Goal: Information Seeking & Learning: Check status

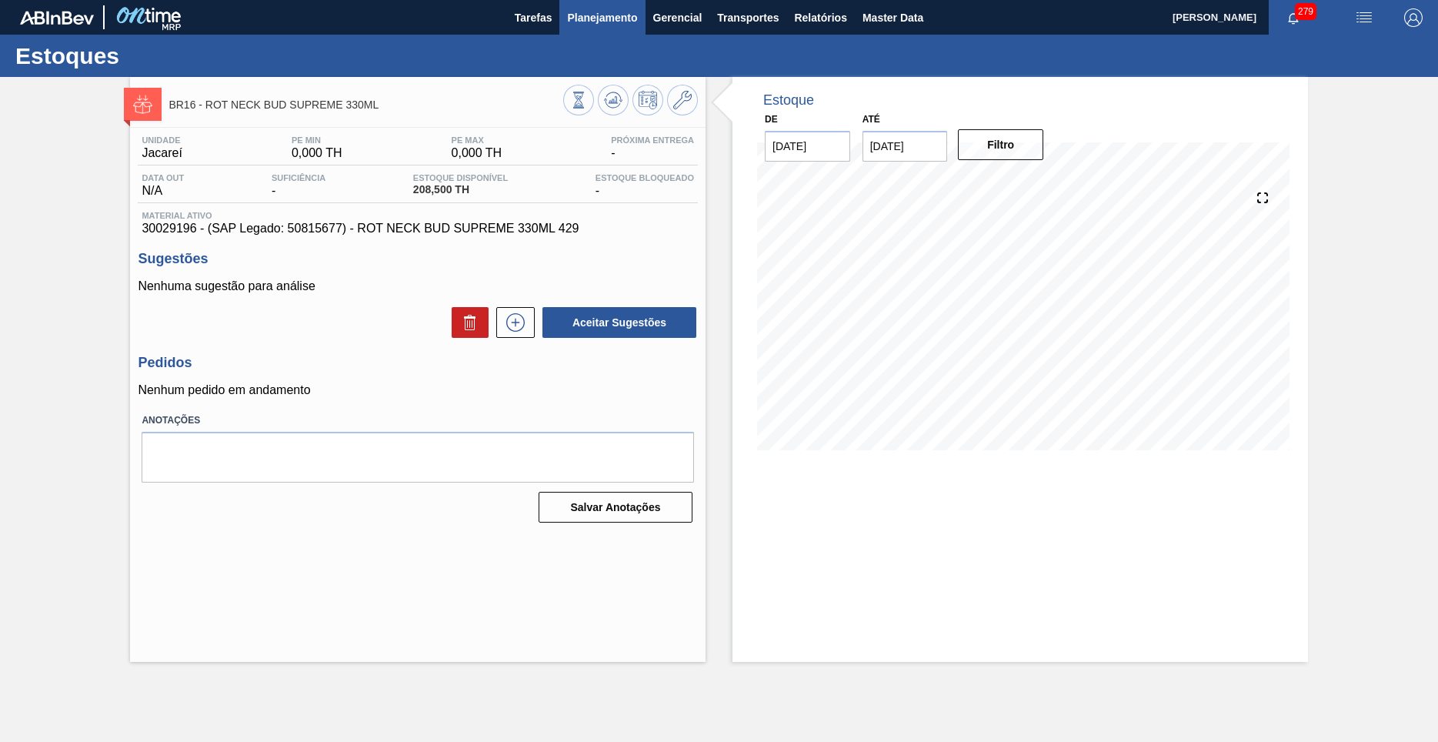
click at [583, 14] on span "Planejamento" at bounding box center [602, 17] width 70 height 18
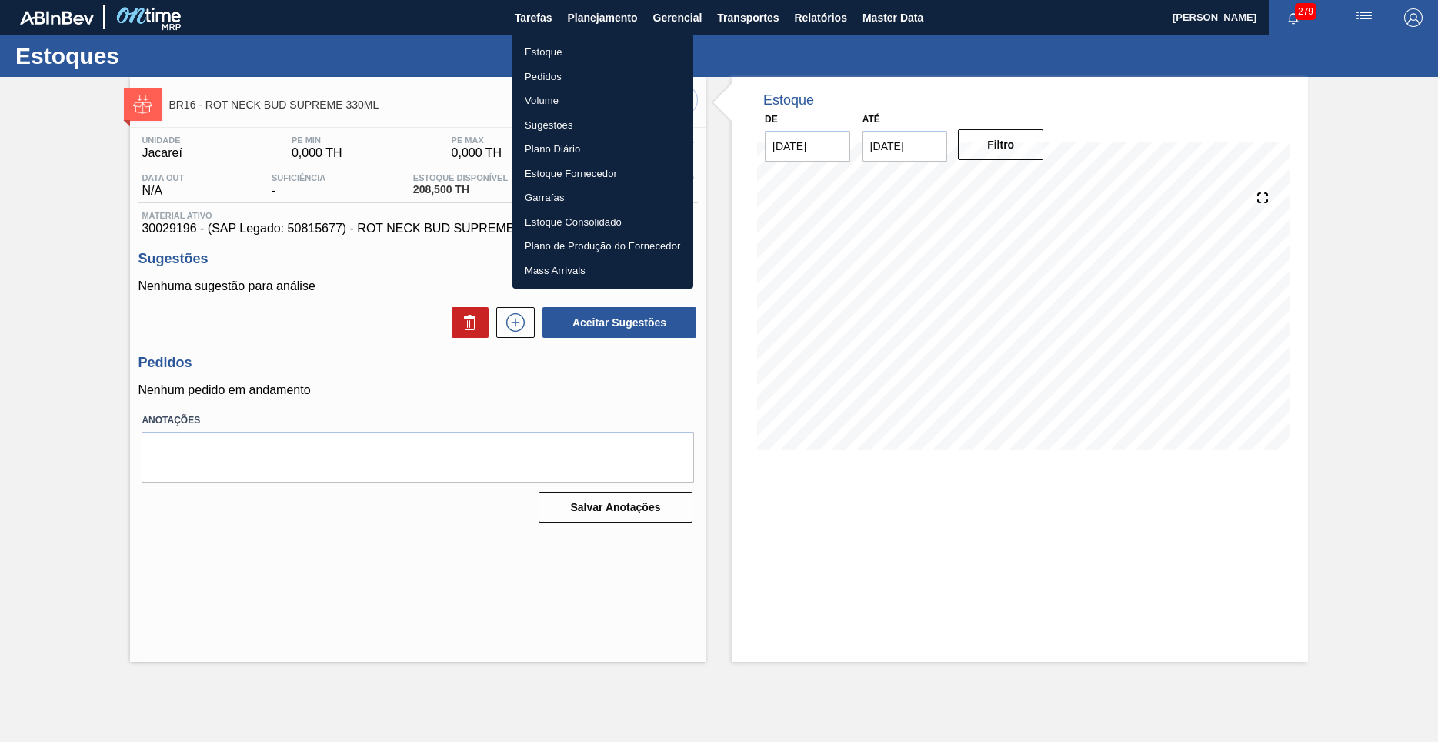
click at [555, 49] on li "Estoque" at bounding box center [602, 52] width 181 height 25
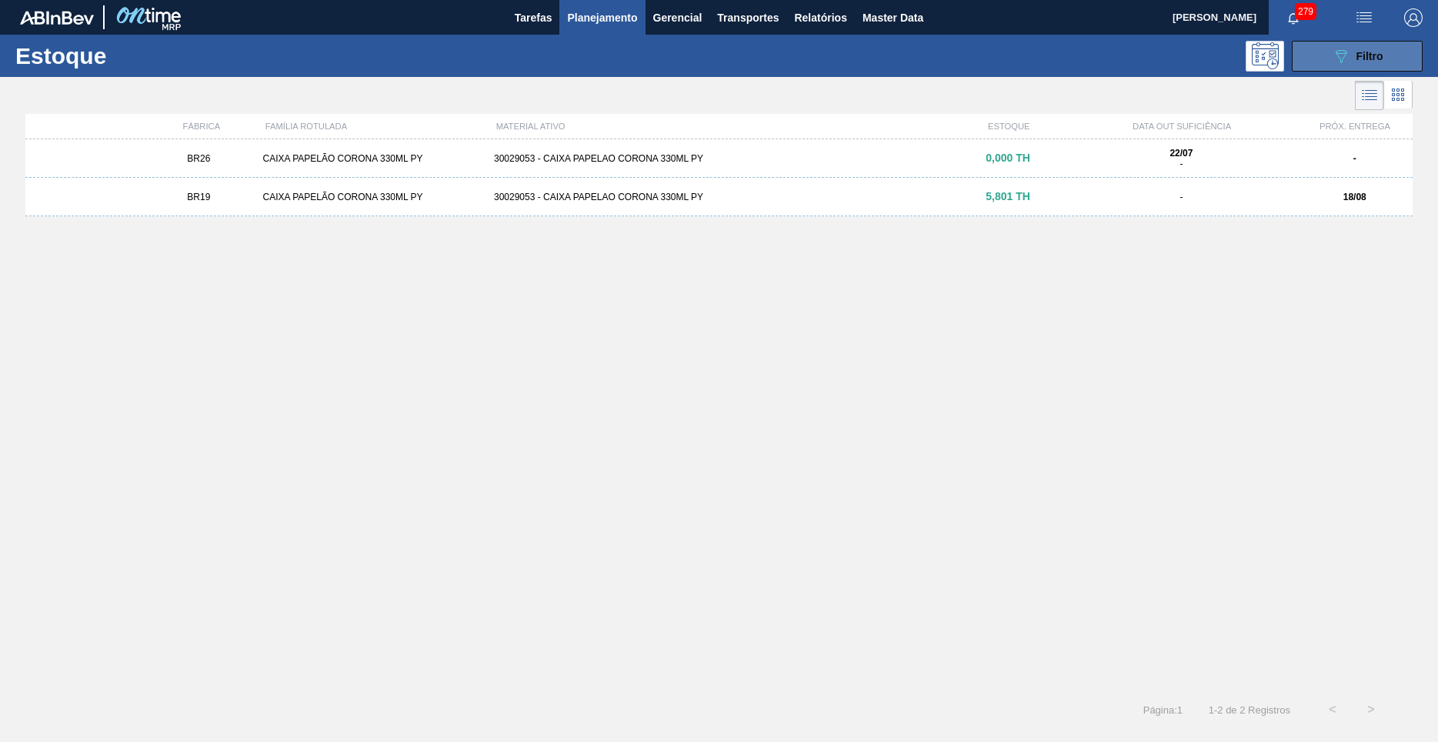
click at [1376, 52] on span "Filtro" at bounding box center [1369, 56] width 27 height 12
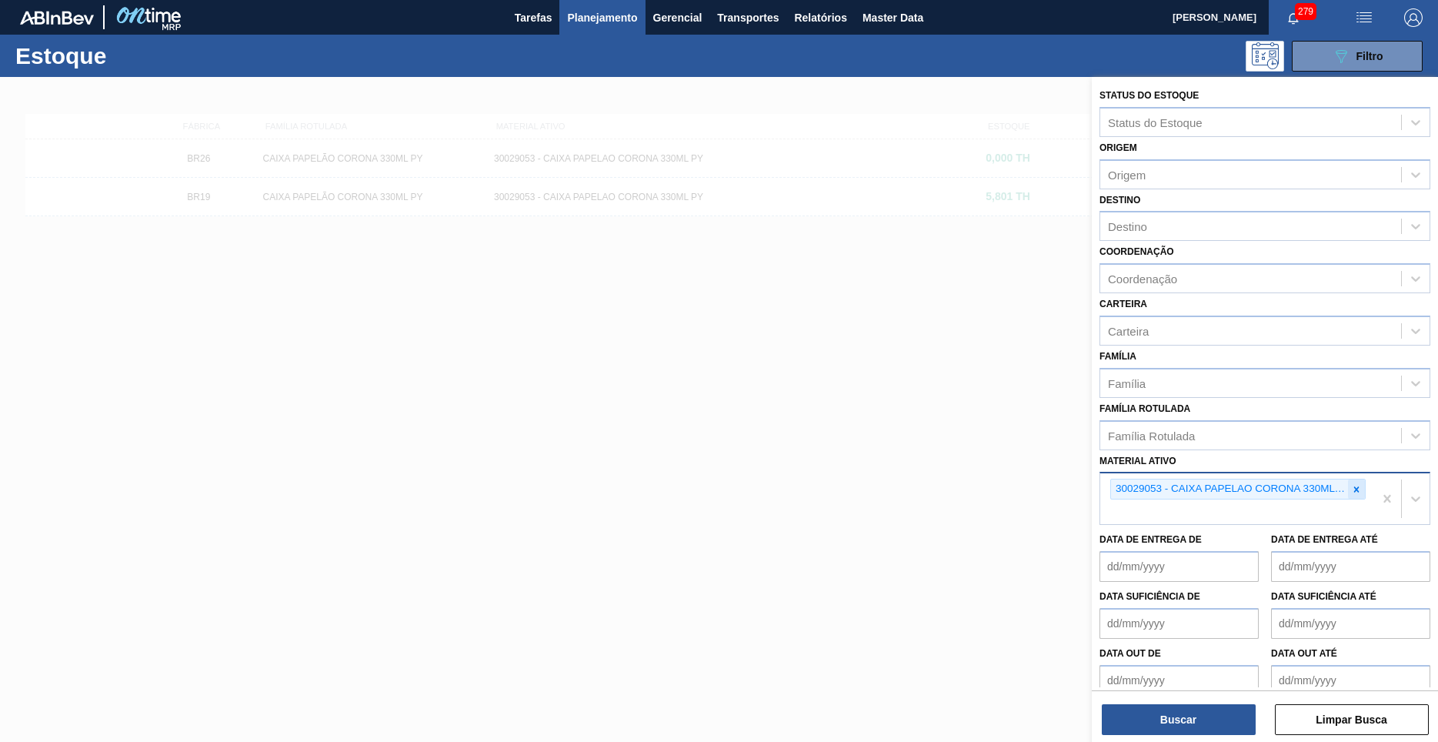
click at [1353, 484] on icon at bounding box center [1356, 489] width 11 height 11
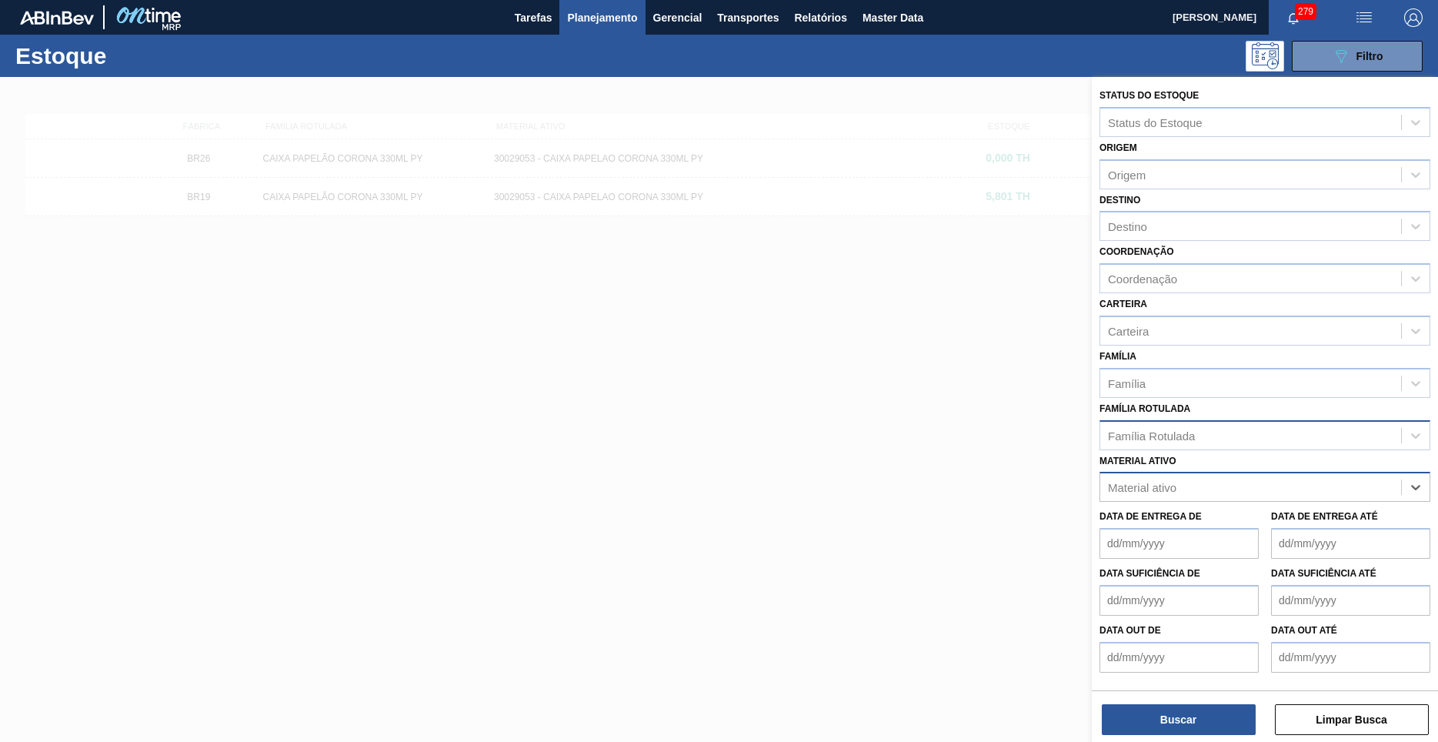
click at [1283, 424] on div "Família Rotulada" at bounding box center [1250, 435] width 301 height 22
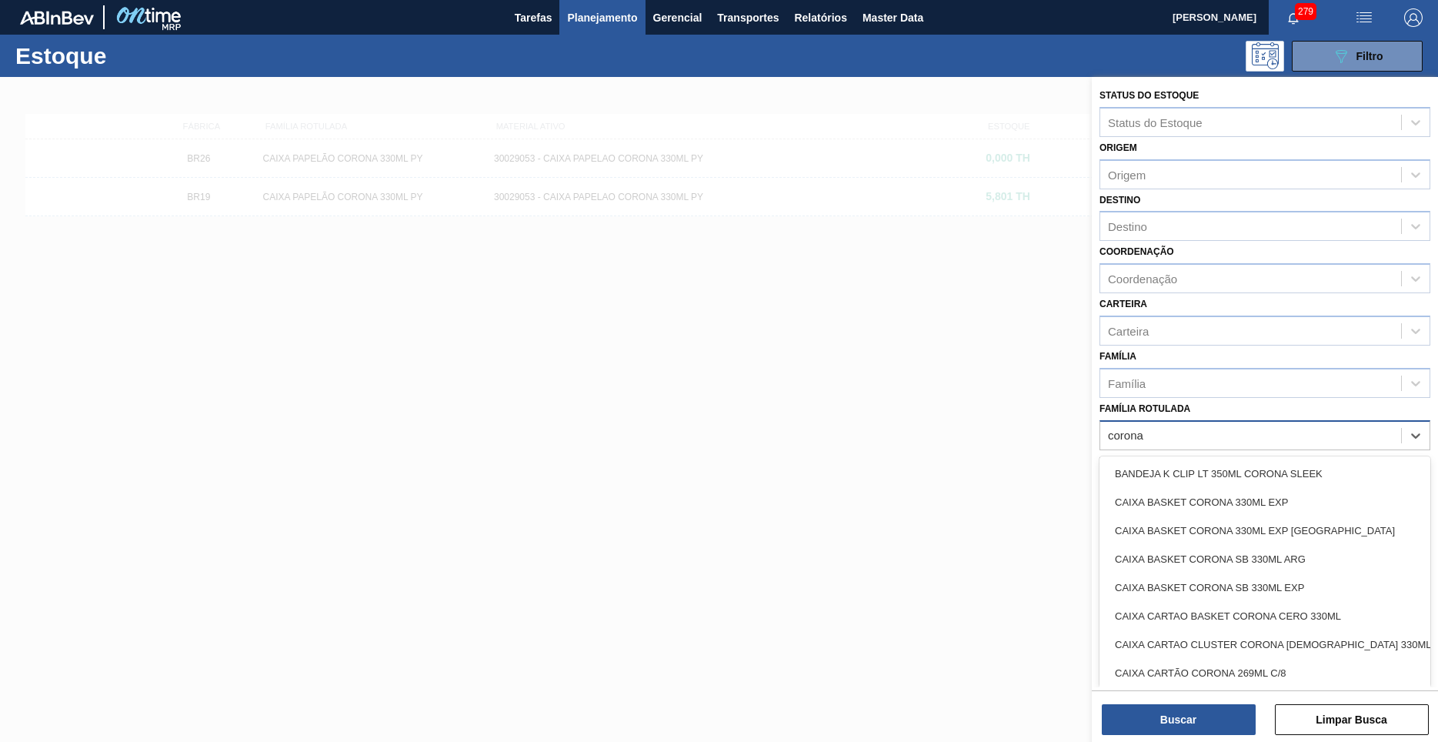
type Rotulada "corona"
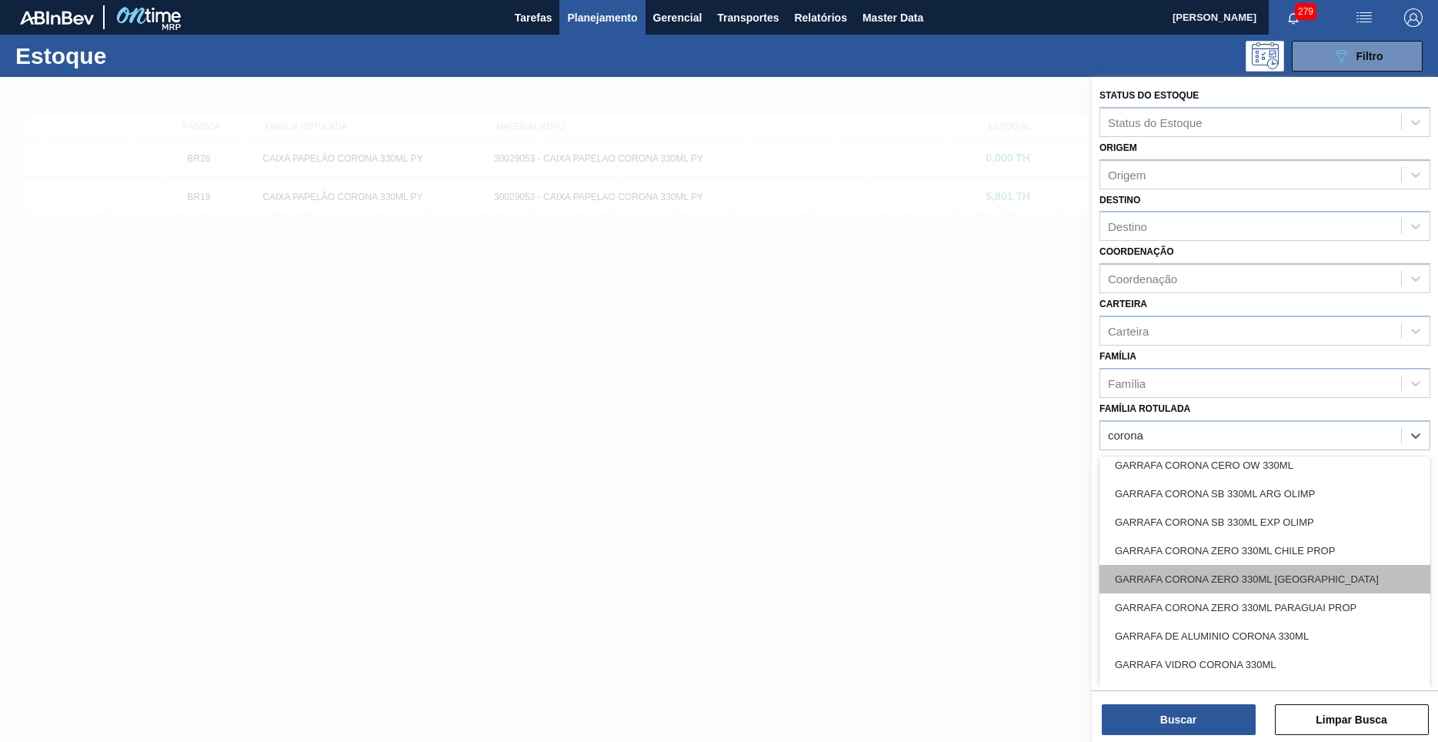
scroll to position [1329, 0]
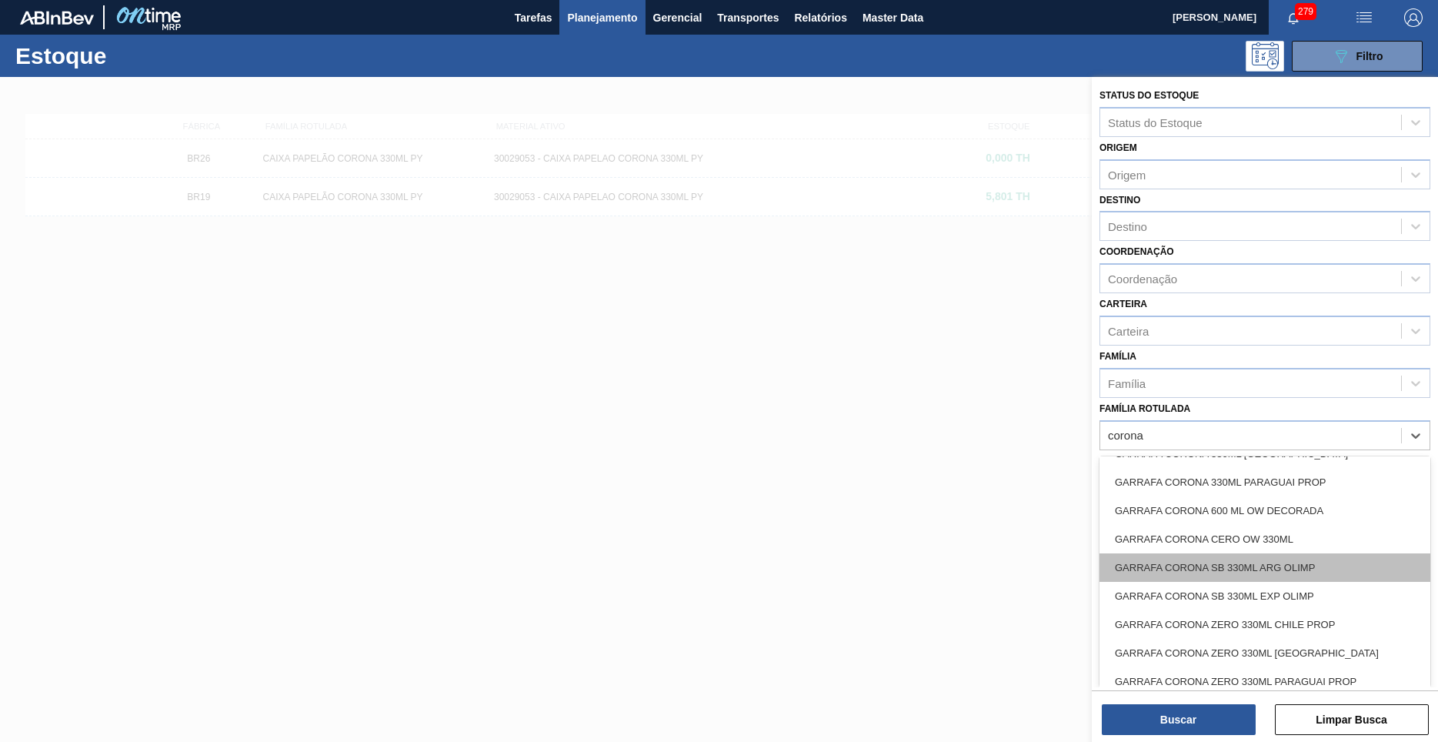
click at [1232, 553] on div "GARRAFA CORONA SB 330ML ARG OLIMP" at bounding box center [1264, 567] width 331 height 28
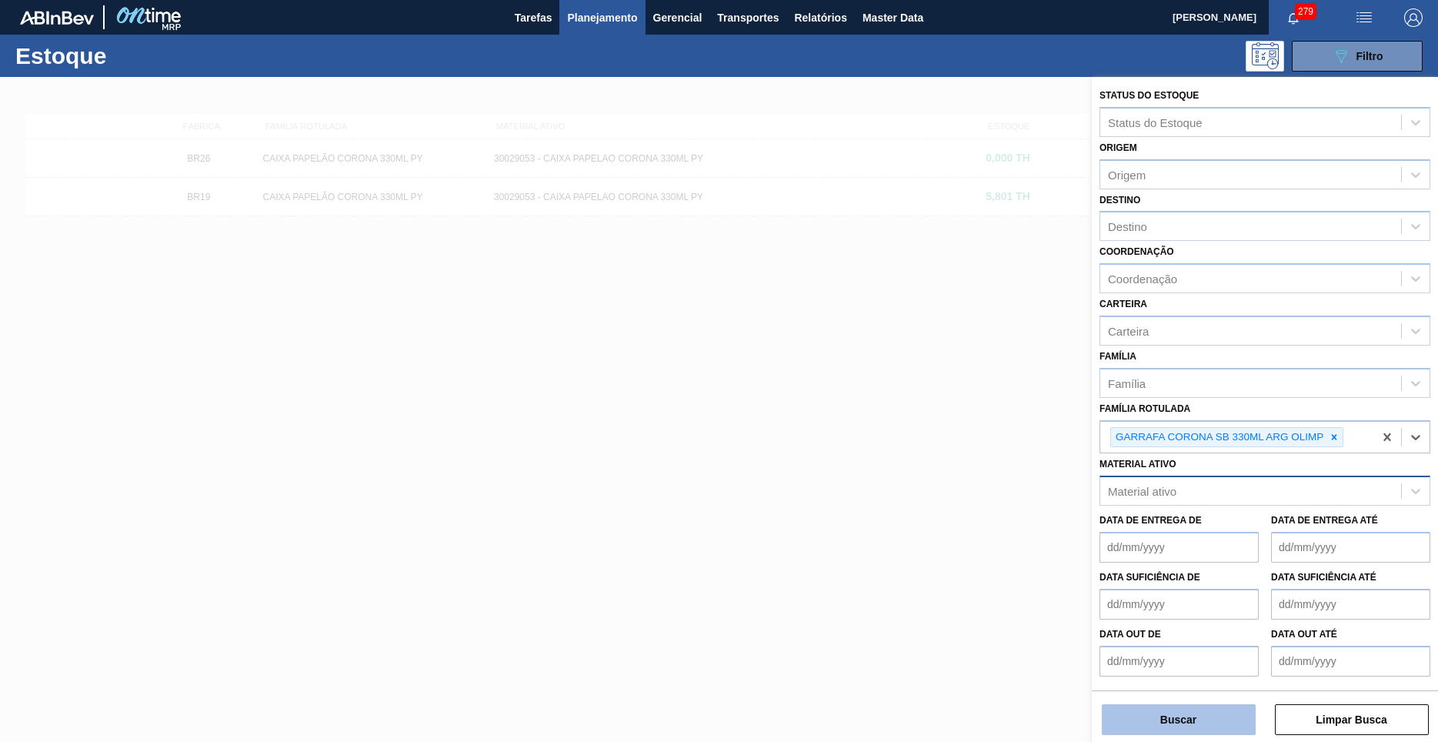
click at [1173, 718] on button "Buscar" at bounding box center [1179, 719] width 154 height 31
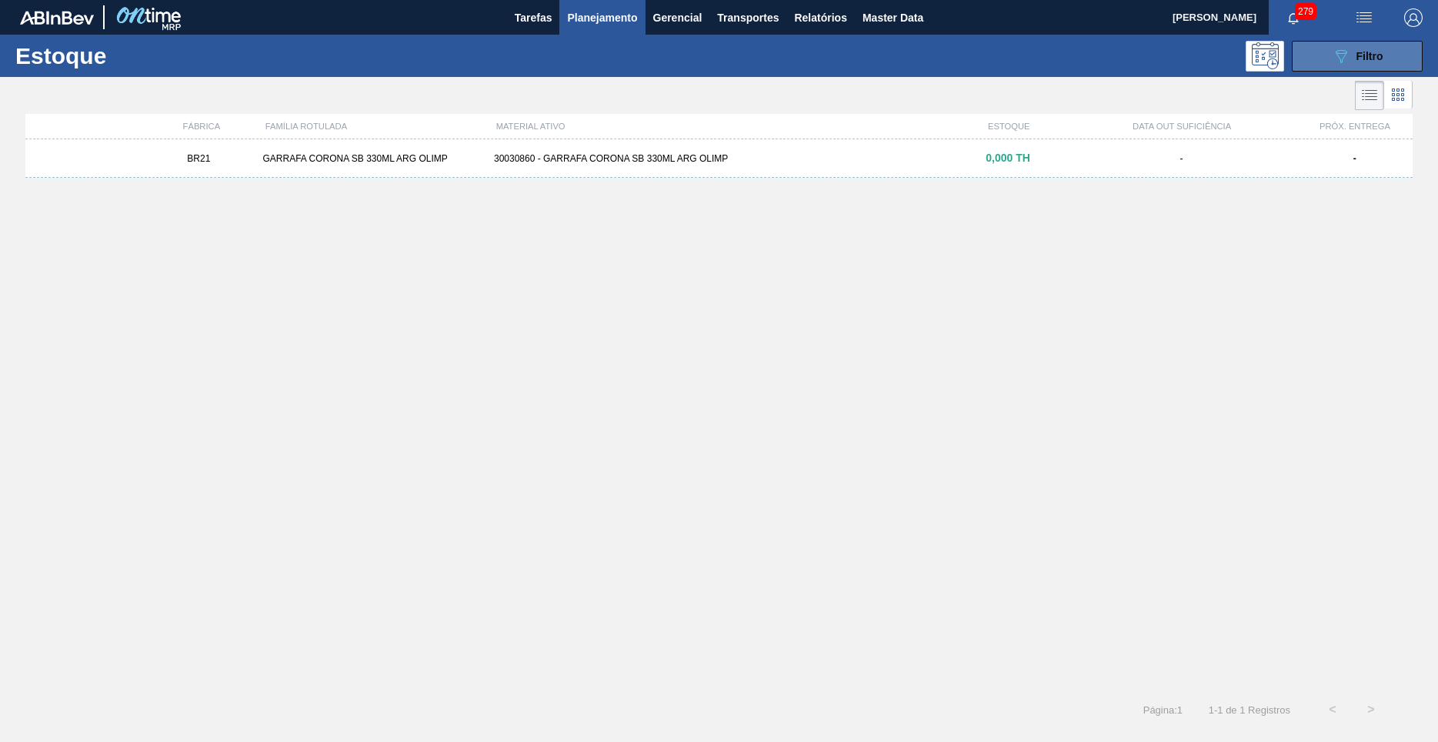
click at [1339, 60] on icon "089F7B8B-B2A5-4AFE-B5C0-19BA573D28AC" at bounding box center [1341, 56] width 18 height 18
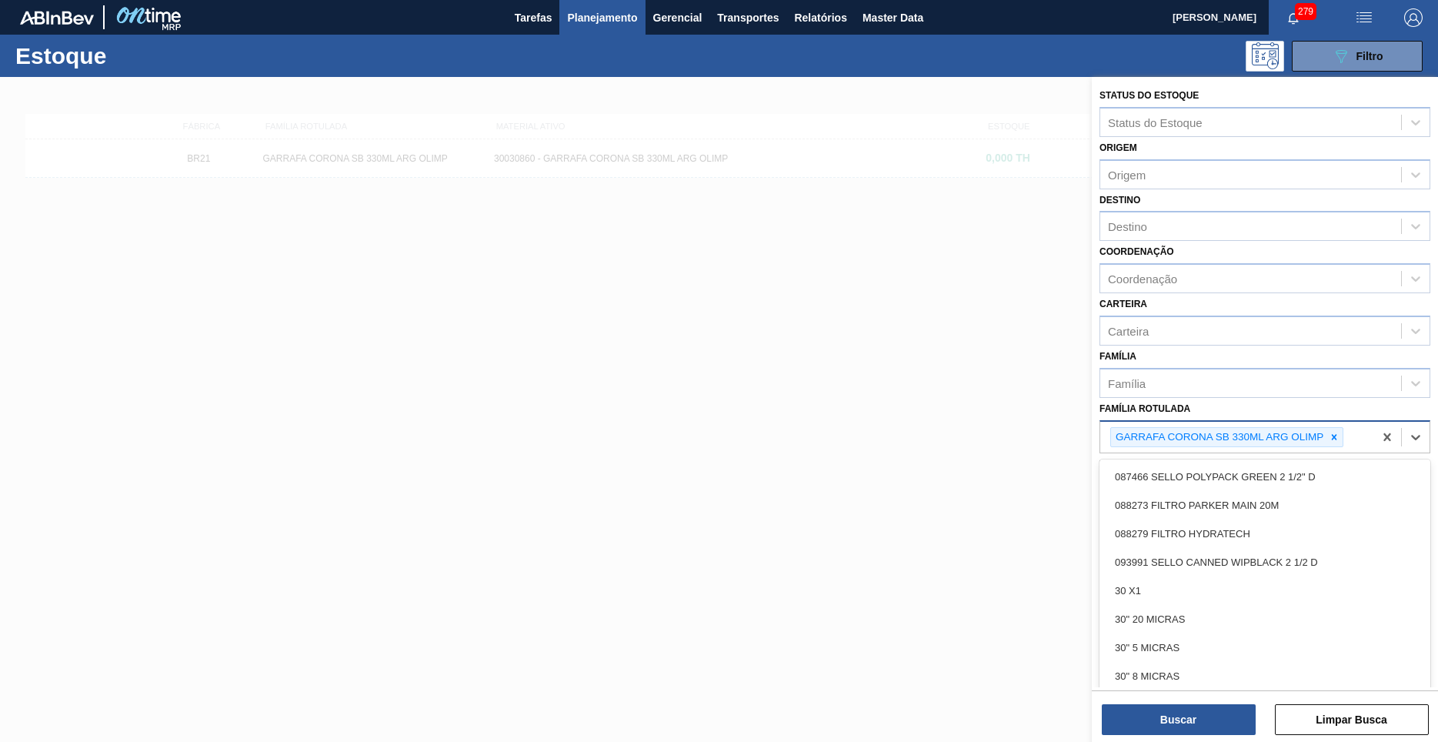
click at [1329, 430] on div "GARRAFA CORONA SB 330ML ARG OLIMP" at bounding box center [1236, 438] width 273 height 32
type Rotulada "corona"
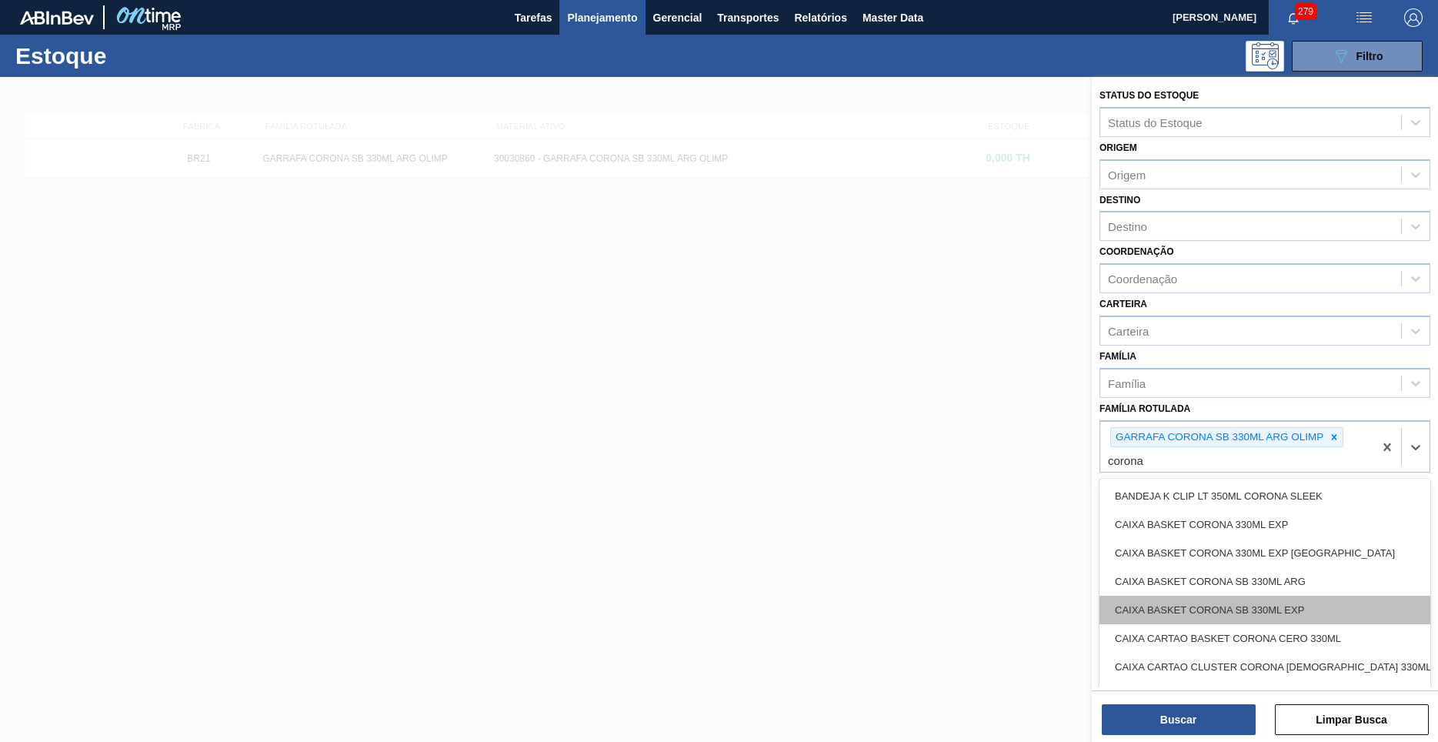
click at [1202, 595] on div "CAIXA BASKET CORONA SB 330ML EXP" at bounding box center [1264, 609] width 331 height 28
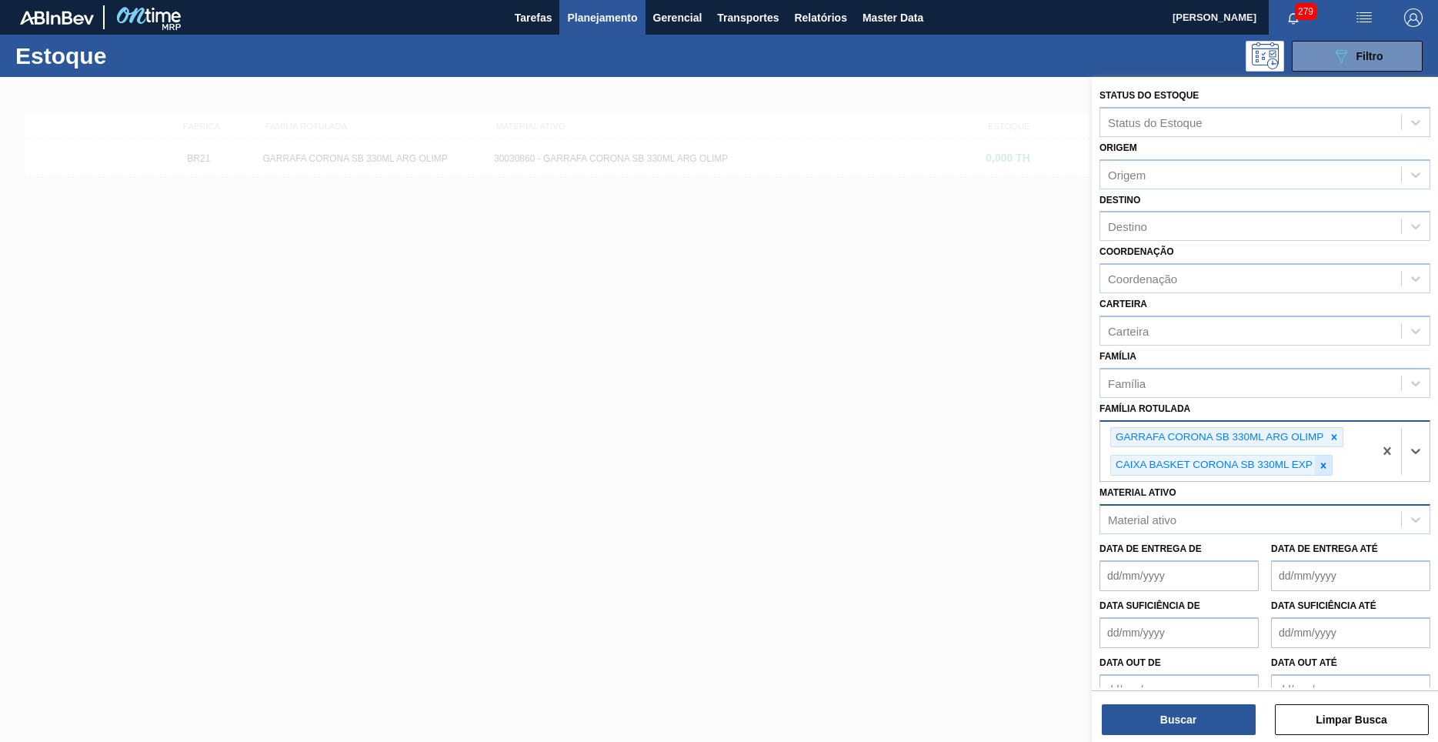
click at [1322, 455] on div at bounding box center [1323, 464] width 17 height 19
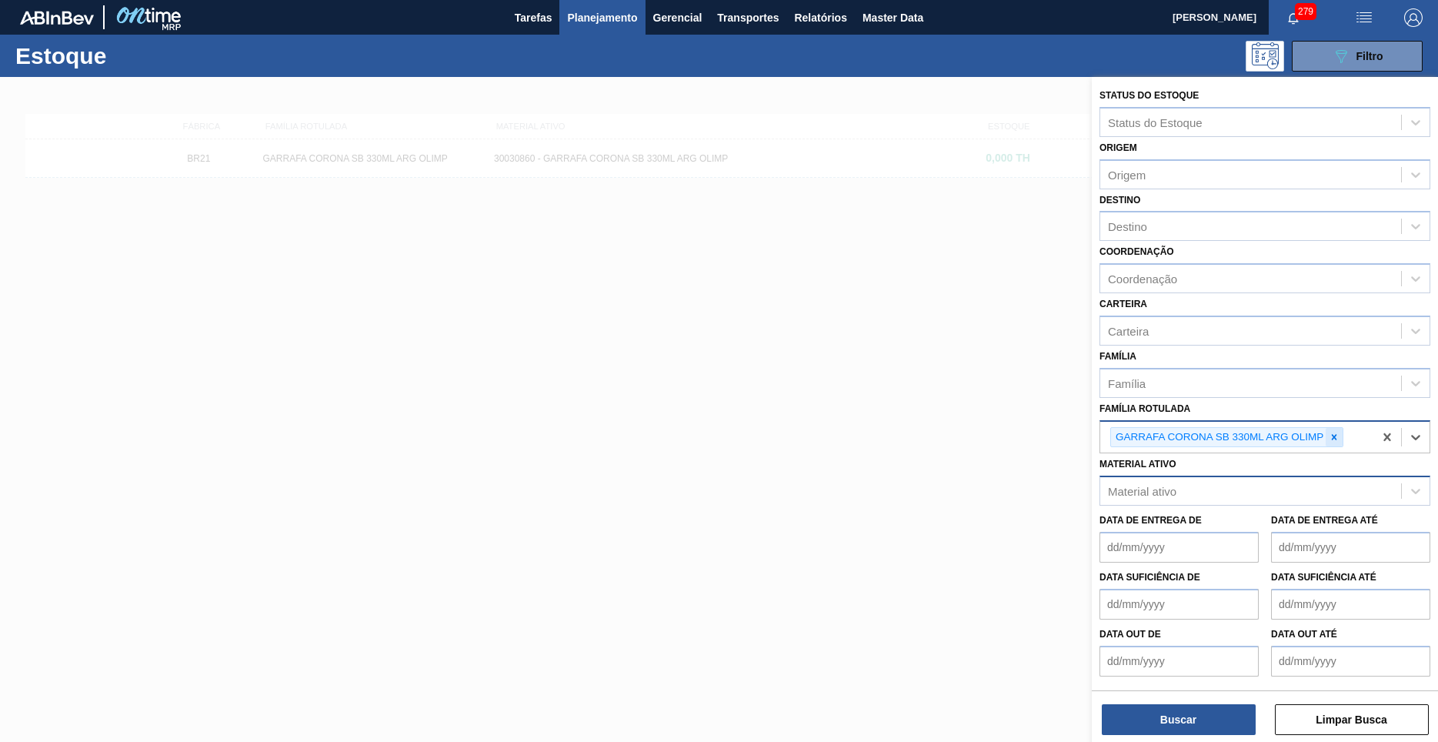
click at [1340, 428] on div at bounding box center [1333, 437] width 17 height 19
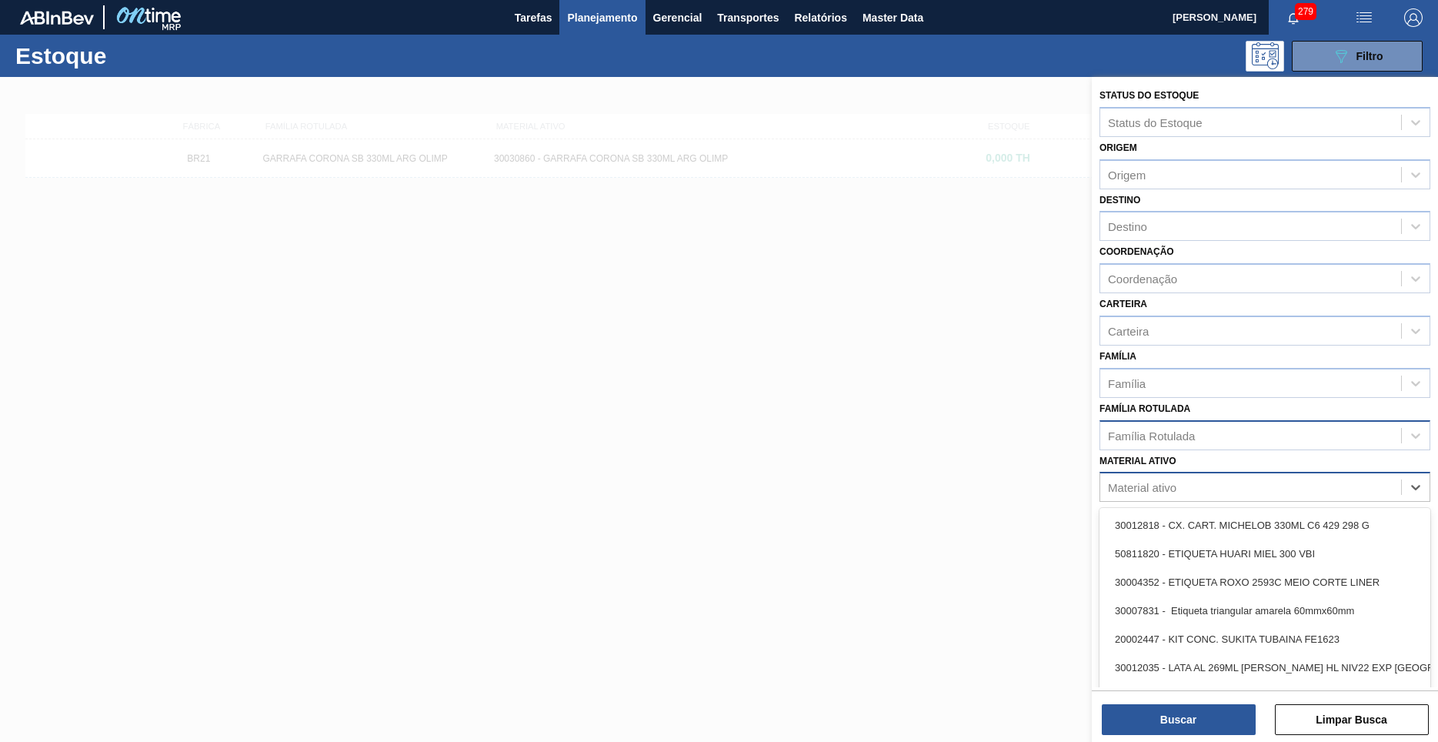
click at [1276, 476] on div "Material ativo" at bounding box center [1250, 487] width 301 height 22
paste ativo "30031796"
type ativo "30031796"
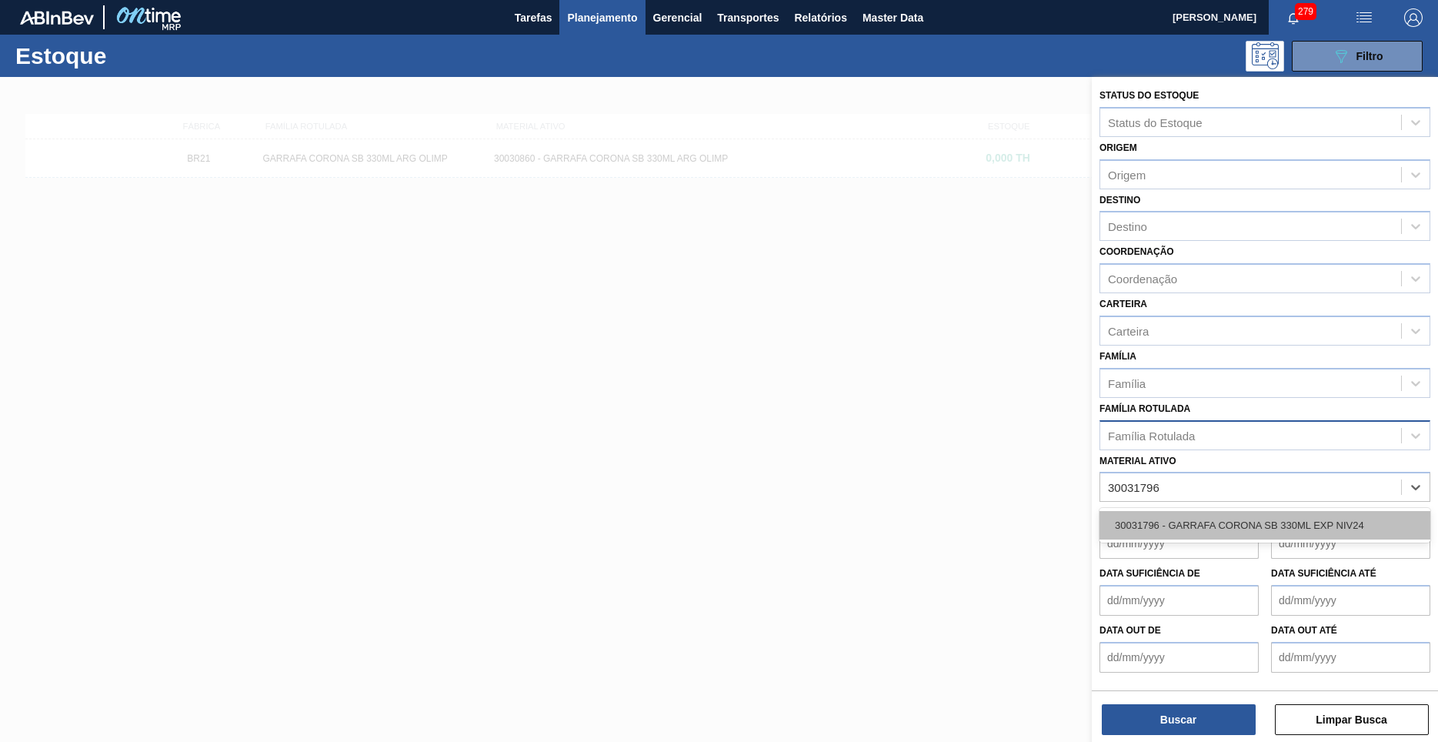
click at [1265, 511] on div "30031796 - GARRAFA CORONA SB 330ML EXP NIV24" at bounding box center [1264, 525] width 331 height 28
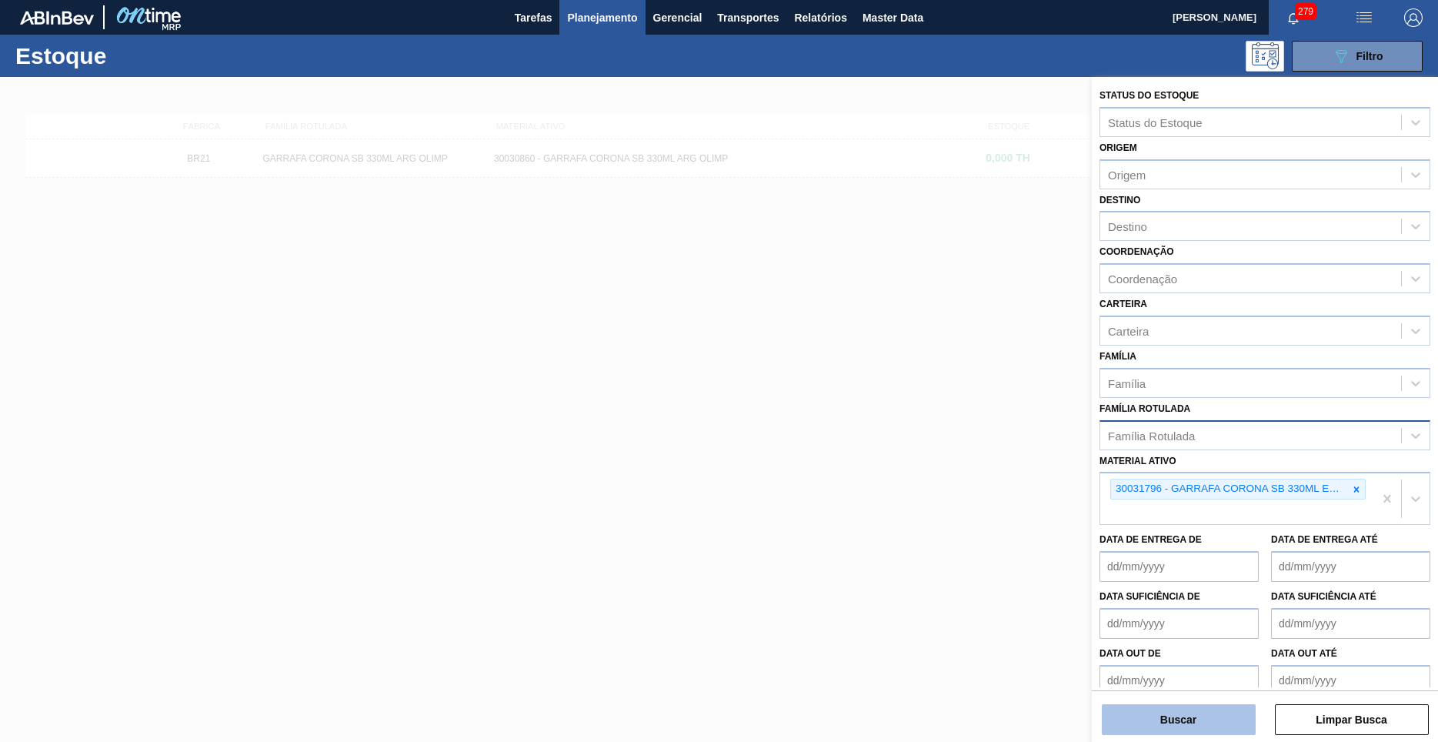
click at [1217, 723] on button "Buscar" at bounding box center [1179, 719] width 154 height 31
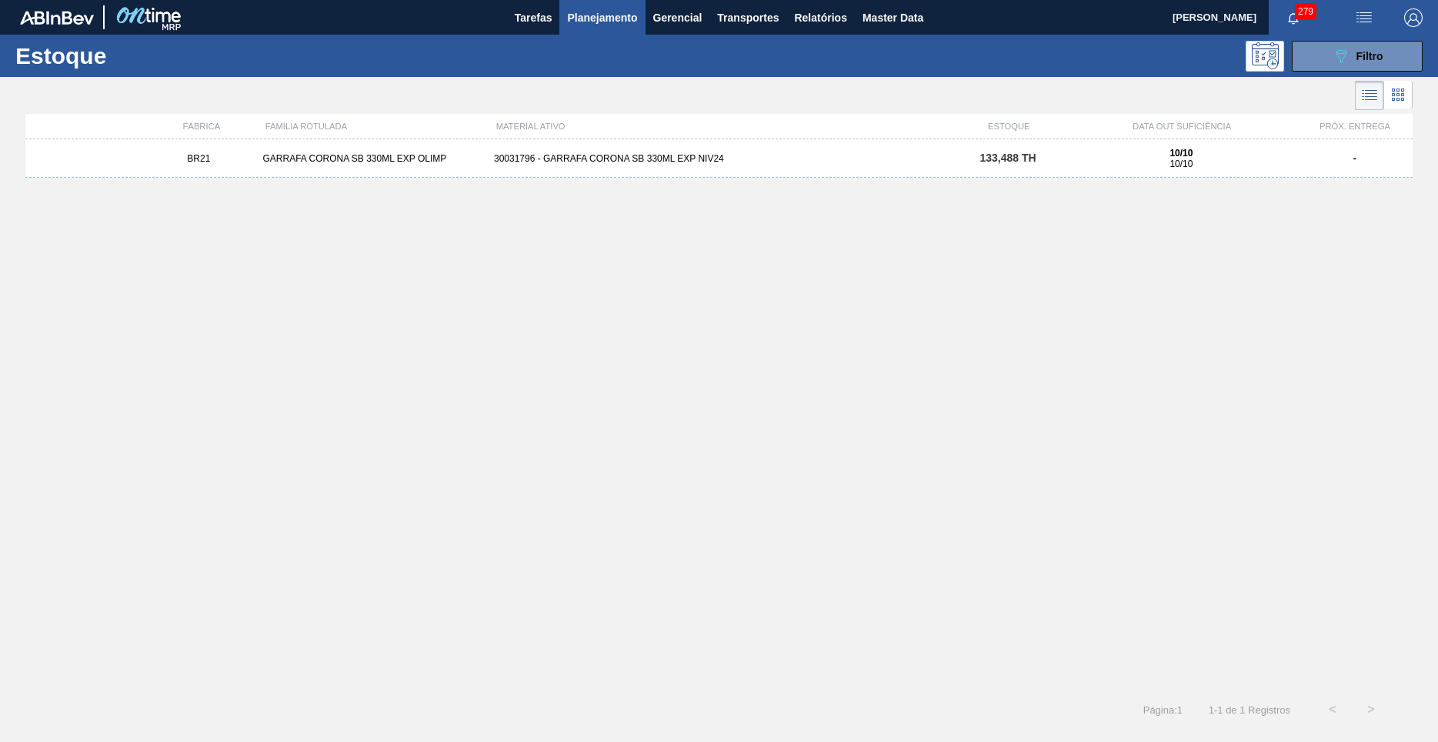
click at [738, 162] on div "30031796 - GARRAFA CORONA SB 330ML EXP NIV24" at bounding box center [719, 158] width 462 height 11
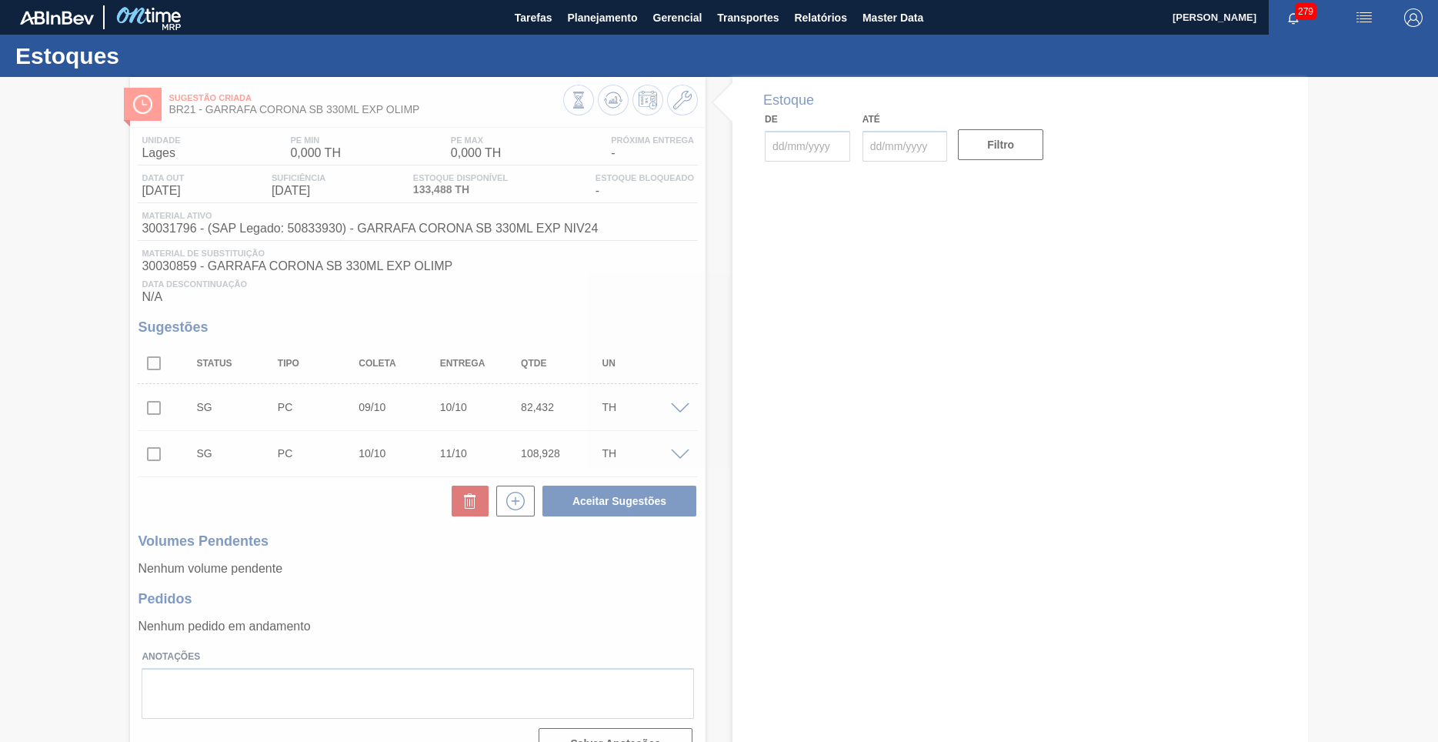
type input "[DATE]"
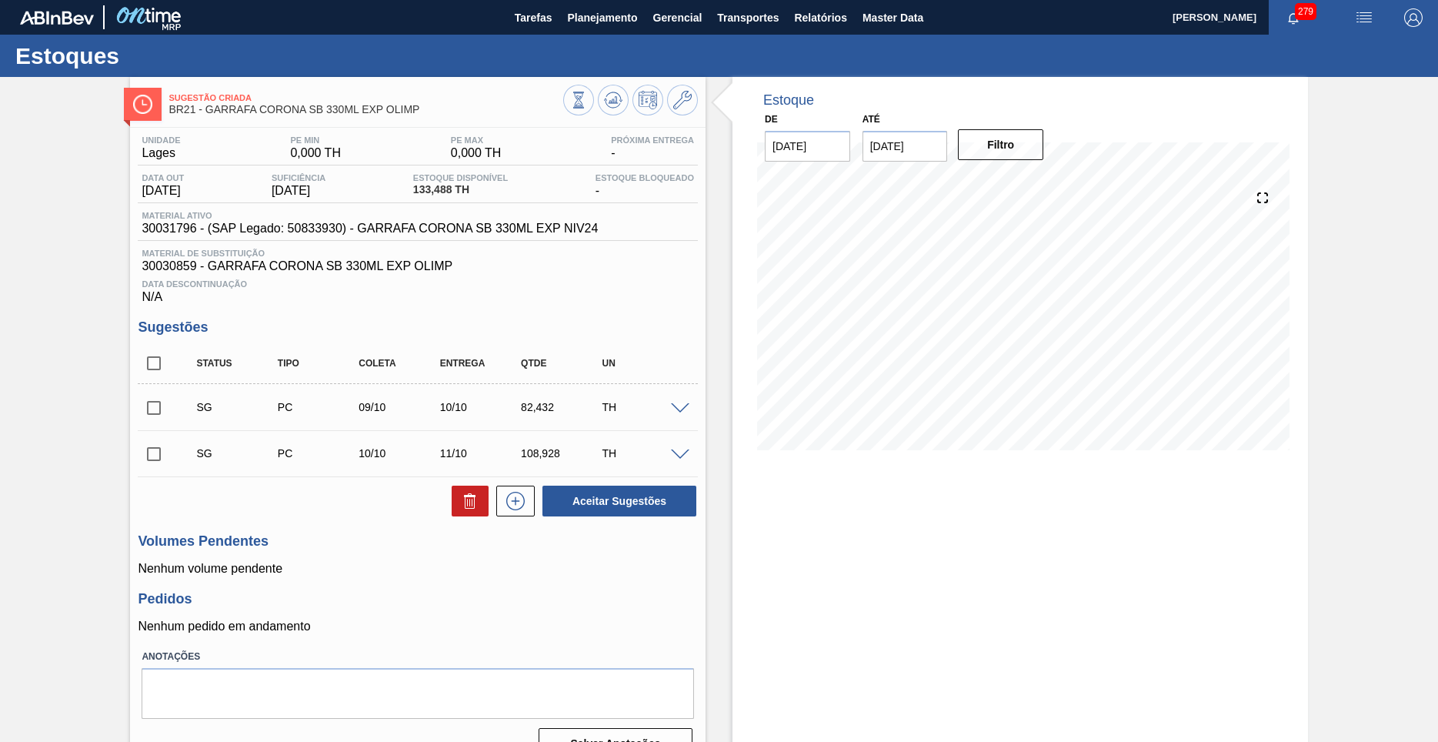
click at [372, 232] on span "30031796 - (SAP Legado: 50833930) - GARRAFA CORONA SB 330ML EXP NIV24" at bounding box center [370, 229] width 456 height 14
click at [534, 405] on div "82,432" at bounding box center [562, 407] width 90 height 12
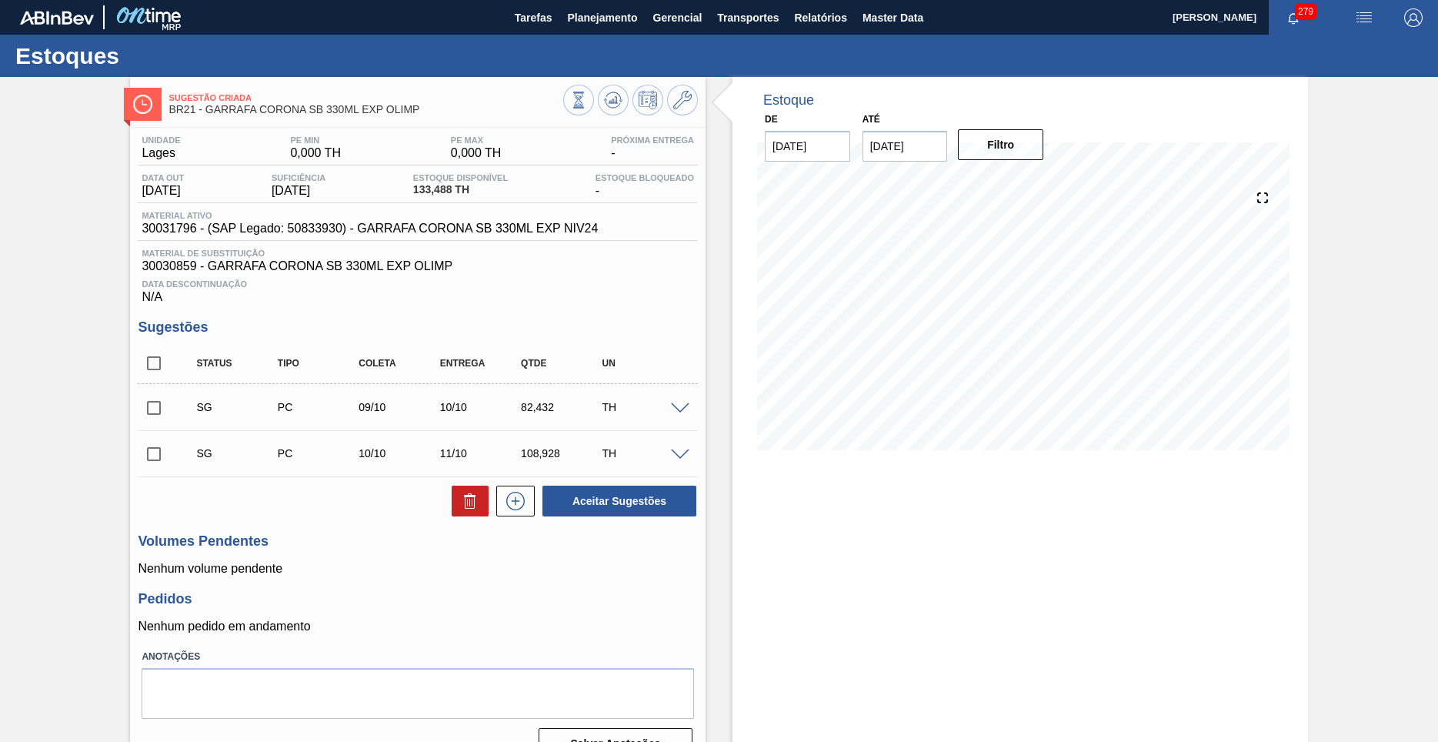
click at [534, 405] on div "82,432" at bounding box center [562, 407] width 90 height 12
click at [519, 497] on icon at bounding box center [515, 501] width 25 height 18
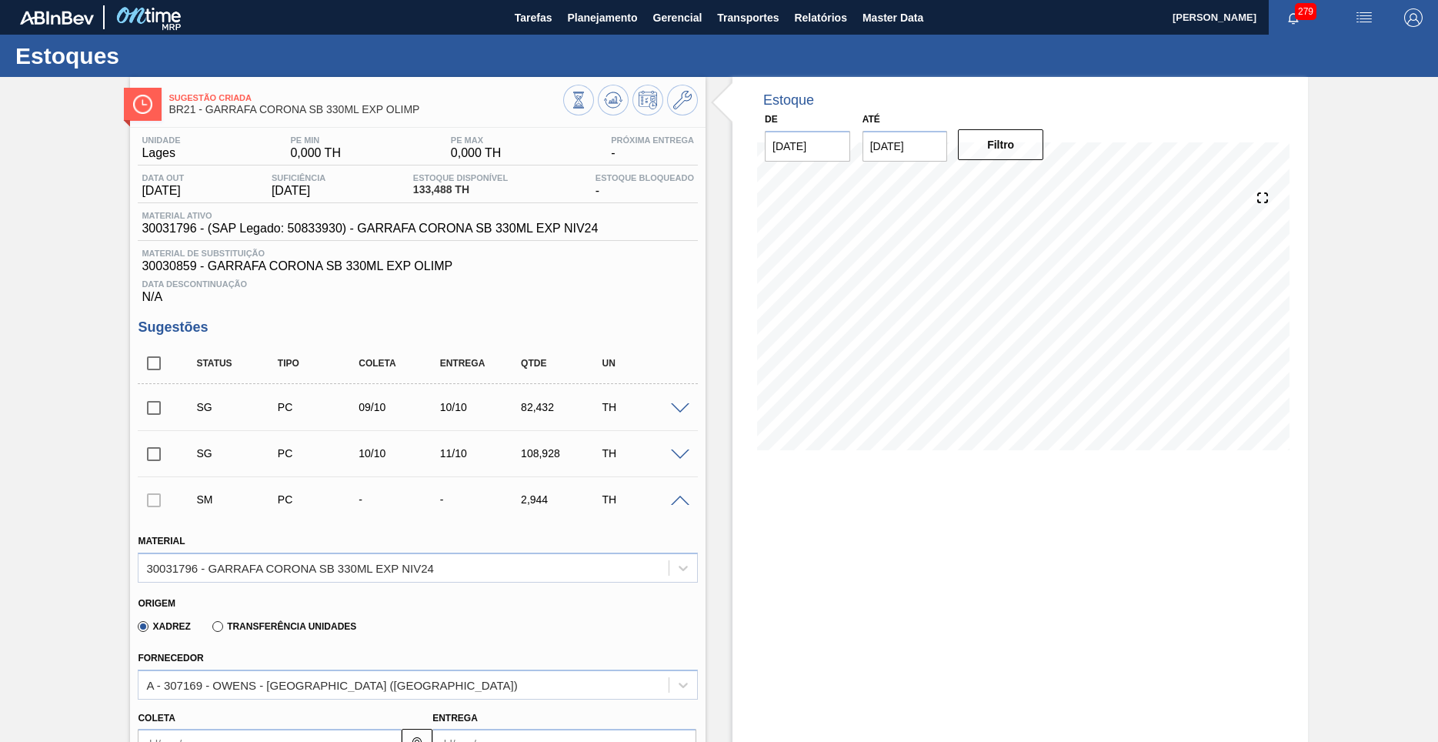
click at [169, 234] on span "30031796 - (SAP Legado: 50833930) - GARRAFA CORONA SB 330ML EXP NIV24" at bounding box center [370, 229] width 456 height 14
copy span "30031796"
click at [585, 14] on span "Planejamento" at bounding box center [602, 17] width 70 height 18
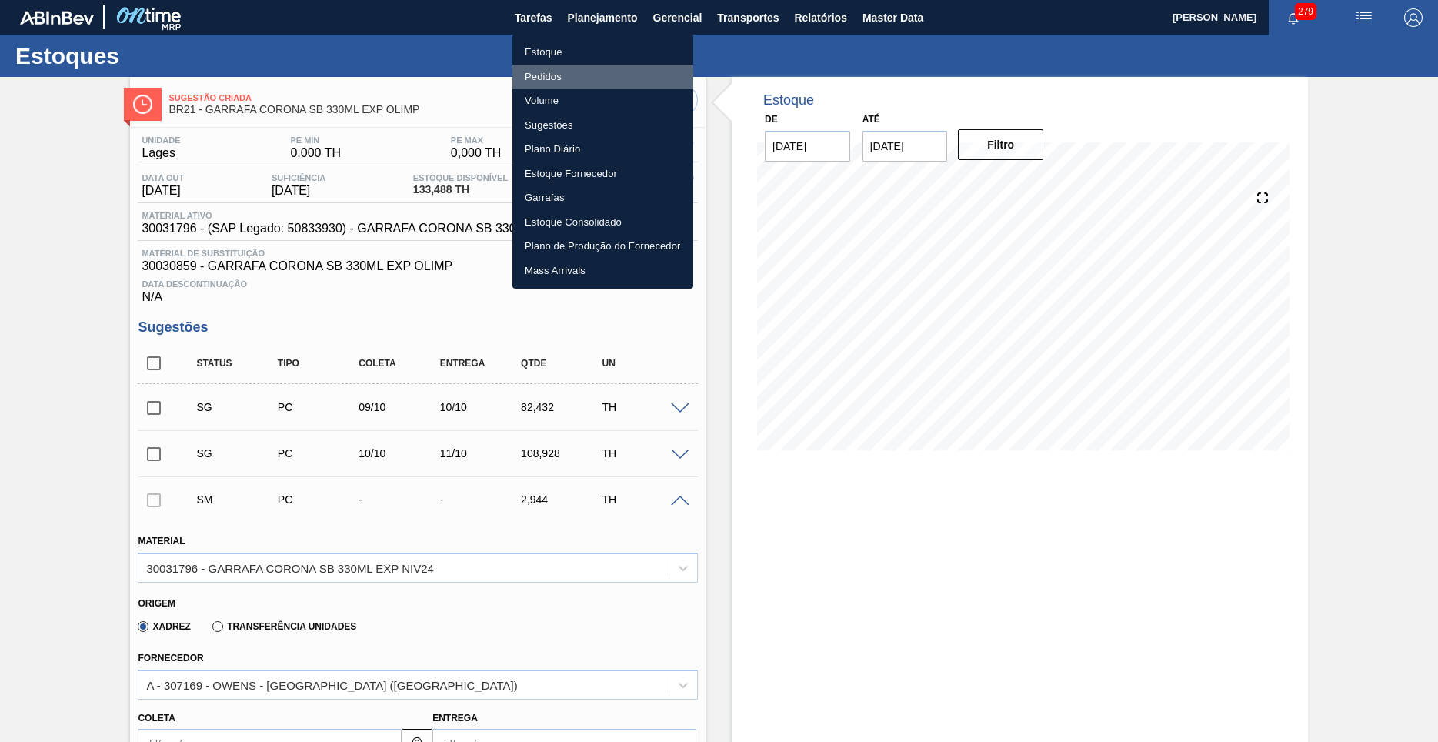
click at [552, 83] on li "Pedidos" at bounding box center [602, 77] width 181 height 25
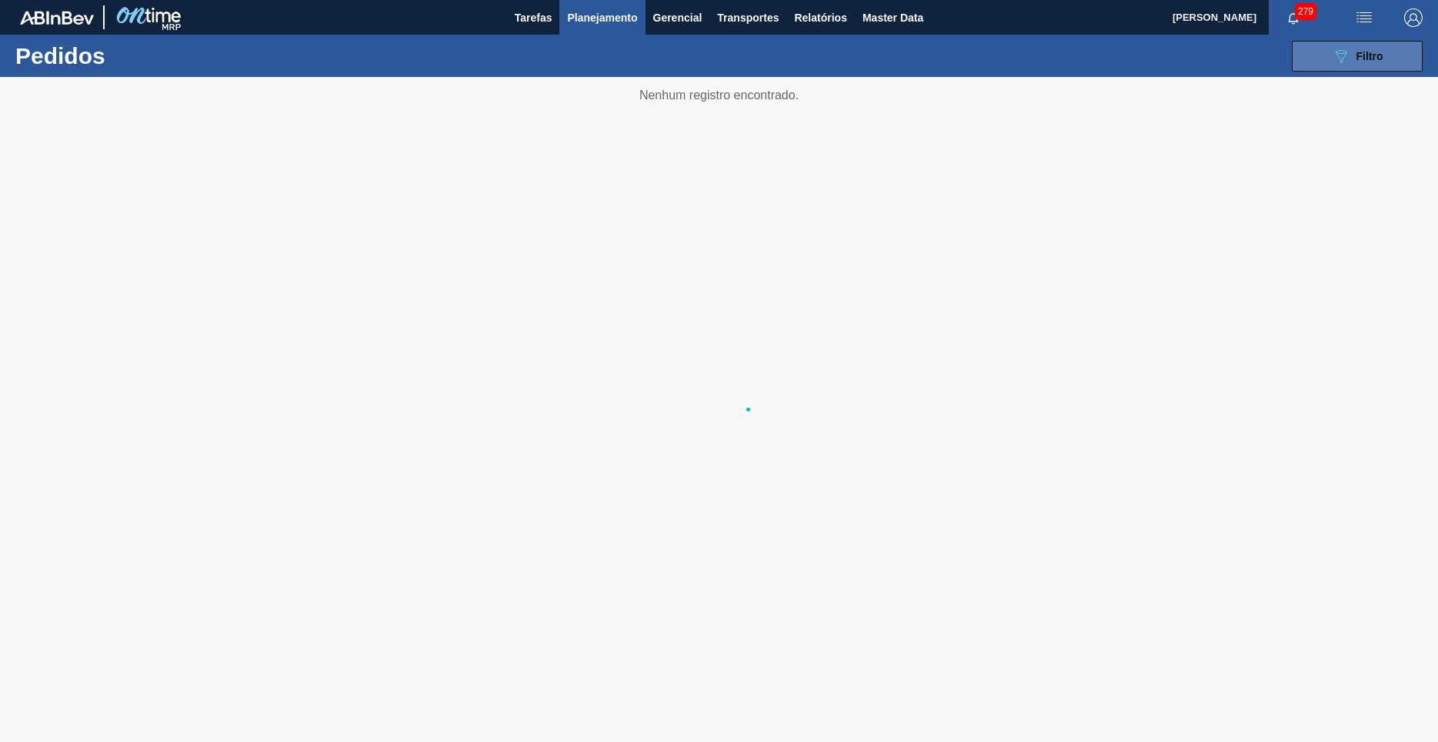
click at [1345, 63] on icon "089F7B8B-B2A5-4AFE-B5C0-19BA573D28AC" at bounding box center [1341, 56] width 18 height 18
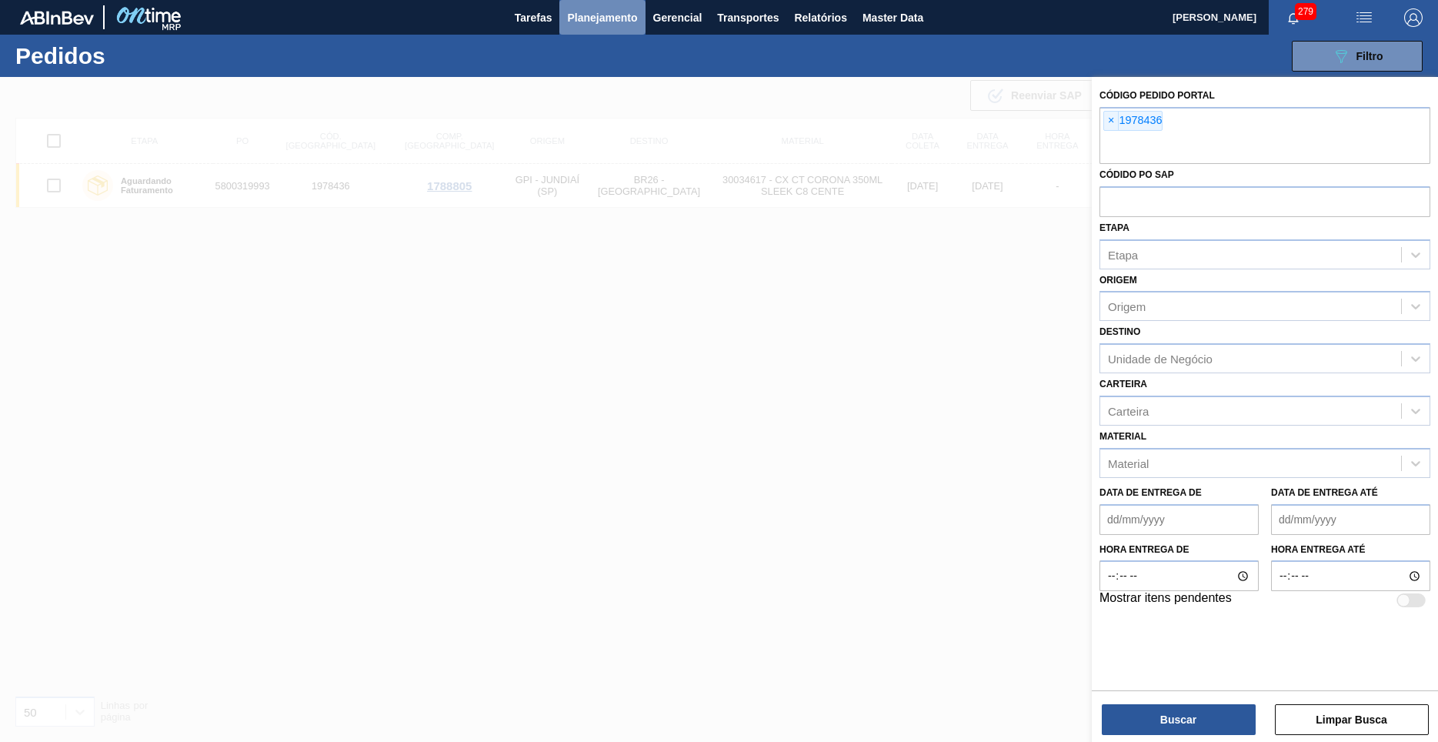
click at [593, 26] on span "Planejamento" at bounding box center [602, 17] width 70 height 18
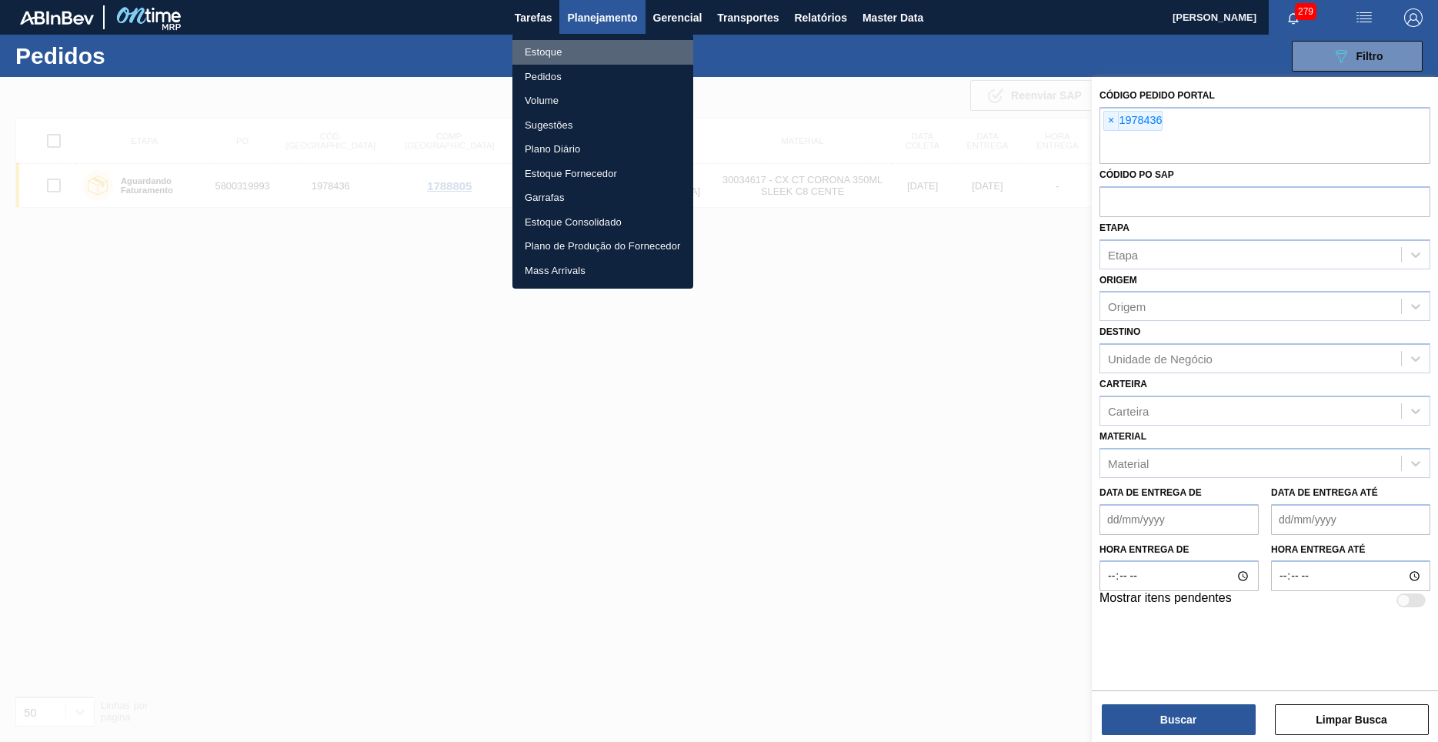
click at [581, 54] on li "Estoque" at bounding box center [602, 52] width 181 height 25
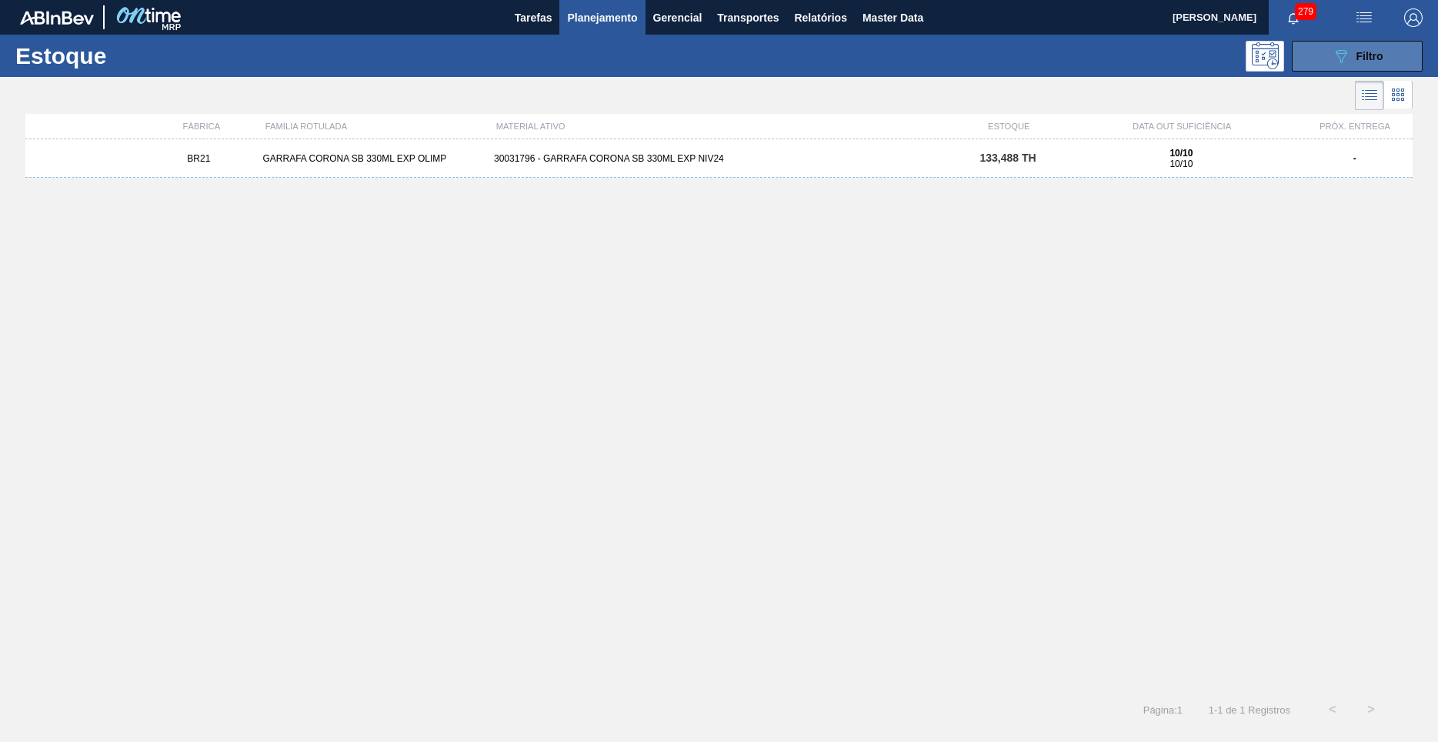
click at [1330, 61] on button "089F7B8B-B2A5-4AFE-B5C0-19BA573D28AC Filtro" at bounding box center [1357, 56] width 131 height 31
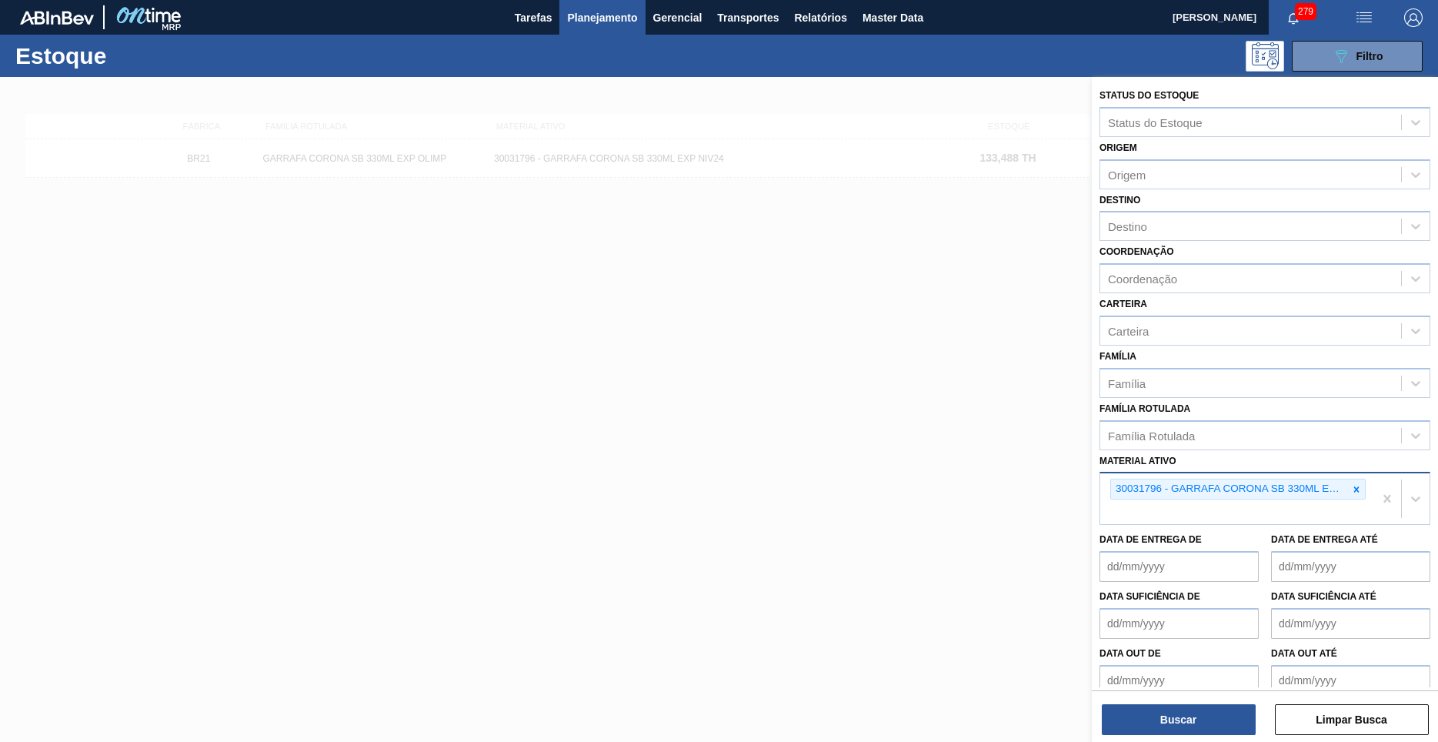
click at [1363, 479] on div at bounding box center [1356, 488] width 17 height 19
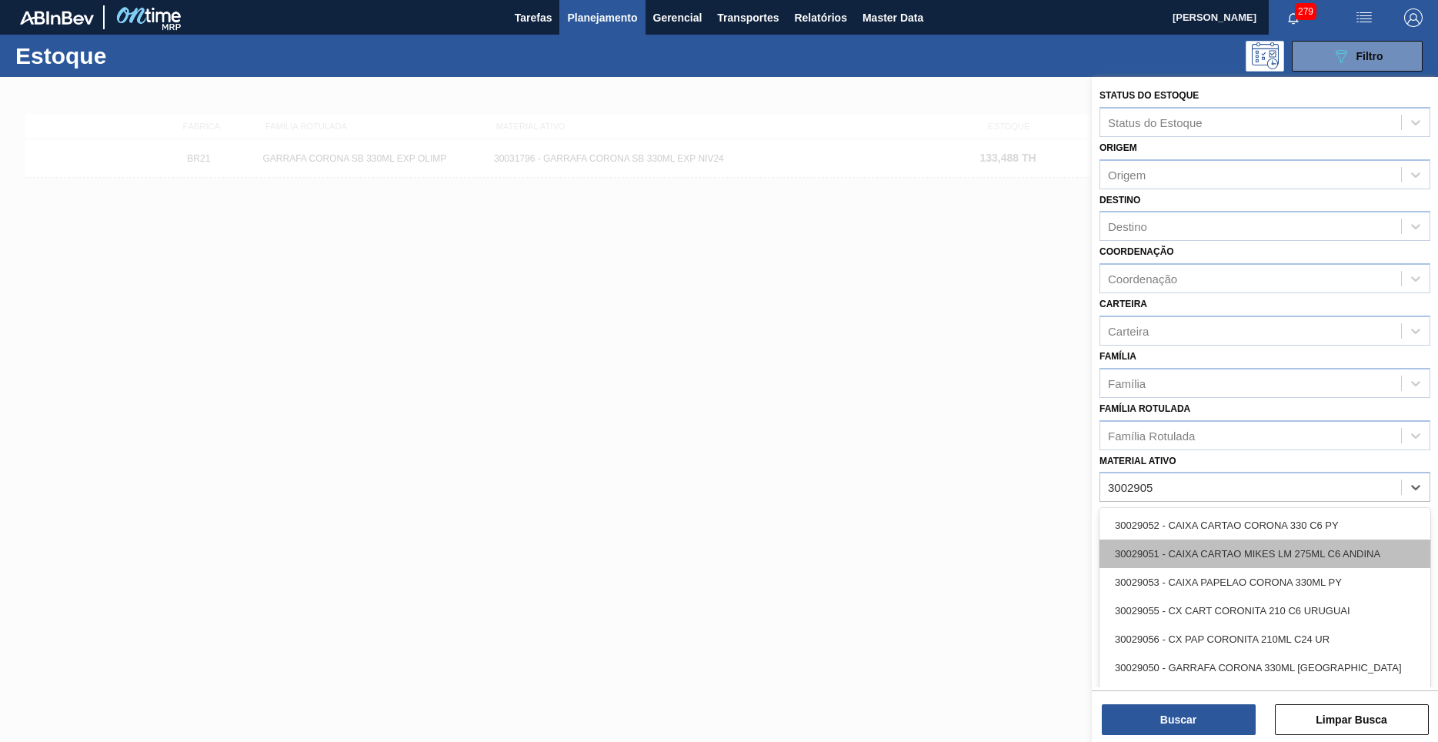
type ativo "30029050"
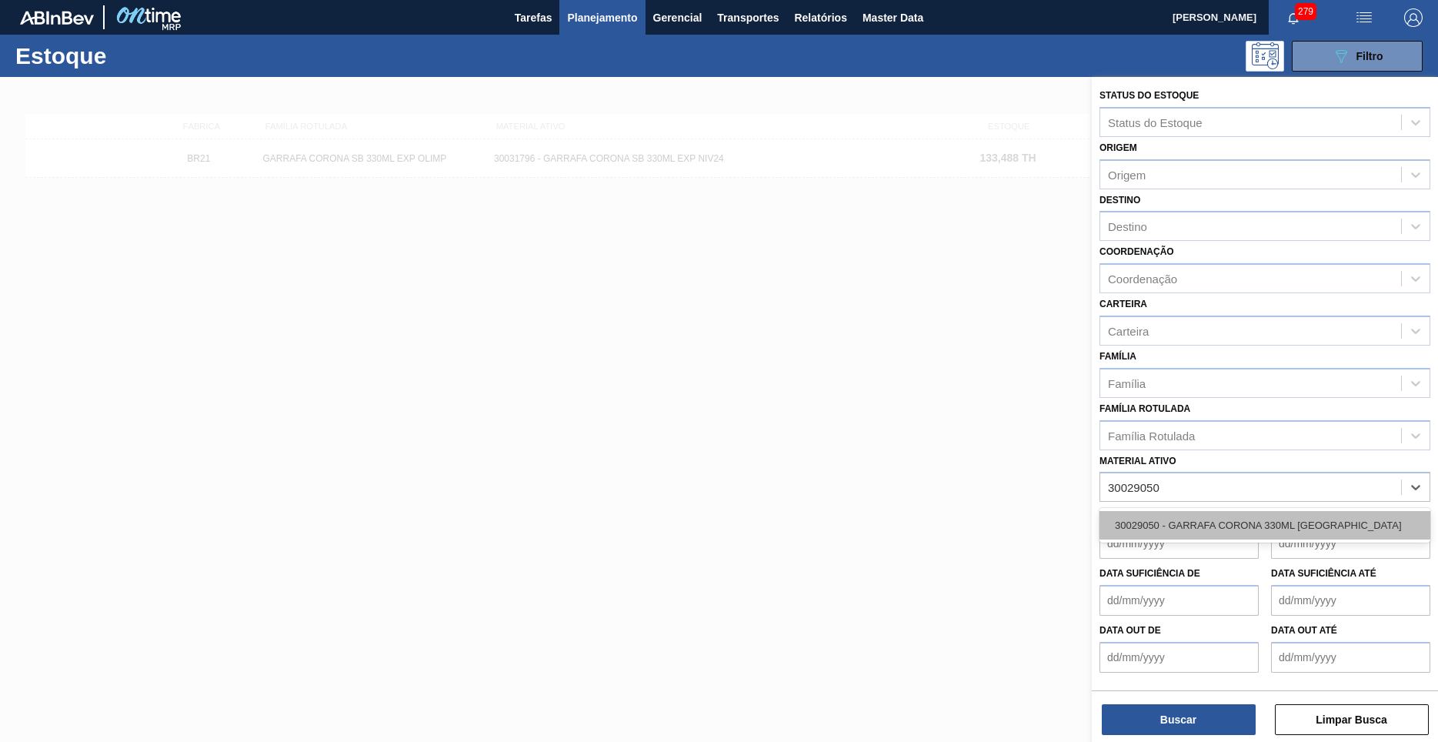
click at [1382, 511] on div "30029050 - GARRAFA CORONA 330ML [GEOGRAPHIC_DATA]" at bounding box center [1264, 525] width 331 height 28
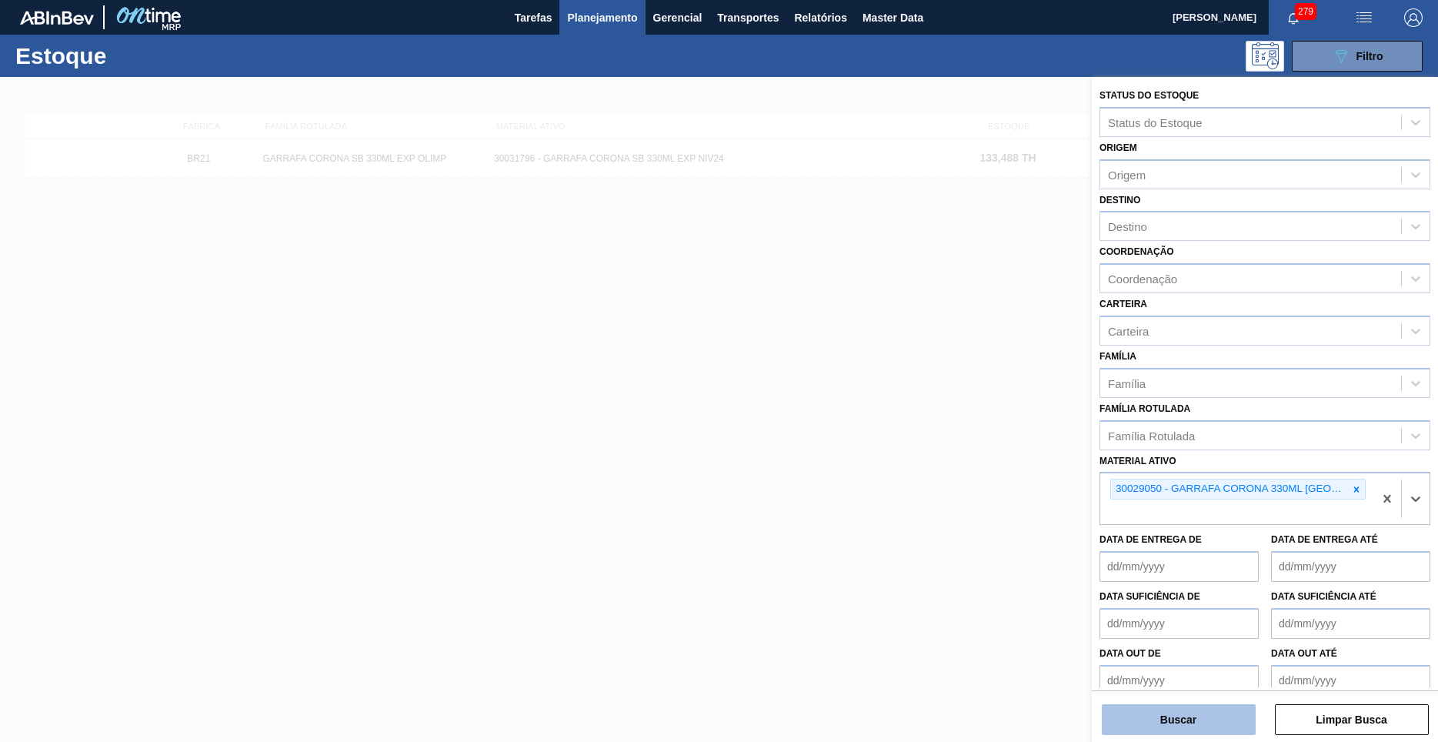
click at [1202, 725] on button "Buscar" at bounding box center [1179, 719] width 154 height 31
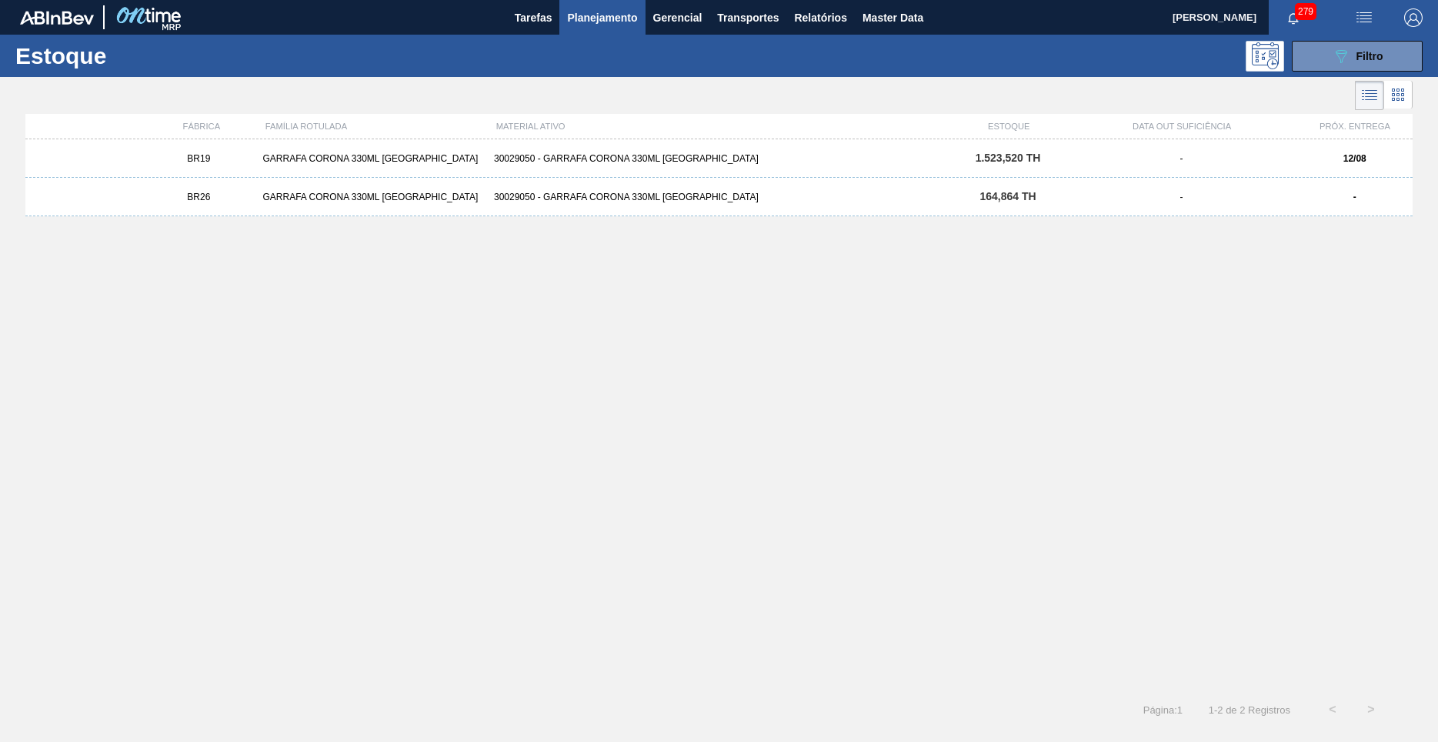
click at [352, 164] on div "BR19 GARRAFA CORONA 330ML PARAGUAI 30029050 - GARRAFA CORONA 330ML PARAGUAI 1.5…" at bounding box center [718, 158] width 1387 height 38
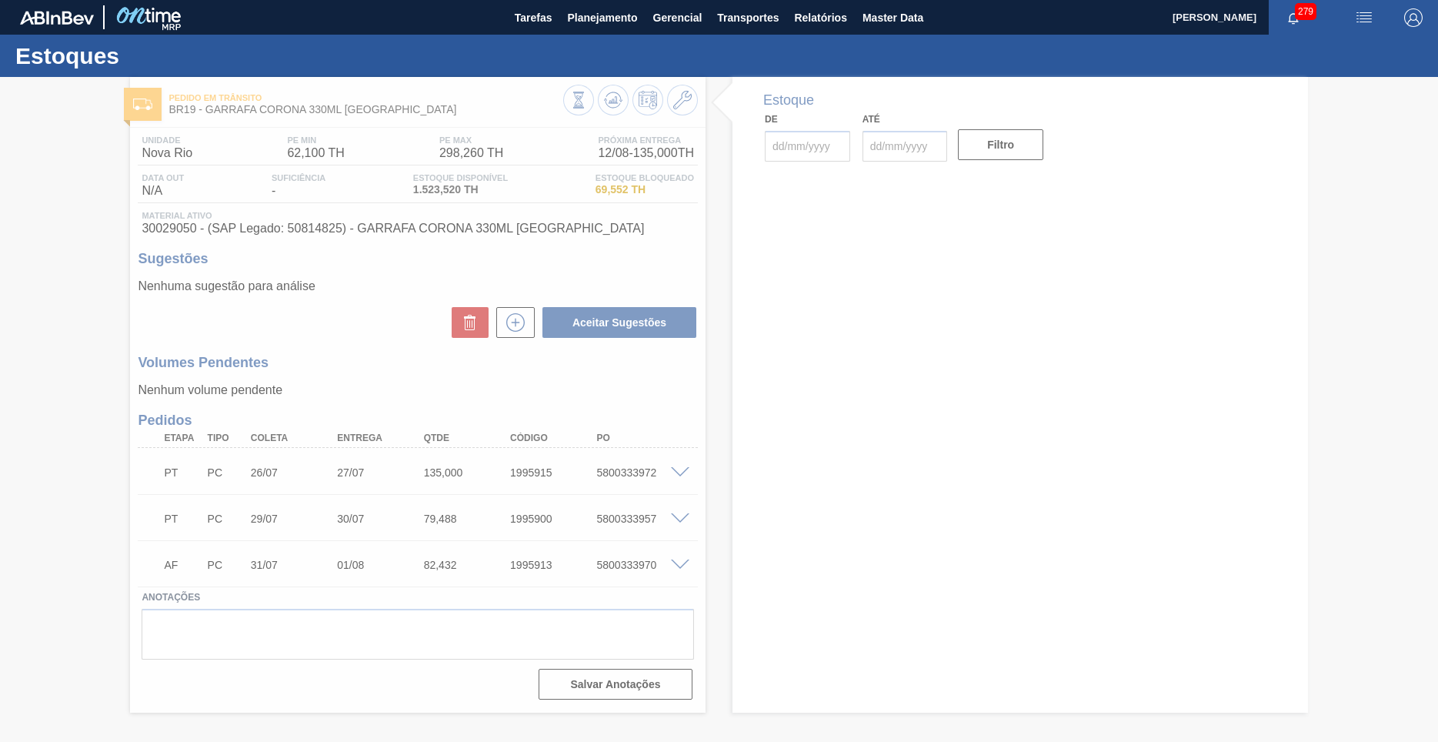
type input "[DATE]"
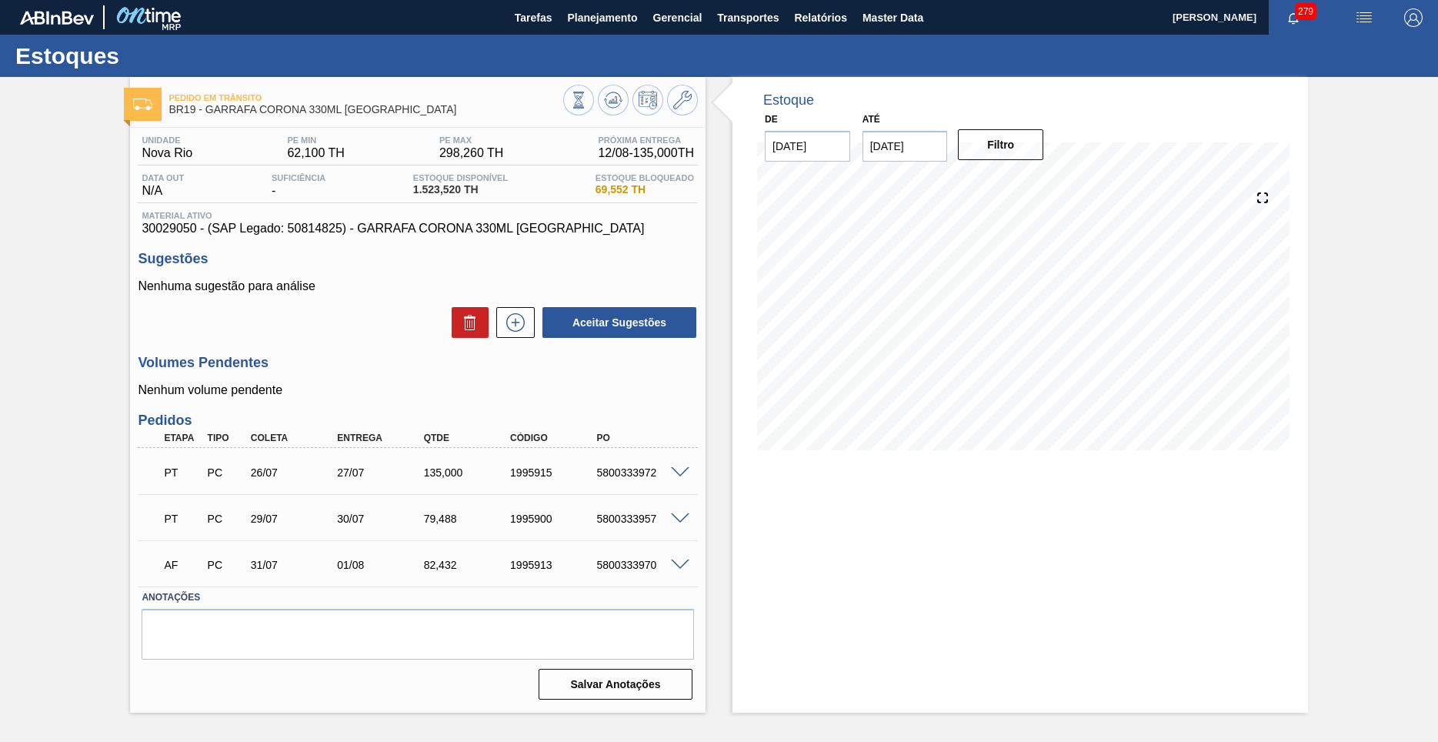
click at [267, 239] on div "Unidade Nova Rio PE MIN 62,100 TH PE MAX 298,260 TH Próxima Entrega 12/08 - 135…" at bounding box center [417, 416] width 575 height 577
click at [597, 19] on span "Planejamento" at bounding box center [602, 17] width 70 height 18
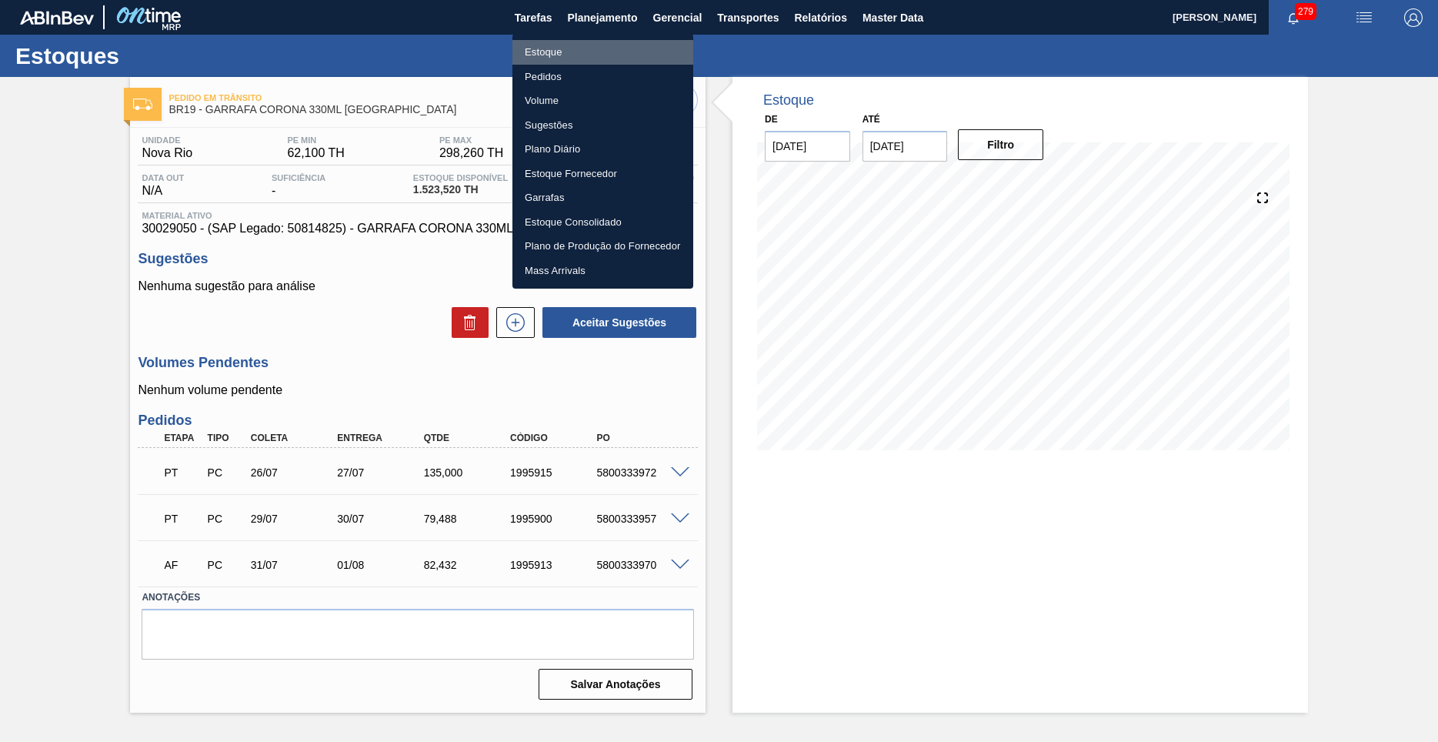
click at [529, 53] on li "Estoque" at bounding box center [602, 52] width 181 height 25
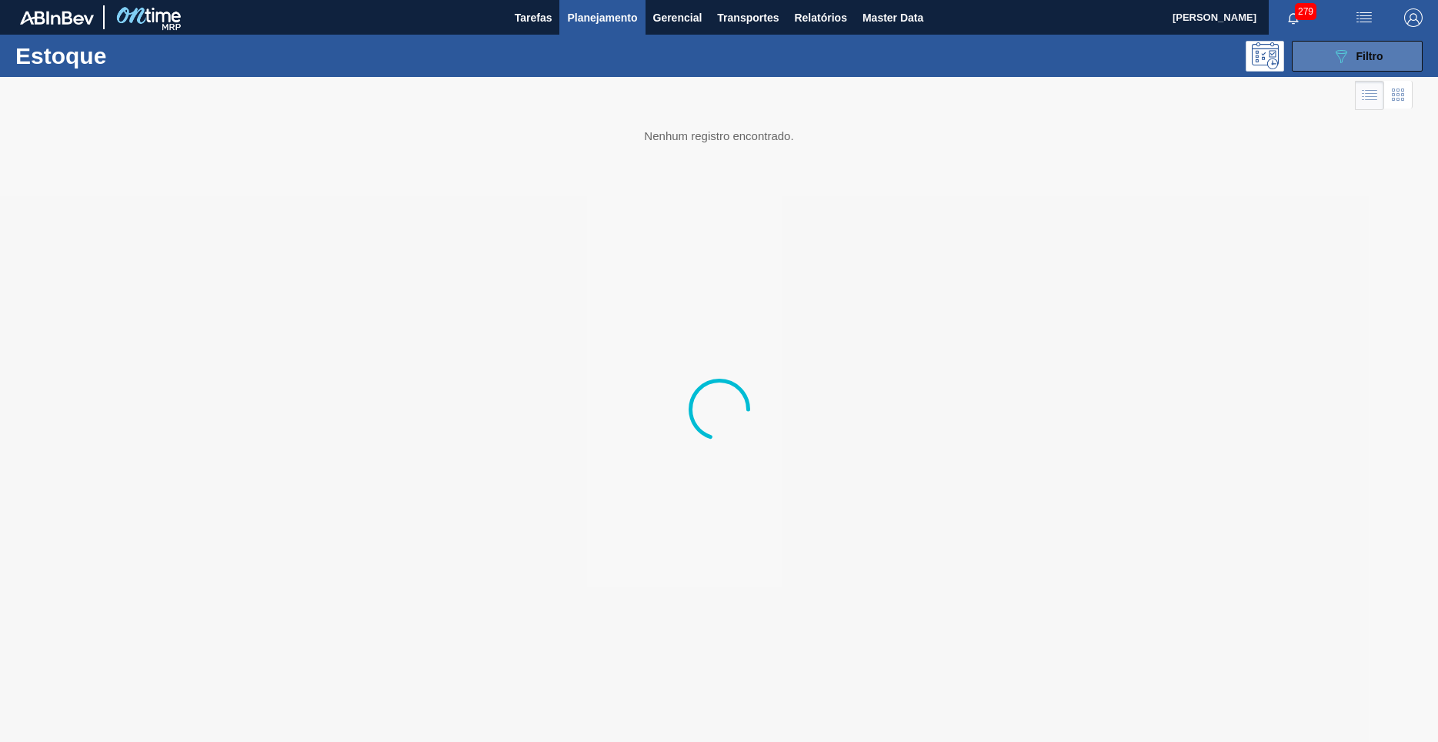
click at [1381, 62] on span "Filtro" at bounding box center [1369, 56] width 27 height 12
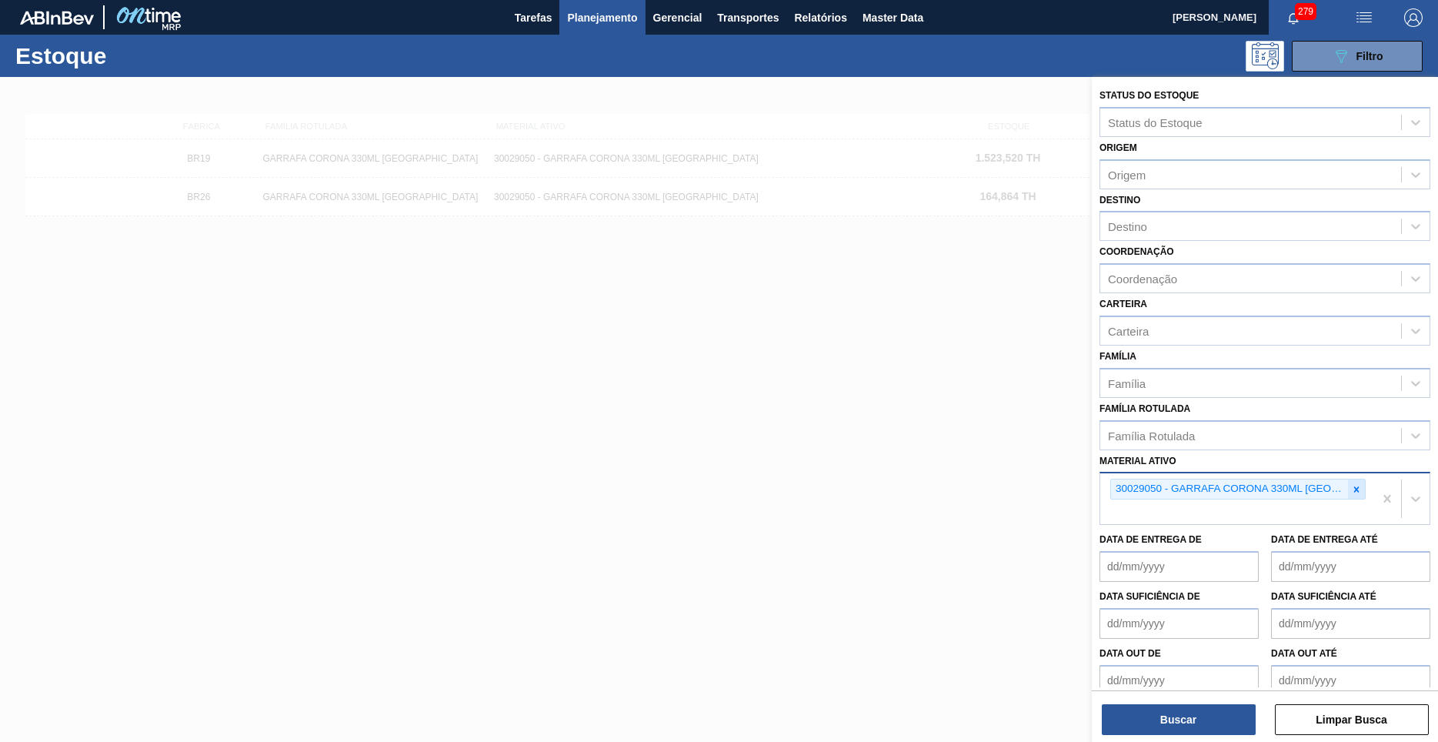
click at [1353, 484] on icon at bounding box center [1356, 489] width 11 height 11
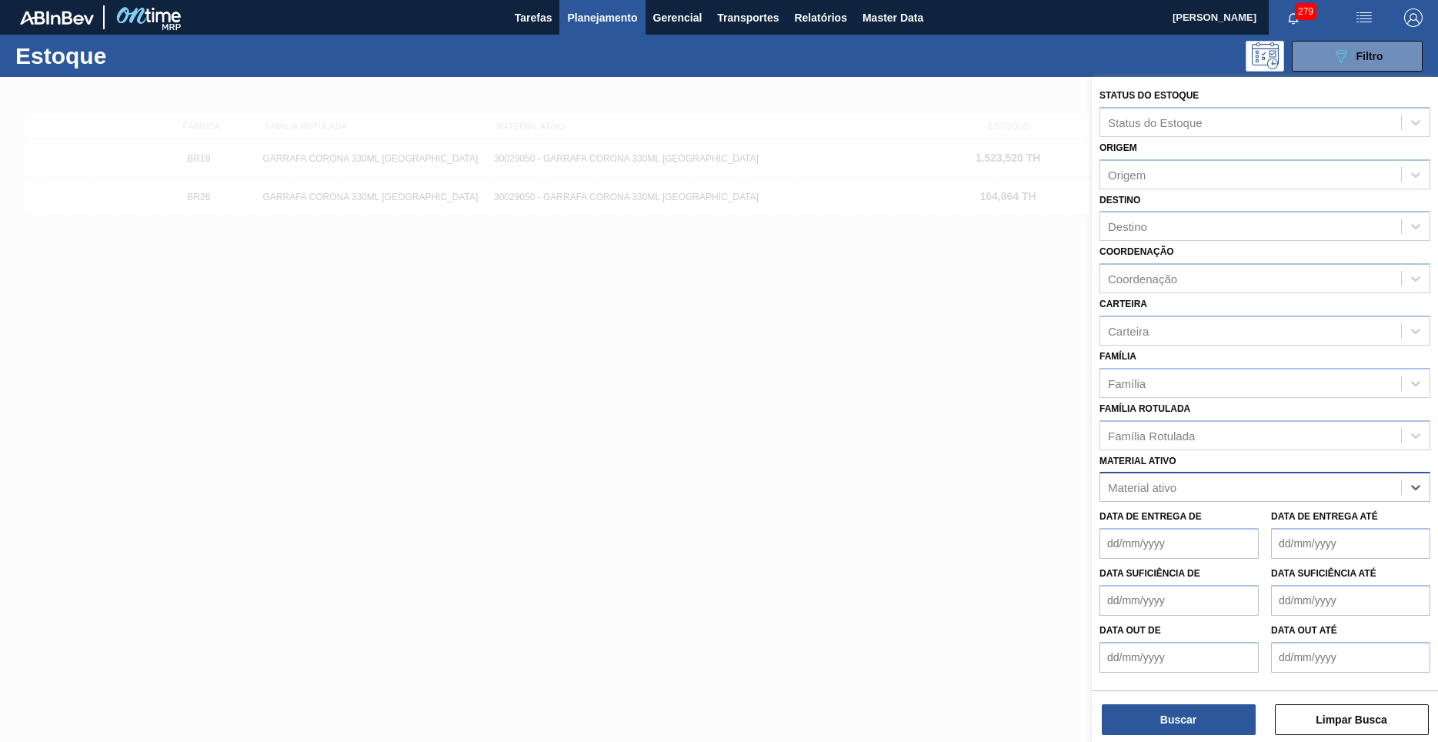
paste ativo "30029050"
type ativo "30029050"
click at [1238, 511] on div "30029050 - GARRAFA CORONA 330ML [GEOGRAPHIC_DATA]" at bounding box center [1264, 525] width 331 height 28
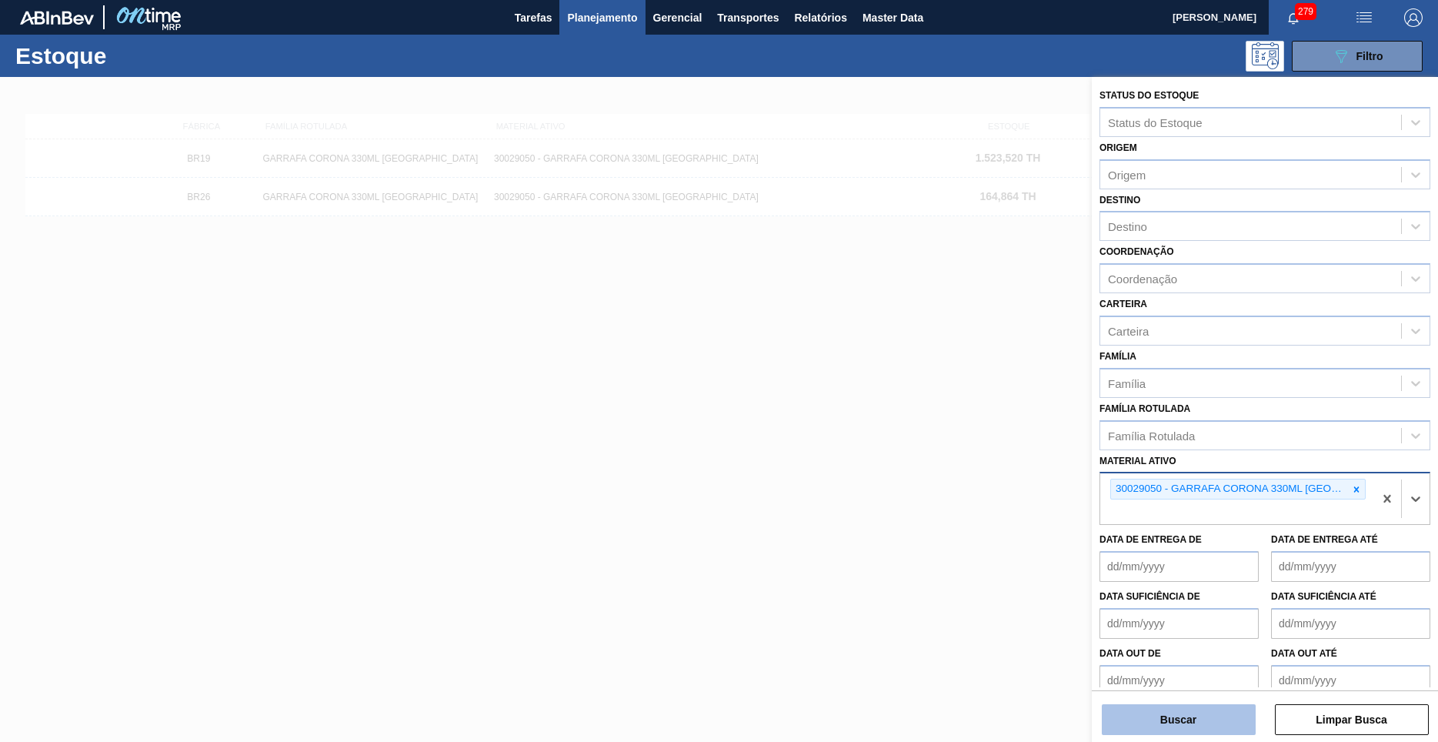
click at [1182, 732] on button "Buscar" at bounding box center [1179, 719] width 154 height 31
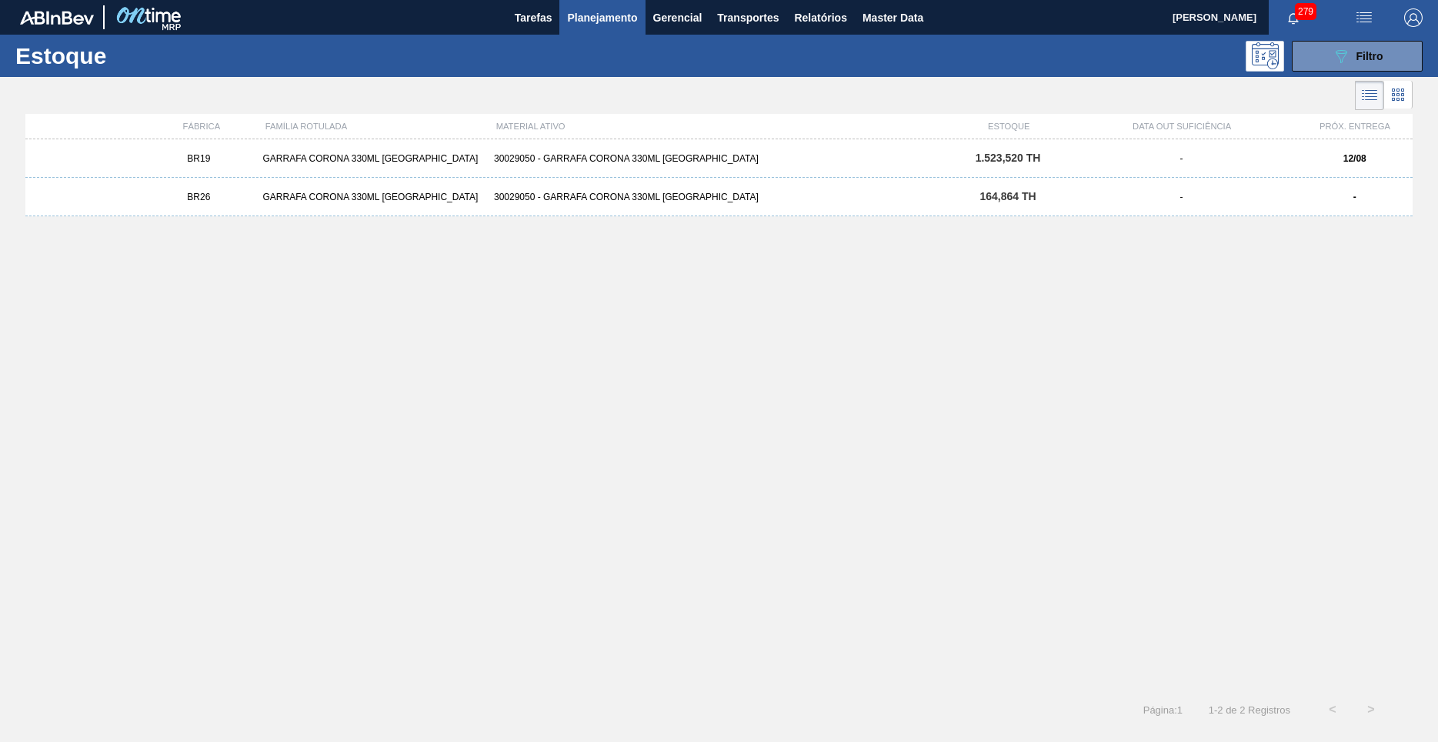
click at [531, 167] on div "BR19 GARRAFA CORONA 330ML PARAGUAI 30029050 - GARRAFA CORONA 330ML PARAGUAI 1.5…" at bounding box center [718, 158] width 1387 height 38
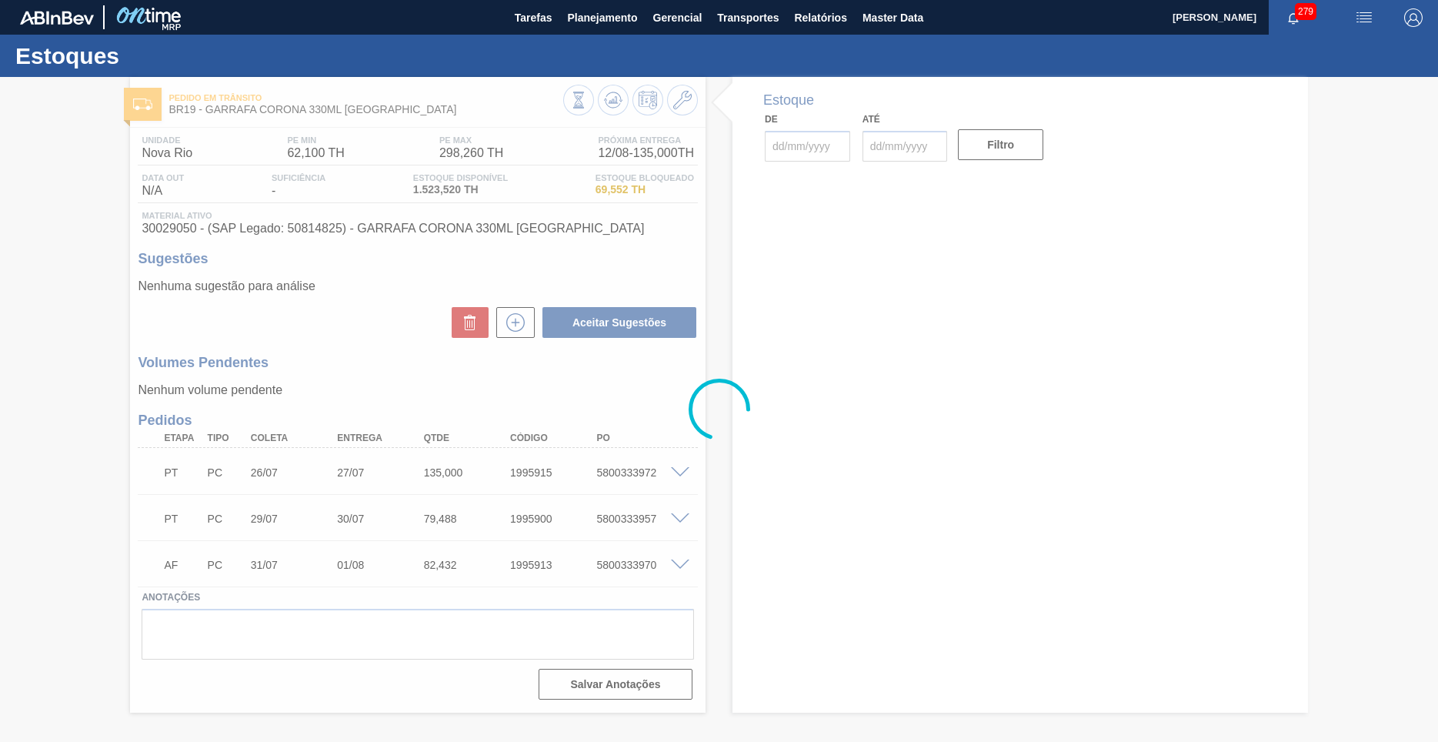
type input "[DATE]"
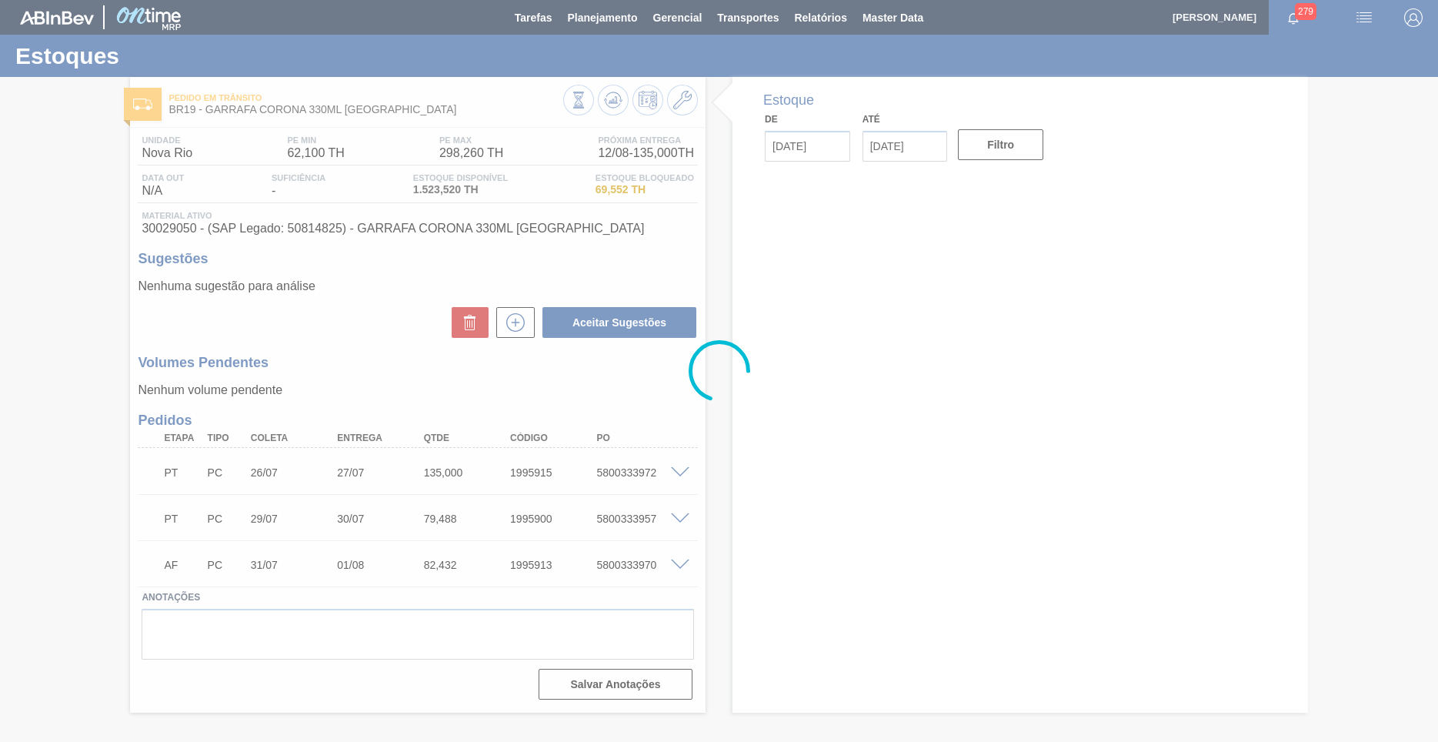
click at [378, 235] on div at bounding box center [719, 371] width 1438 height 742
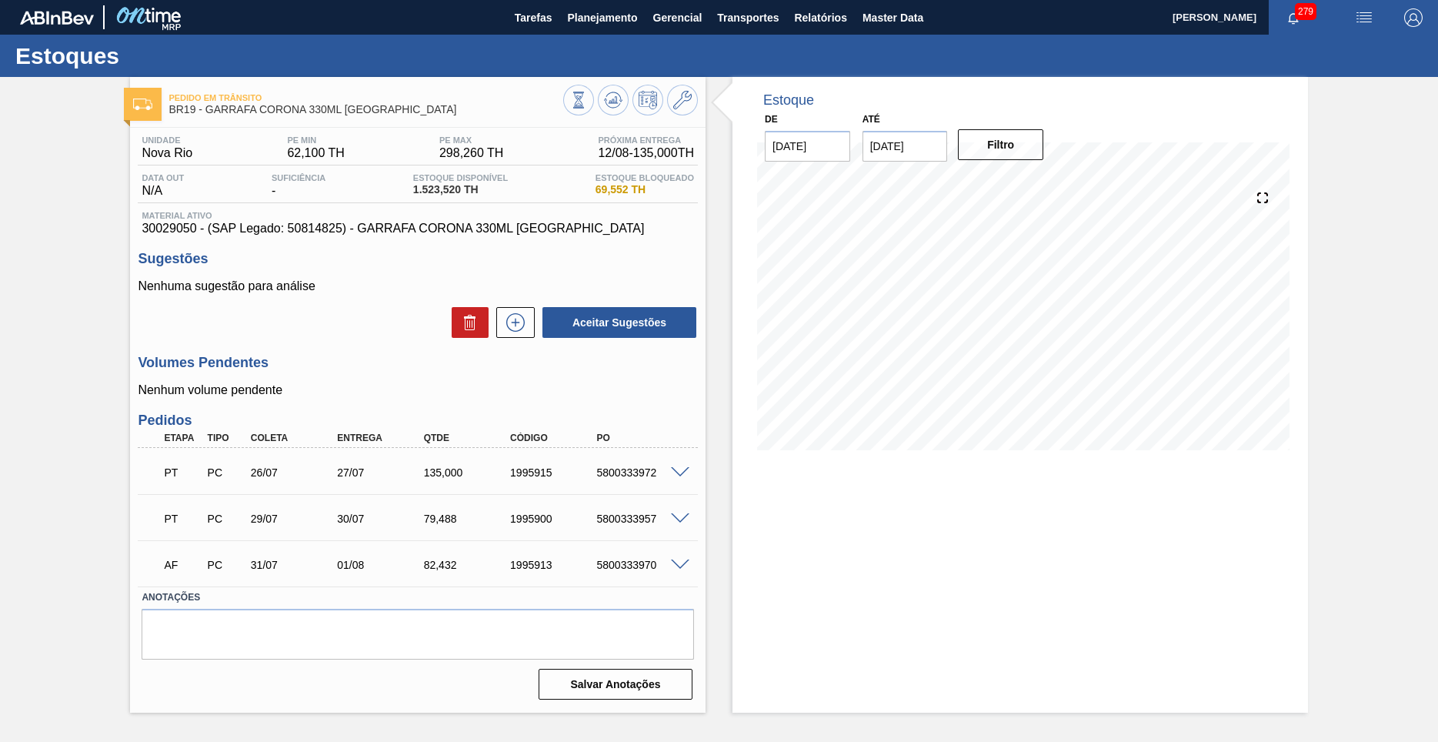
click at [378, 235] on span "30029050 - (SAP Legado: 50814825) - GARRAFA CORONA 330ML [GEOGRAPHIC_DATA]" at bounding box center [418, 229] width 552 height 14
click at [302, 233] on span "30029050 - (SAP Legado: 50814825) - GARRAFA CORONA 330ML [GEOGRAPHIC_DATA]" at bounding box center [418, 229] width 552 height 14
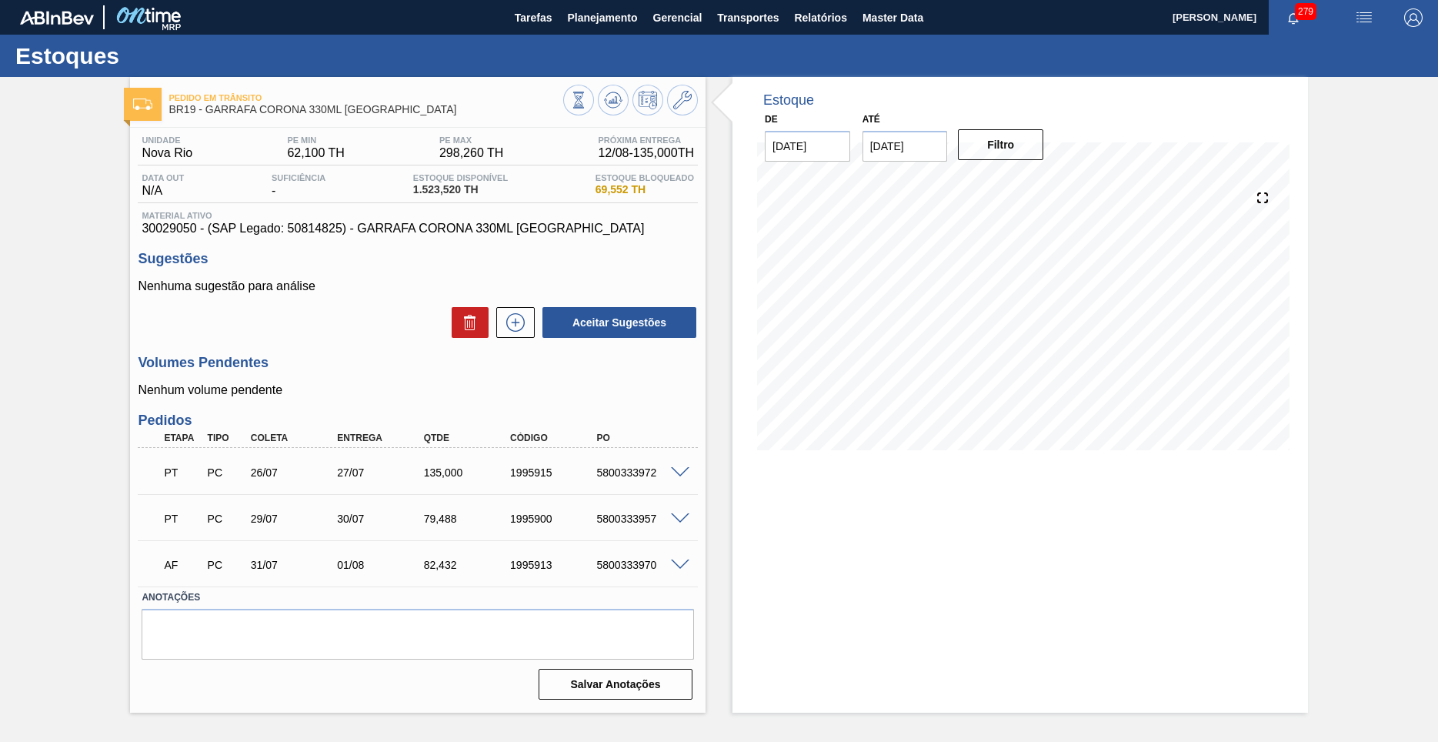
click at [302, 233] on span "30029050 - (SAP Legado: 50814825) - GARRAFA CORONA 330ML [GEOGRAPHIC_DATA]" at bounding box center [418, 229] width 552 height 14
click at [916, 672] on div "Estoque De [DATE] Até [DATE] Filtro" at bounding box center [1019, 394] width 575 height 635
click at [252, 228] on span "30029050 - (SAP Legado: 50814825) - GARRAFA CORONA 330ML [GEOGRAPHIC_DATA]" at bounding box center [418, 229] width 552 height 14
click at [252, 227] on span "30029050 - (SAP Legado: 50814825) - GARRAFA CORONA 330ML [GEOGRAPHIC_DATA]" at bounding box center [418, 229] width 552 height 14
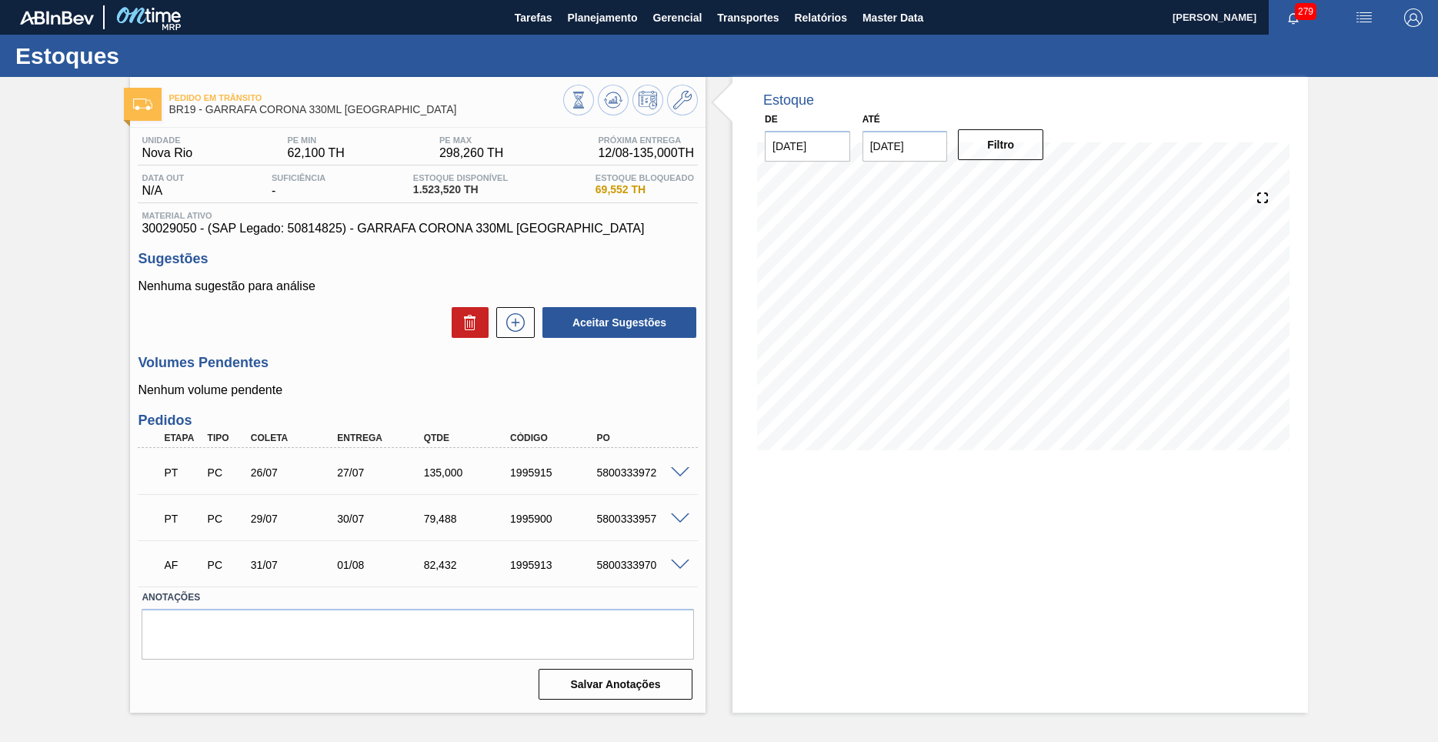
click at [185, 227] on span "30029050 - (SAP Legado: 50814825) - GARRAFA CORONA 330ML [GEOGRAPHIC_DATA]" at bounding box center [418, 229] width 552 height 14
click at [182, 226] on span "30029050 - (SAP Legado: 50814825) - GARRAFA CORONA 330ML [GEOGRAPHIC_DATA]" at bounding box center [418, 229] width 552 height 14
copy span "30029050"
click at [472, 239] on div "Unidade Nova Rio PE MIN 62,100 TH PE MAX 298,260 TH Próxima Entrega 12/08 - 135…" at bounding box center [417, 416] width 575 height 577
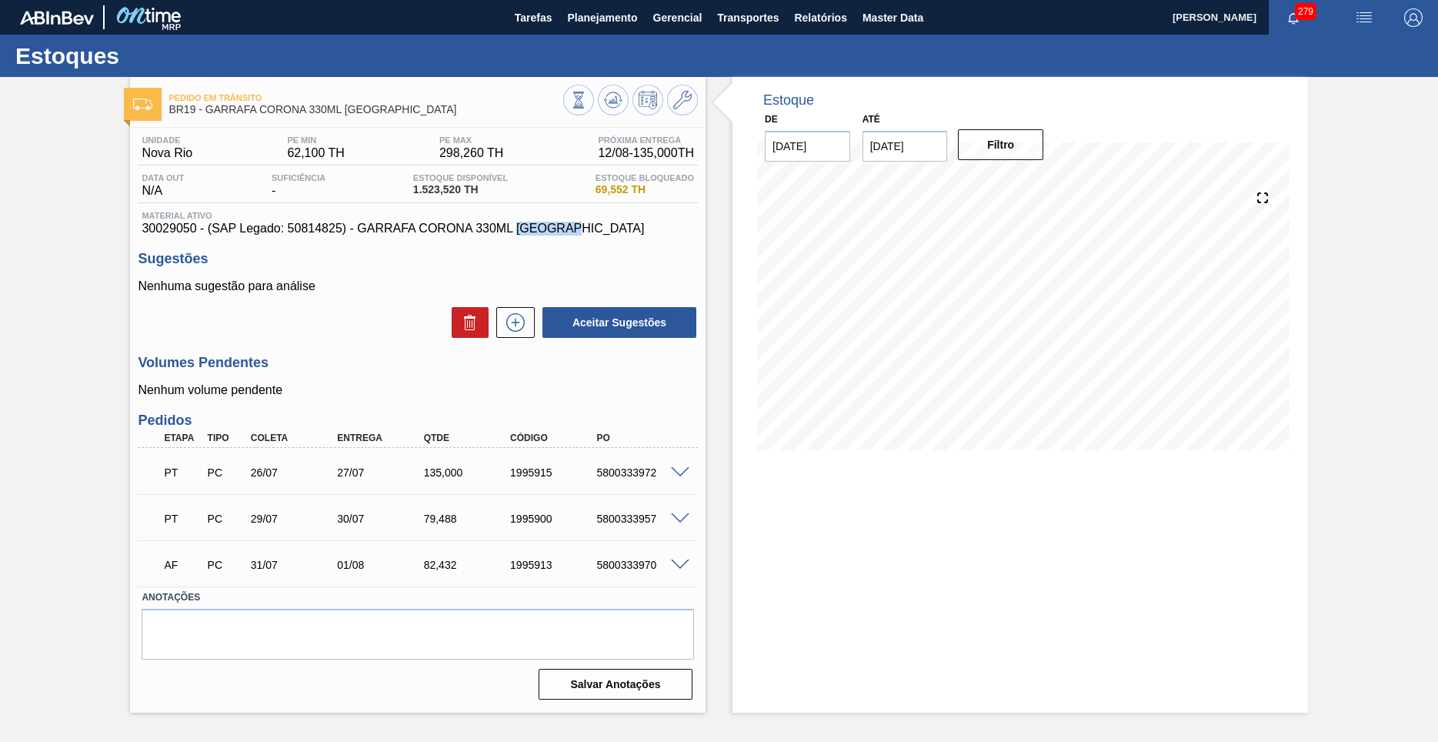
click at [472, 239] on div "Unidade Nova Rio PE MIN 62,100 TH PE MAX 298,260 TH Próxima Entrega 12/08 - 135…" at bounding box center [417, 416] width 575 height 577
click at [602, 25] on span "Planejamento" at bounding box center [602, 17] width 70 height 18
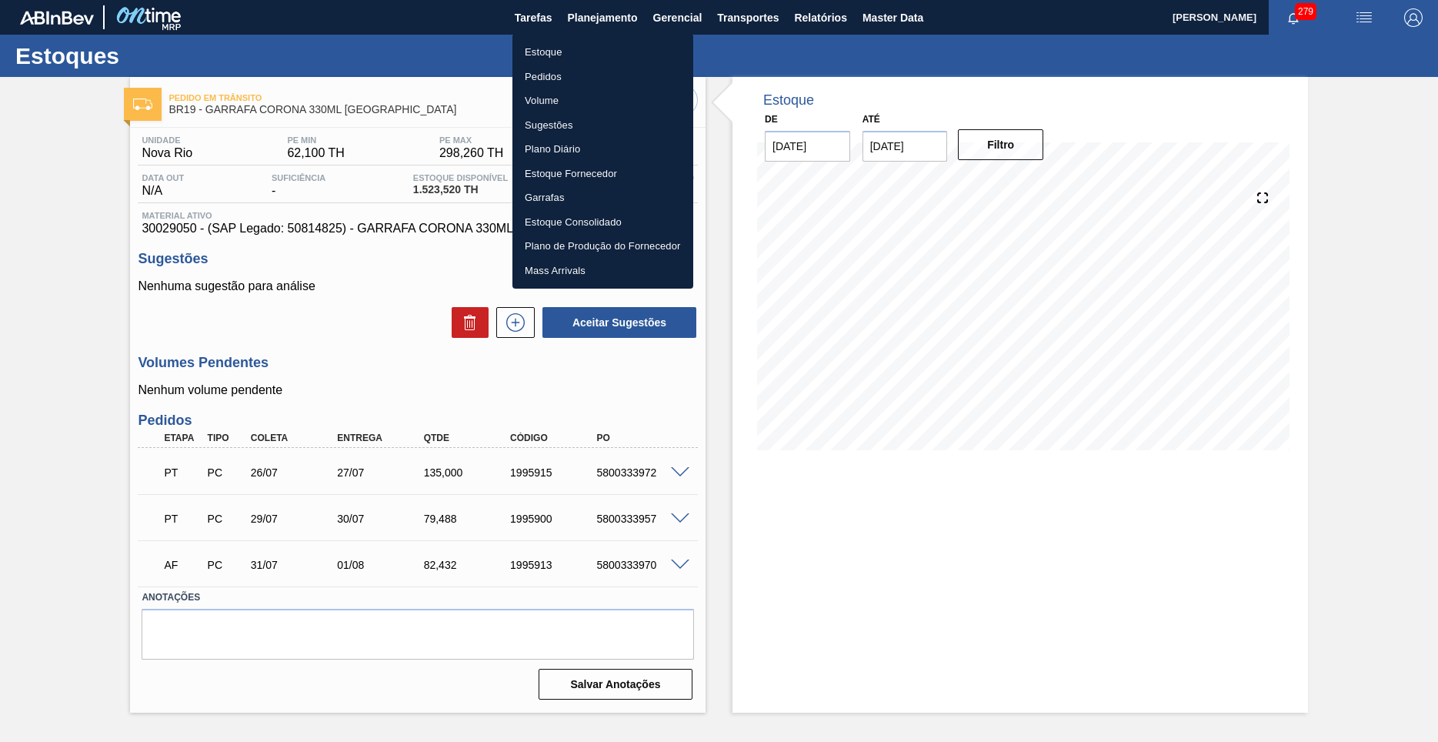
click at [573, 50] on li "Estoque" at bounding box center [602, 52] width 181 height 25
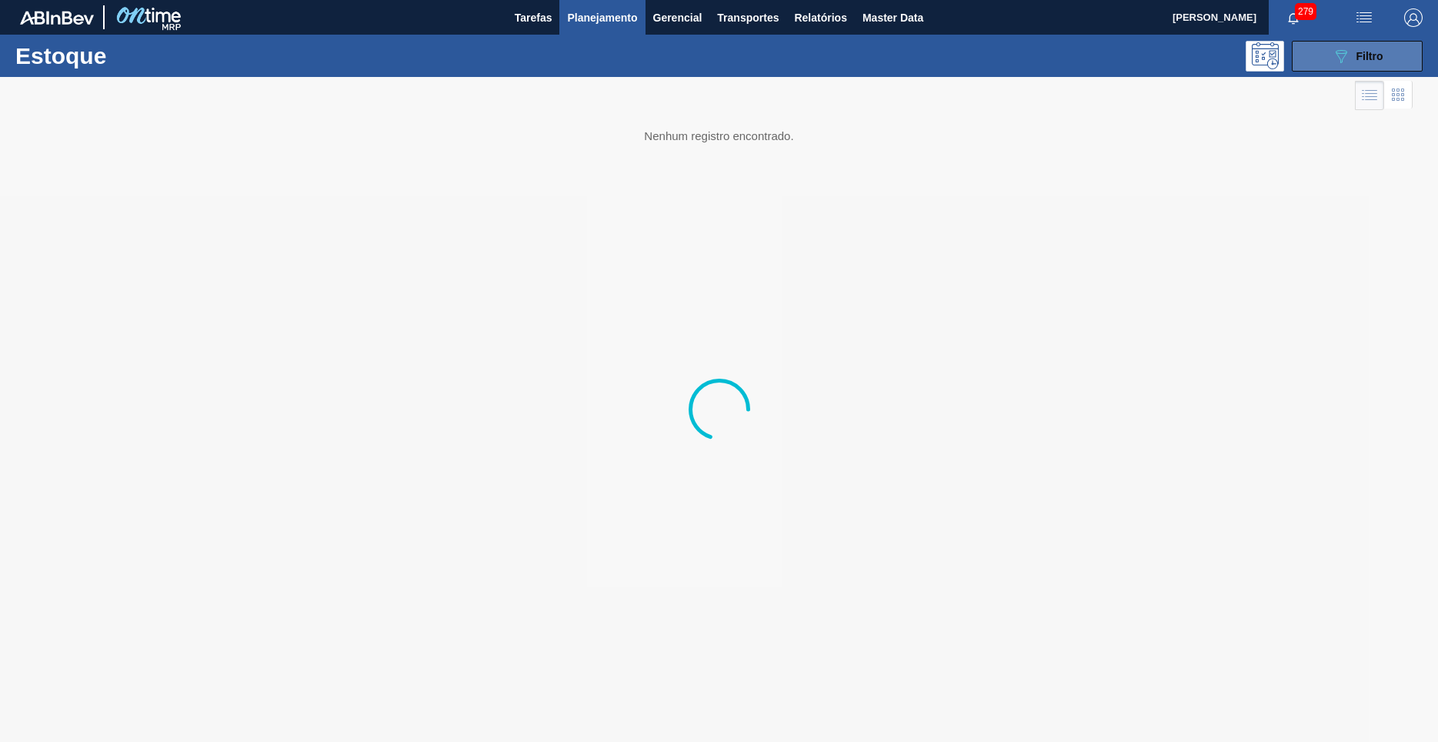
click at [1335, 53] on icon "089F7B8B-B2A5-4AFE-B5C0-19BA573D28AC" at bounding box center [1341, 56] width 18 height 18
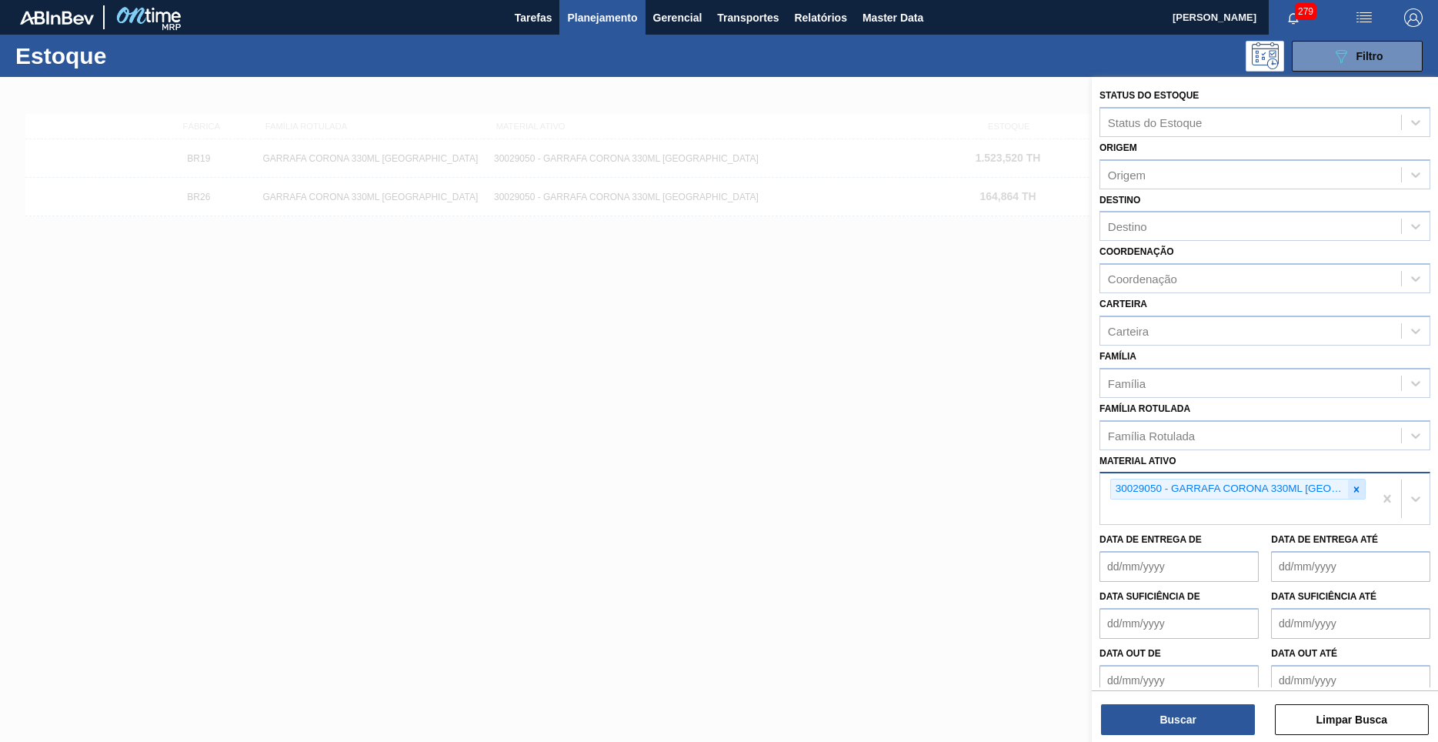
click at [1355, 486] on icon at bounding box center [1356, 488] width 5 height 5
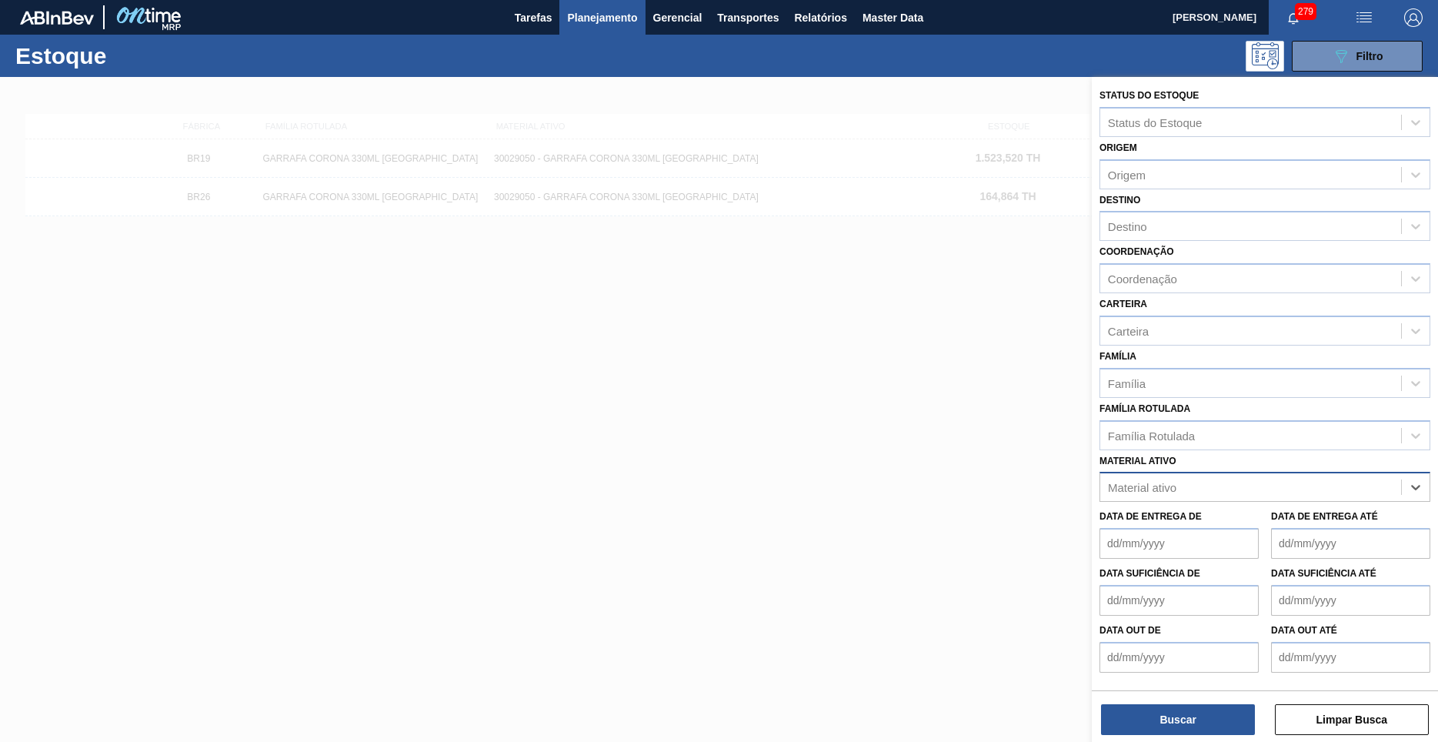
paste ativo "30031794"
type ativo "30031794"
click at [1250, 511] on div "30031794 - GARRAFA CORONA 330ML EXP BOL" at bounding box center [1264, 525] width 331 height 28
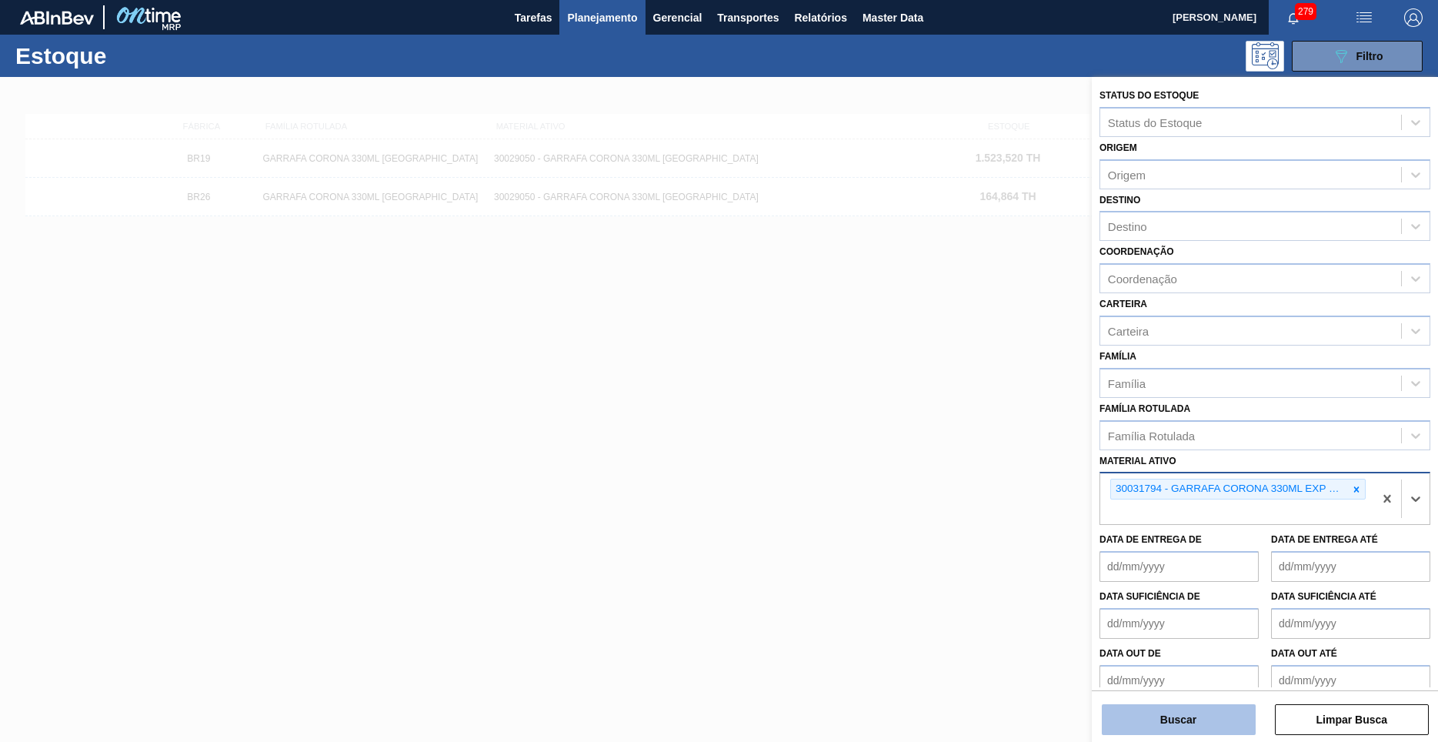
click at [1207, 714] on button "Buscar" at bounding box center [1179, 719] width 154 height 31
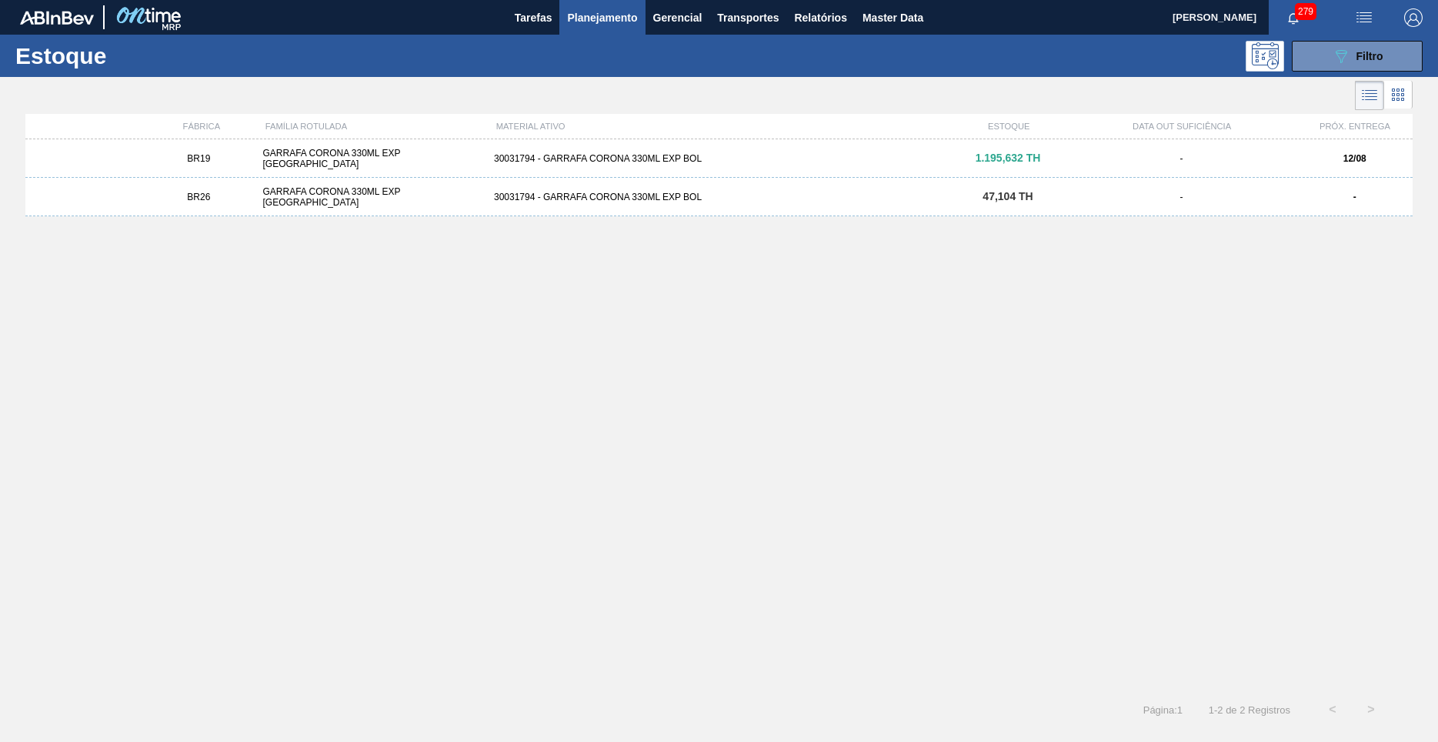
click at [605, 172] on div "BR19 GARRAFA CORONA 330ML EXP BOLIVIA 30031794 - GARRAFA CORONA 330ML EXP BOL 1…" at bounding box center [718, 158] width 1387 height 38
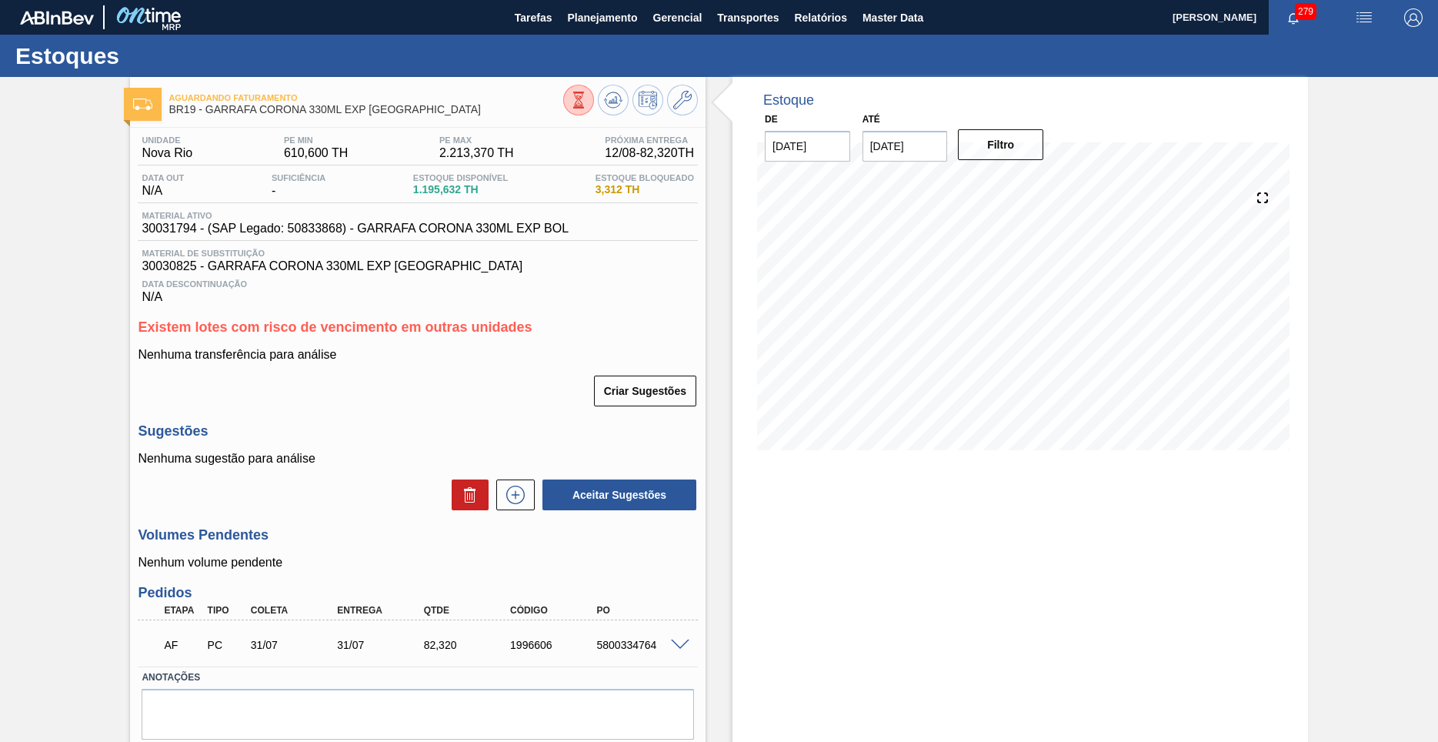
click at [387, 226] on span "30031794 - (SAP Legado: 50833868) - GARRAFA CORONA 330ML EXP BOL" at bounding box center [355, 229] width 427 height 14
click at [605, 17] on span "Planejamento" at bounding box center [602, 17] width 70 height 18
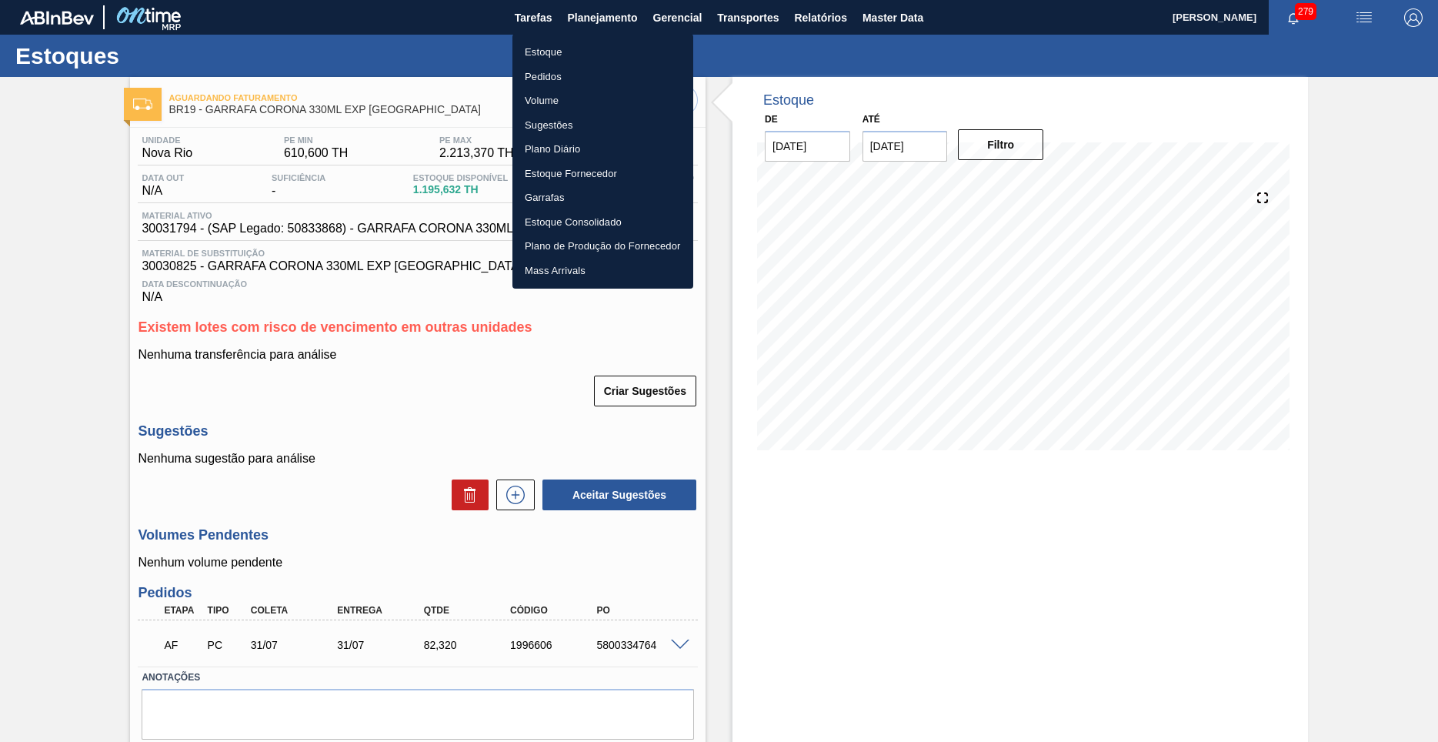
click at [568, 45] on li "Estoque" at bounding box center [602, 52] width 181 height 25
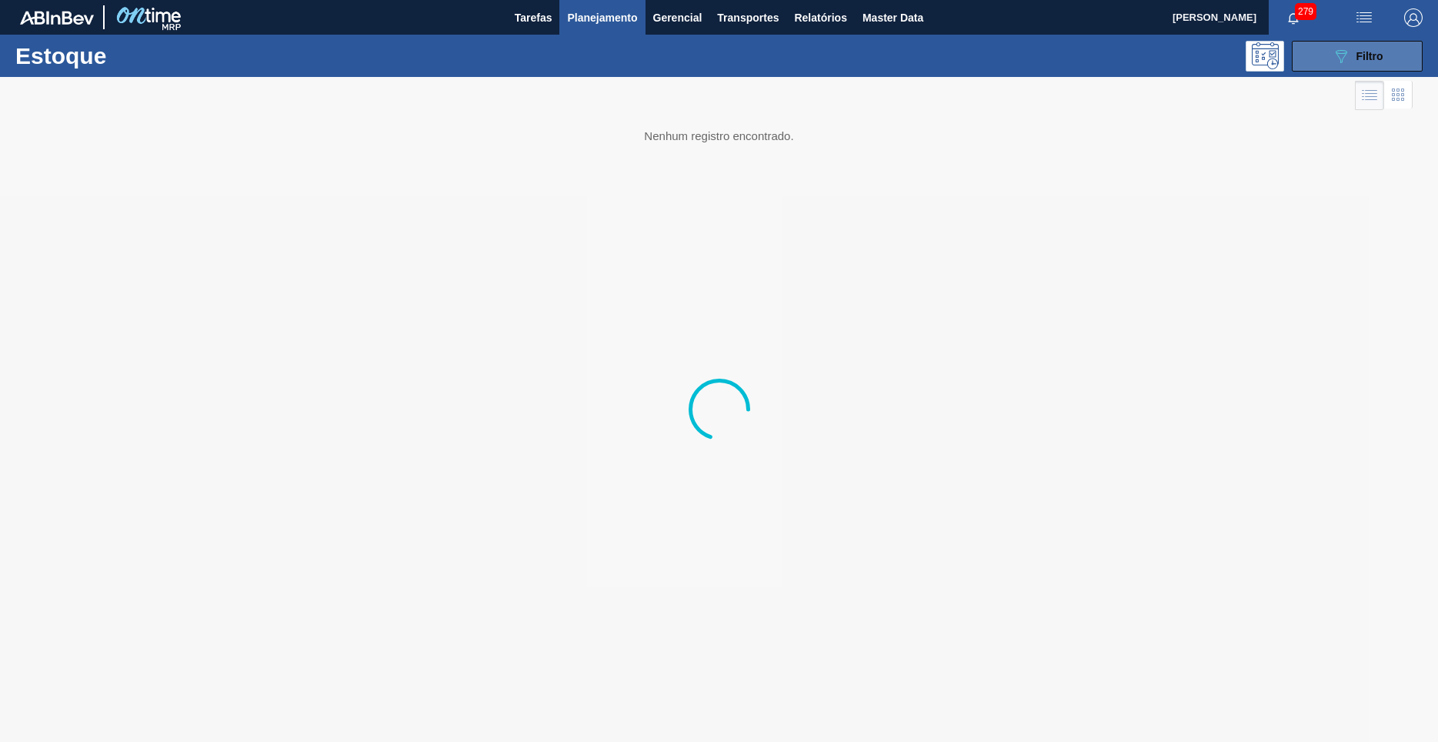
click at [1319, 64] on button "089F7B8B-B2A5-4AFE-B5C0-19BA573D28AC Filtro" at bounding box center [1357, 56] width 131 height 31
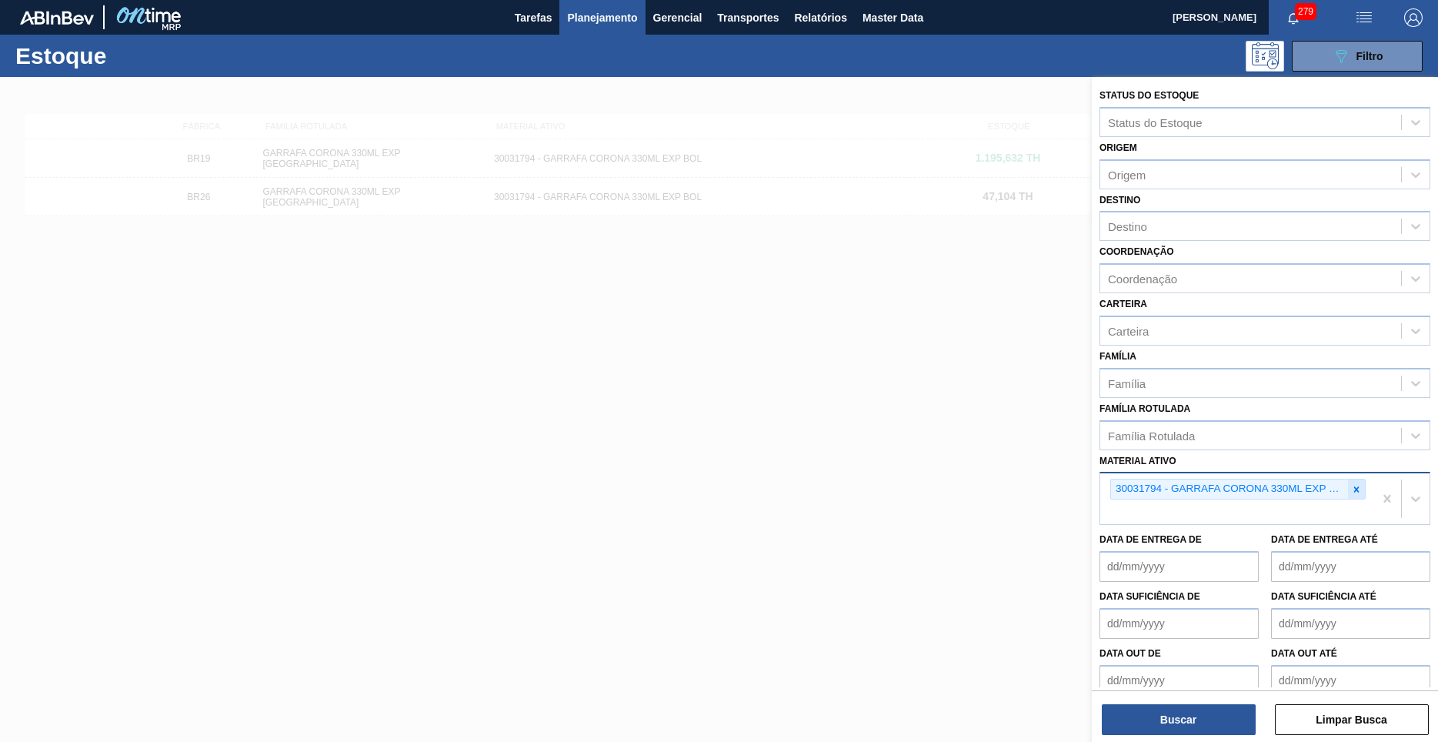
click at [1352, 479] on div at bounding box center [1356, 488] width 17 height 19
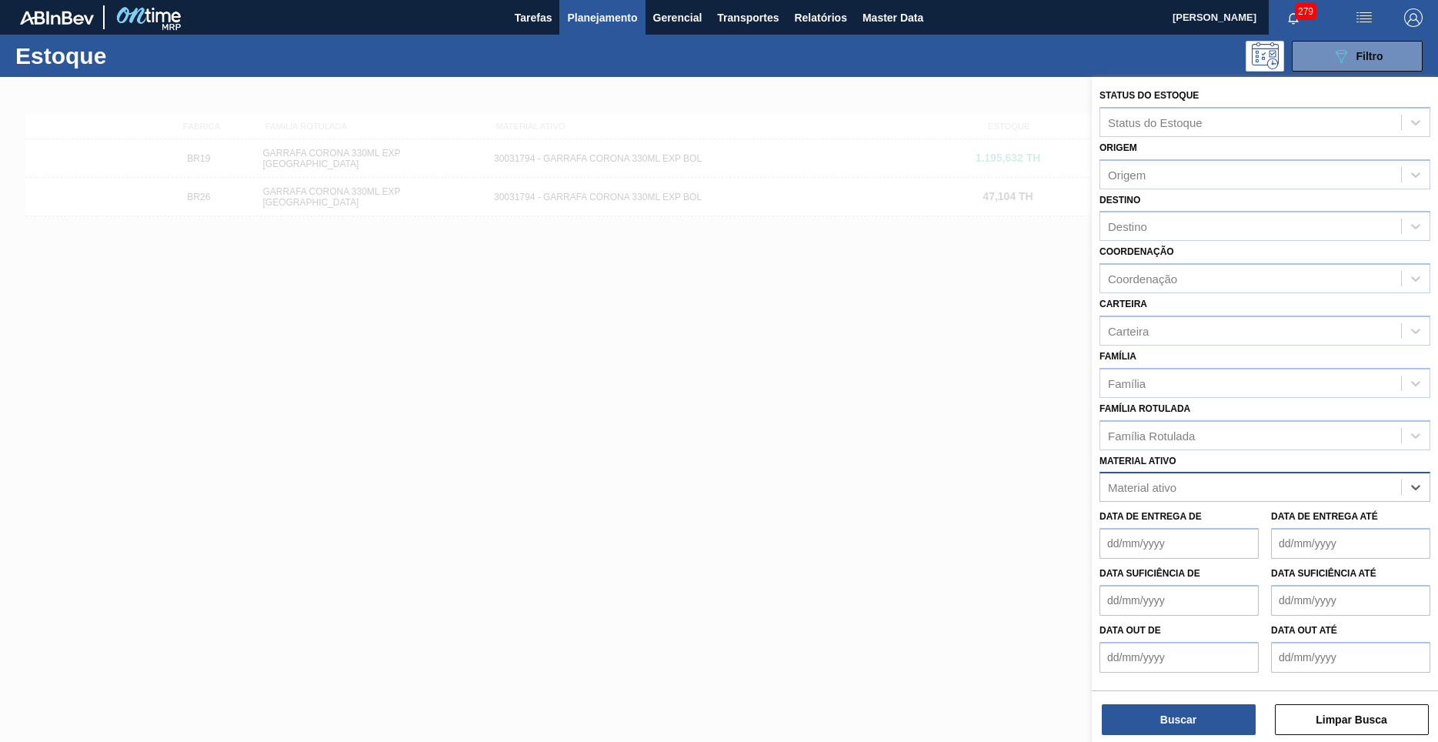
paste ativo "30031796"
type ativo "30031796"
click at [1329, 511] on div "30031796 - GARRAFA CORONA SB 330ML EXP NIV24" at bounding box center [1264, 525] width 331 height 28
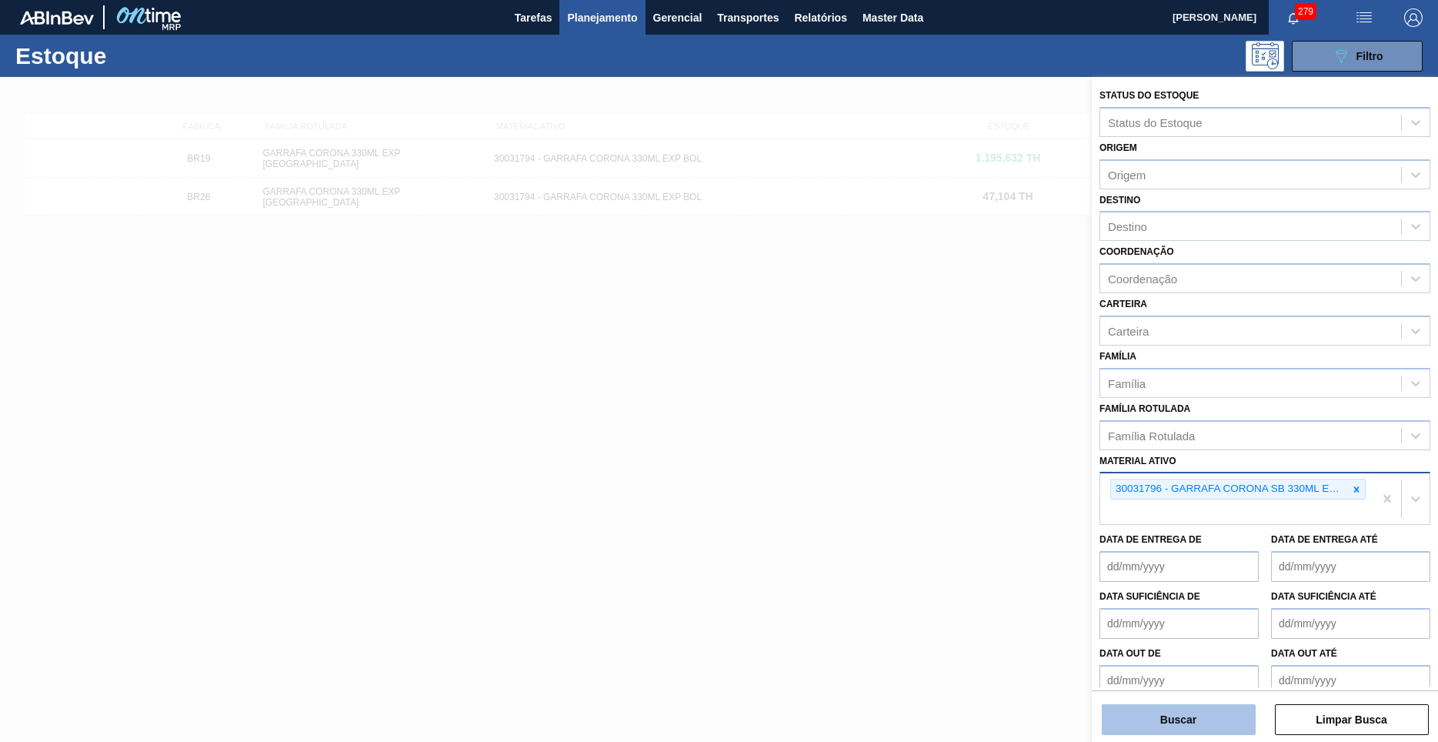
click at [1117, 719] on button "Buscar" at bounding box center [1179, 719] width 154 height 31
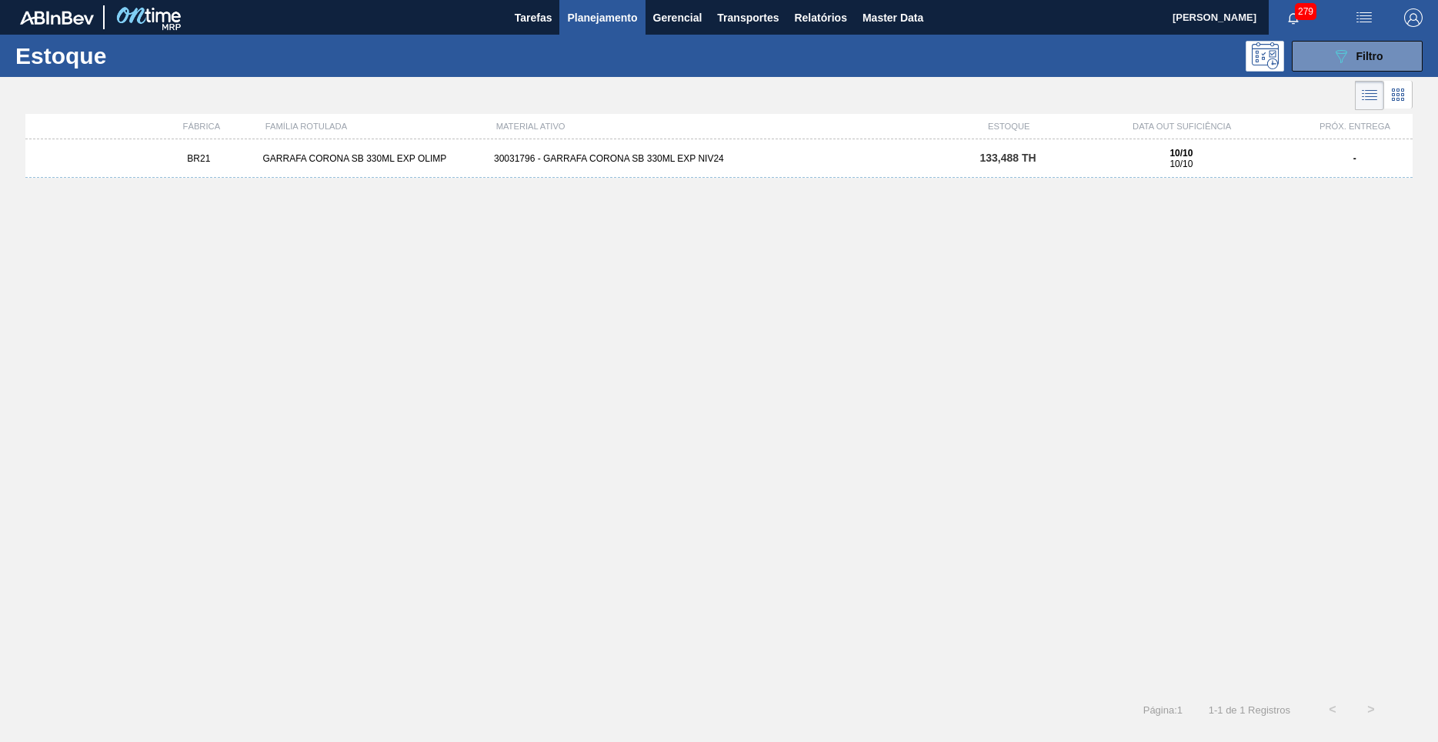
click at [780, 172] on div "BR21 GARRAFA CORONA SB 330ML EXP OLIMP 30031796 - GARRAFA CORONA SB 330ML EXP N…" at bounding box center [718, 158] width 1387 height 38
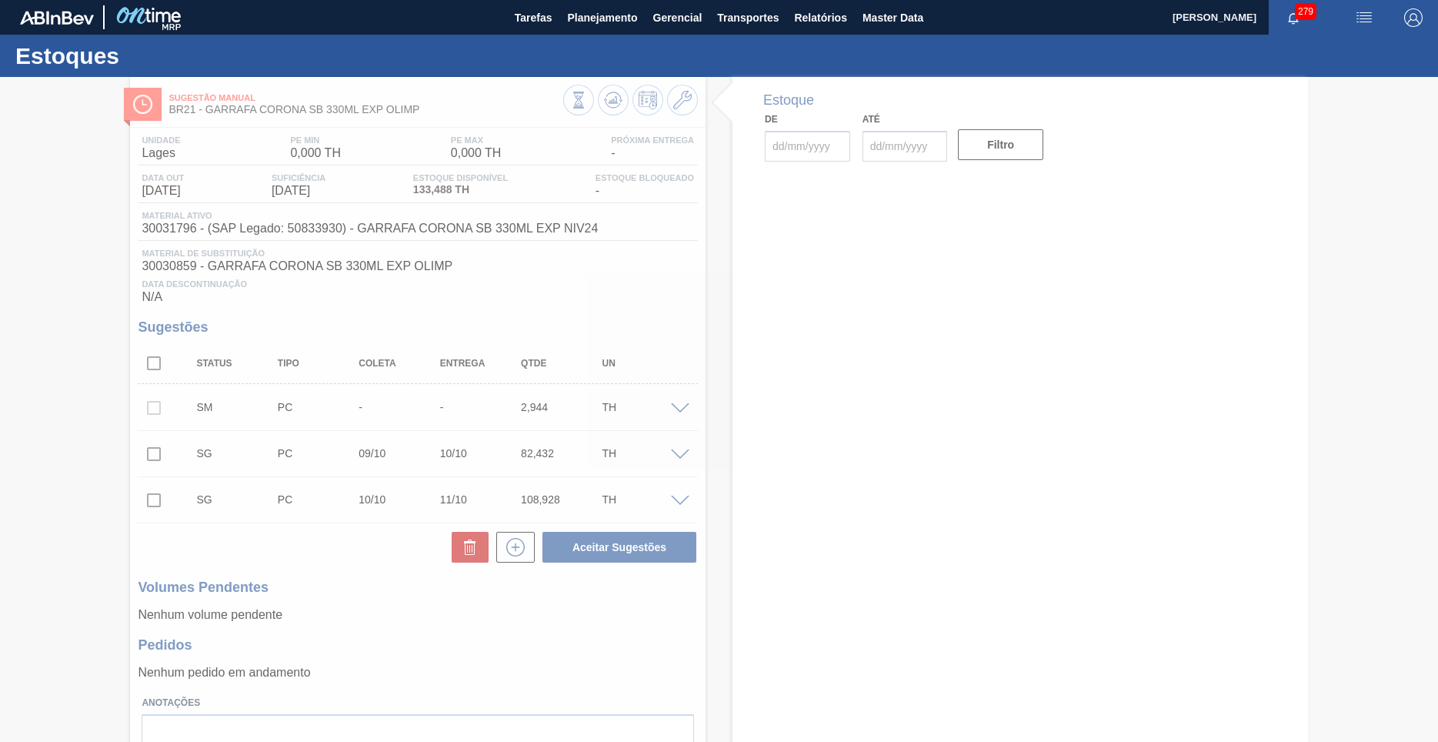
type input "[DATE]"
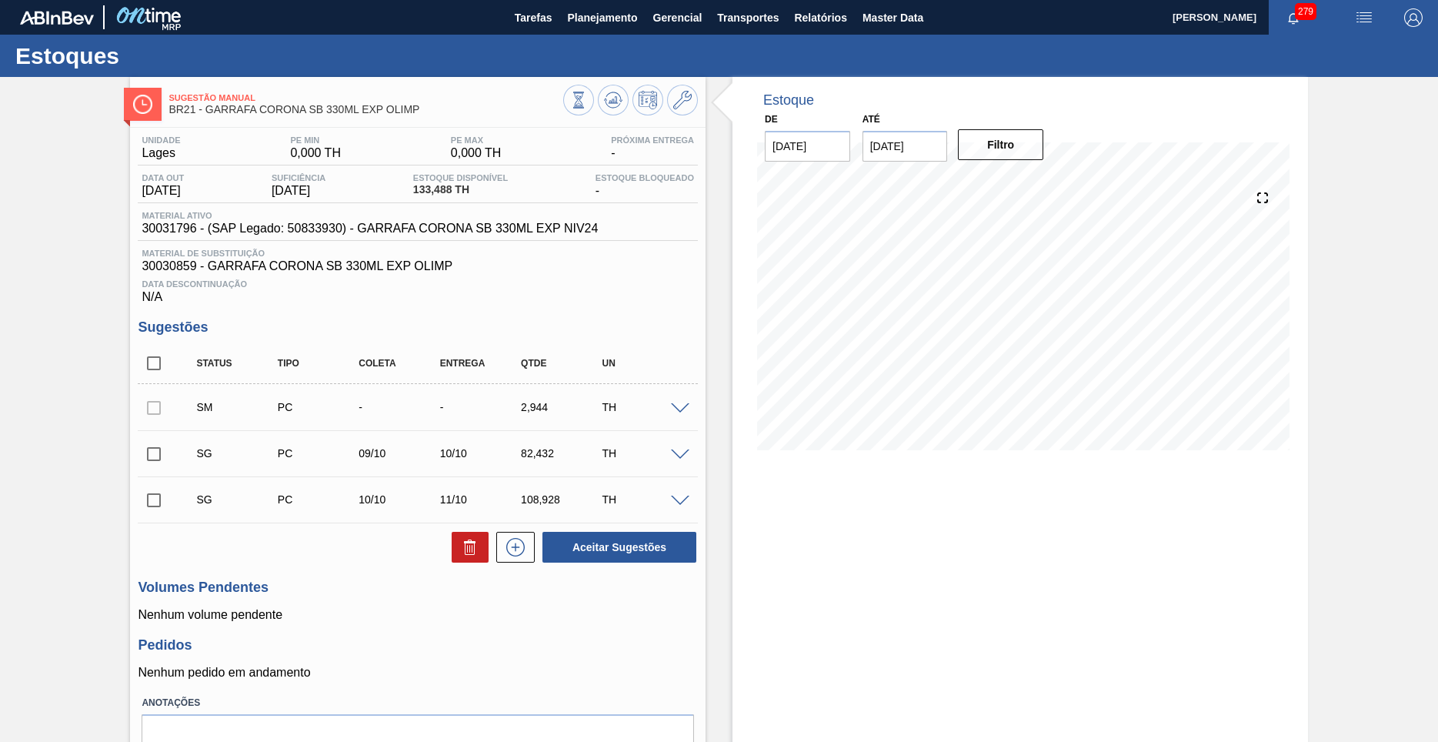
click at [372, 222] on div "Material ativo 30031796 - (SAP Legado: 50833930) - GARRAFA CORONA SB 330ML EXP …" at bounding box center [370, 223] width 464 height 25
click at [383, 238] on div "Material ativo 30031796 - (SAP Legado: 50833930) - GARRAFA CORONA SB 330ML EXP …" at bounding box center [418, 226] width 560 height 30
click at [623, 20] on span "Planejamento" at bounding box center [602, 17] width 70 height 18
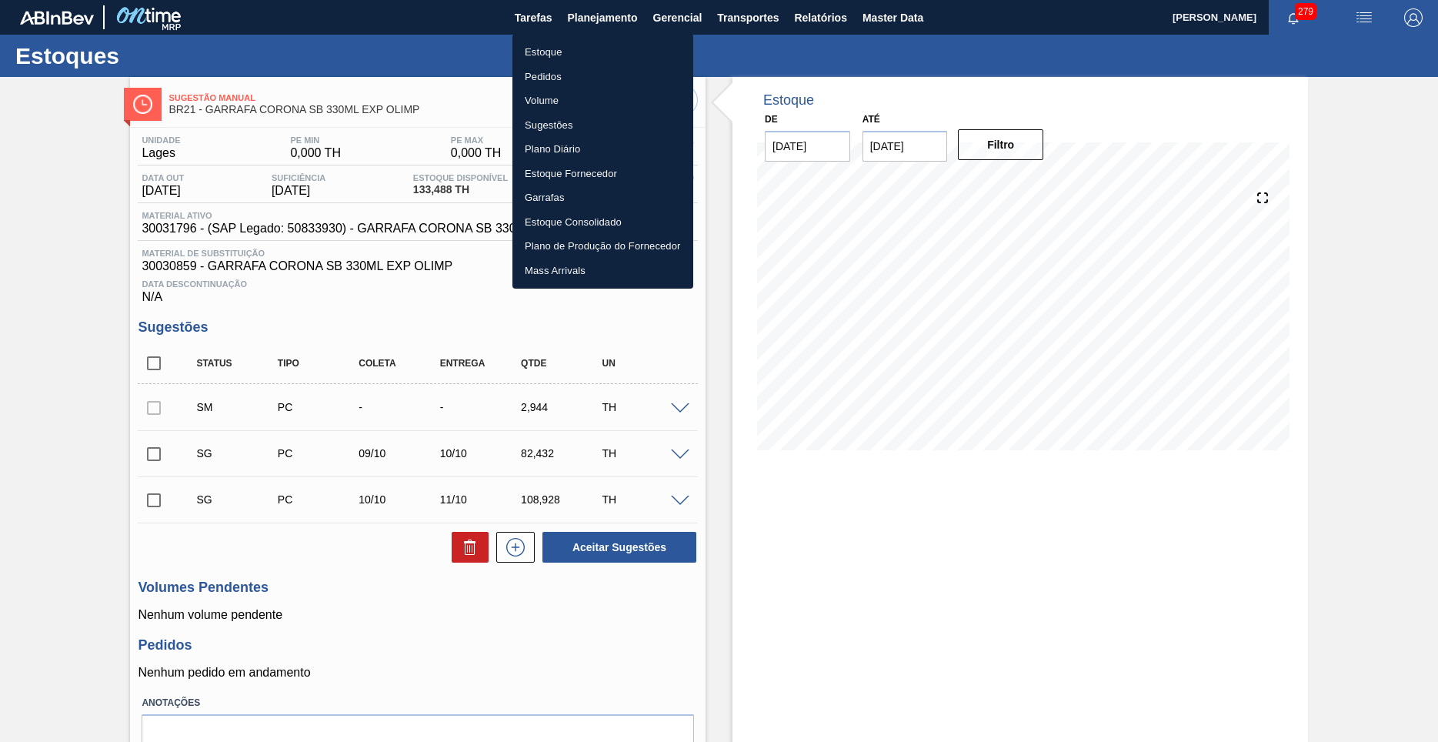
click at [565, 55] on li "Estoque" at bounding box center [602, 52] width 181 height 25
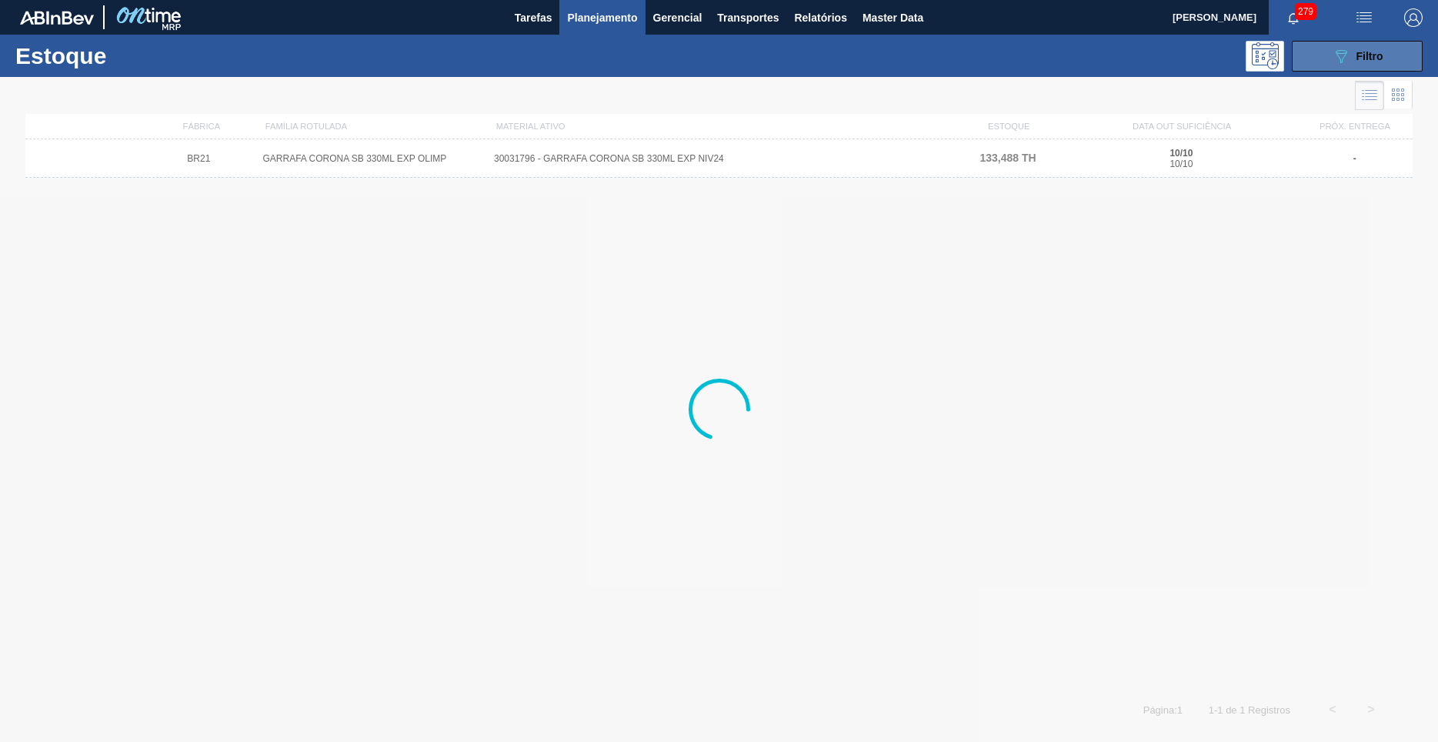
click at [1336, 56] on icon "089F7B8B-B2A5-4AFE-B5C0-19BA573D28AC" at bounding box center [1341, 56] width 18 height 18
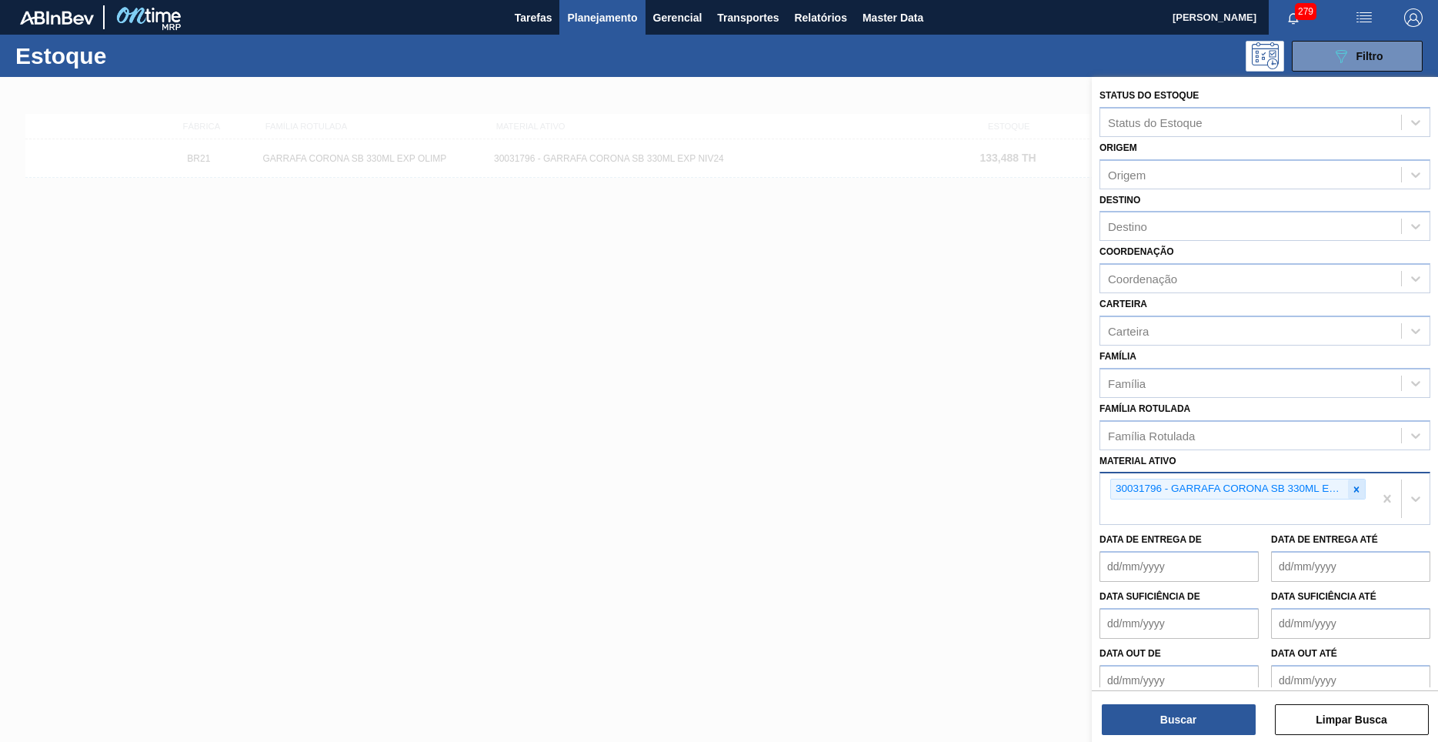
click at [1364, 479] on div at bounding box center [1356, 488] width 17 height 19
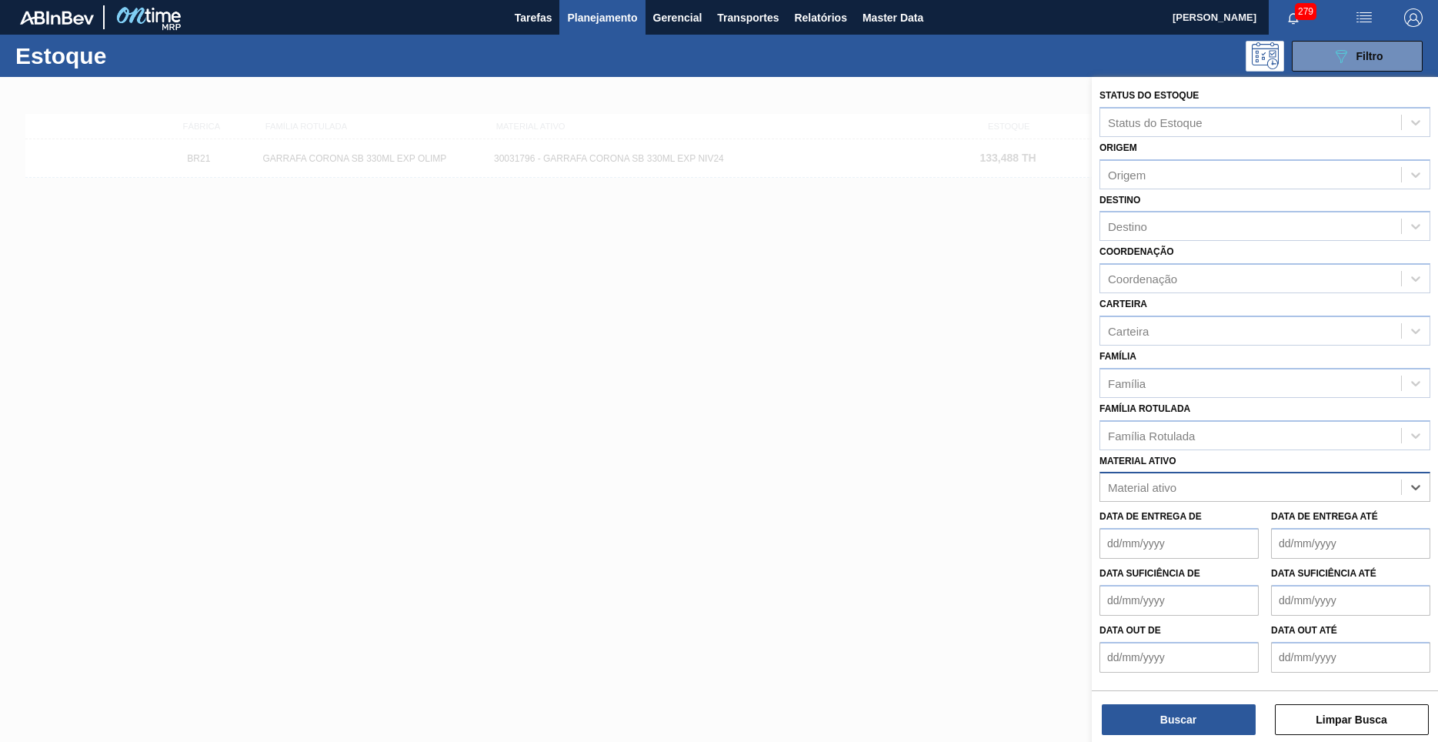
paste ativo "30029054"
type ativo "30029054"
click at [1214, 511] on div "30029054 - GARRAFA CORONITA 210ML [GEOGRAPHIC_DATA]" at bounding box center [1264, 525] width 331 height 28
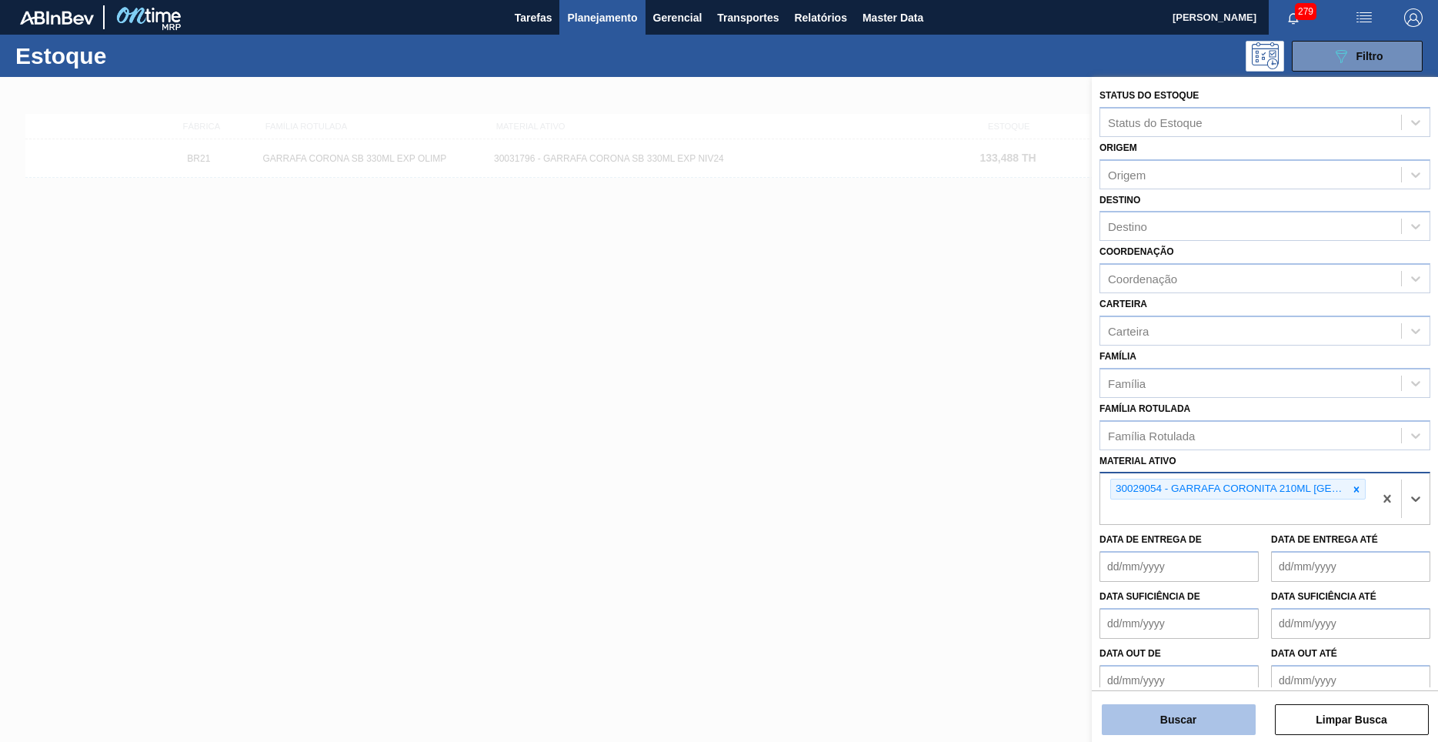
click at [1205, 711] on button "Buscar" at bounding box center [1179, 719] width 154 height 31
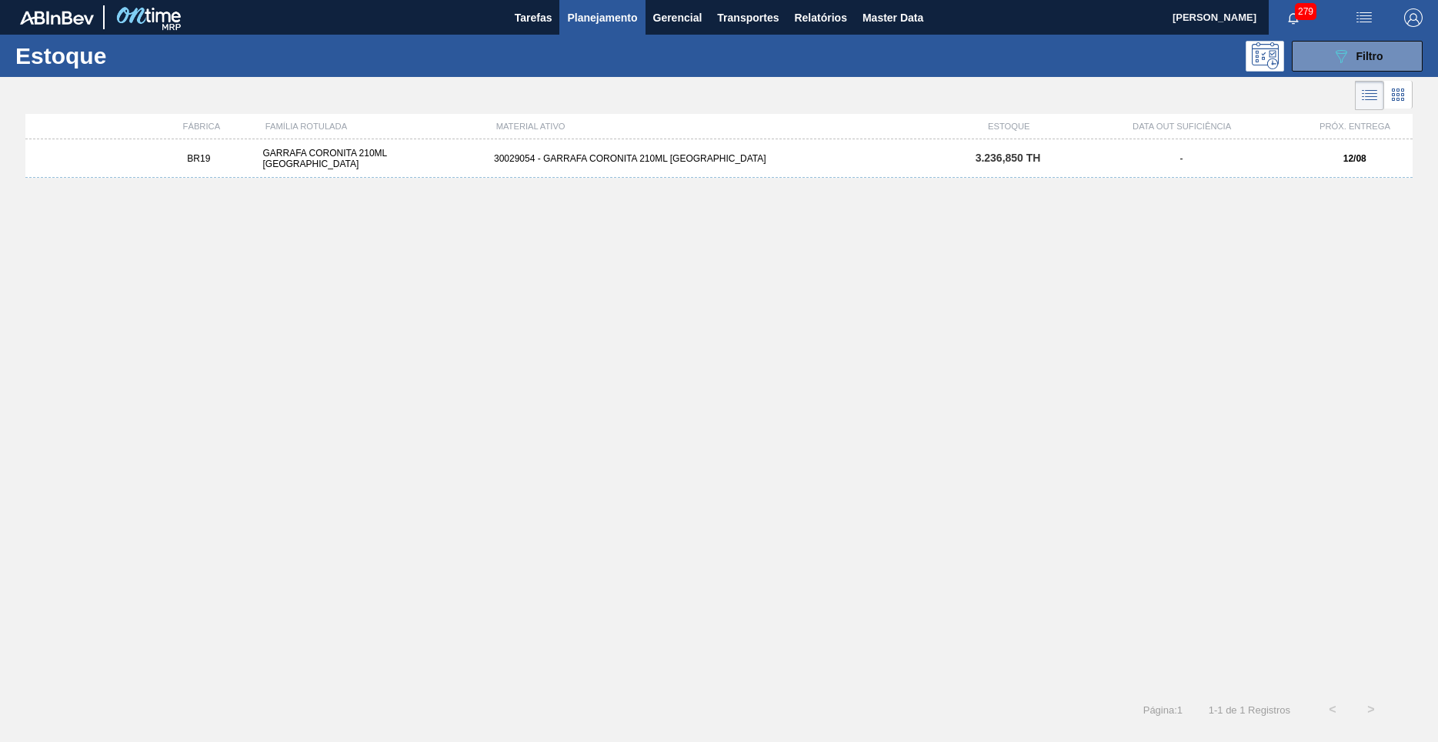
click at [732, 144] on div "BR19 GARRAFA CORONITA 210ML URUGUAI 30029054 - GARRAFA CORONITA 210ML PARAGUAI …" at bounding box center [718, 158] width 1387 height 38
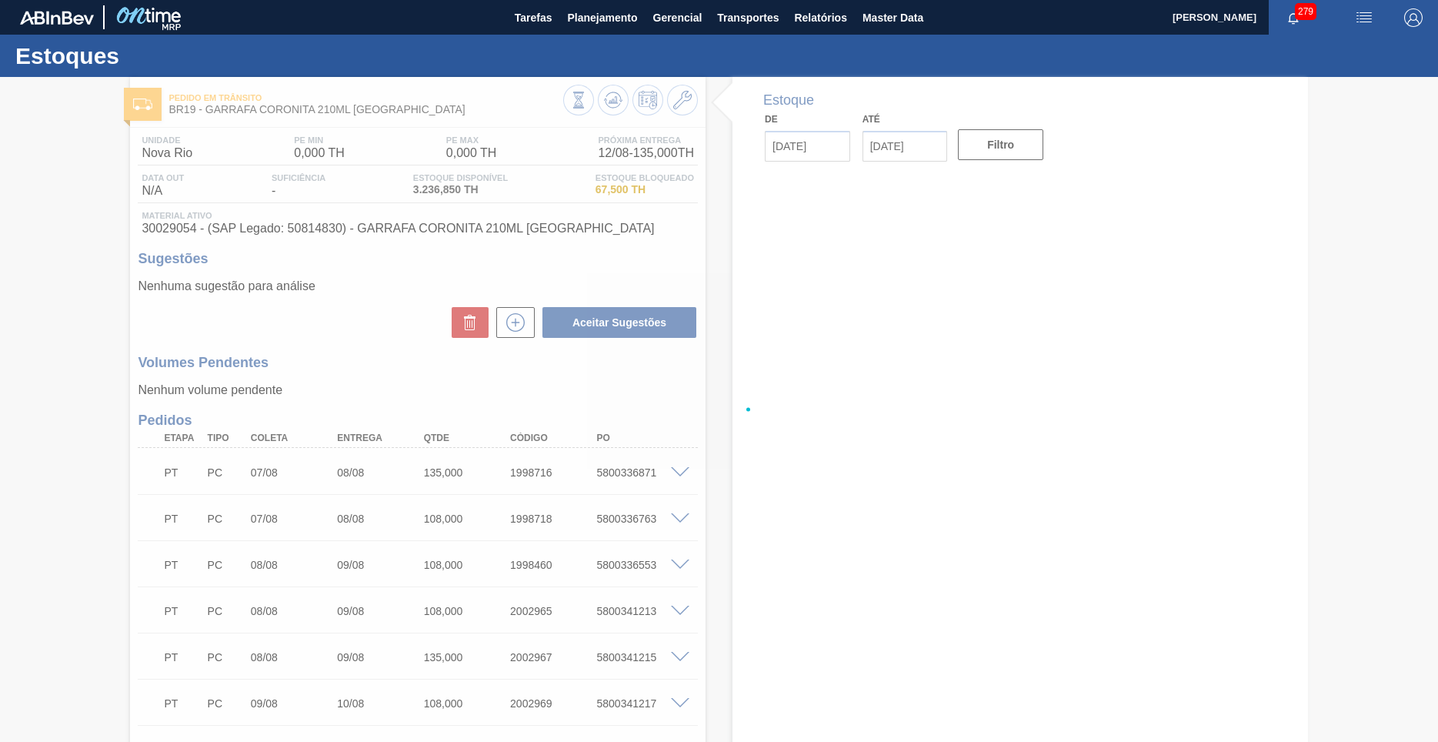
type input "[DATE]"
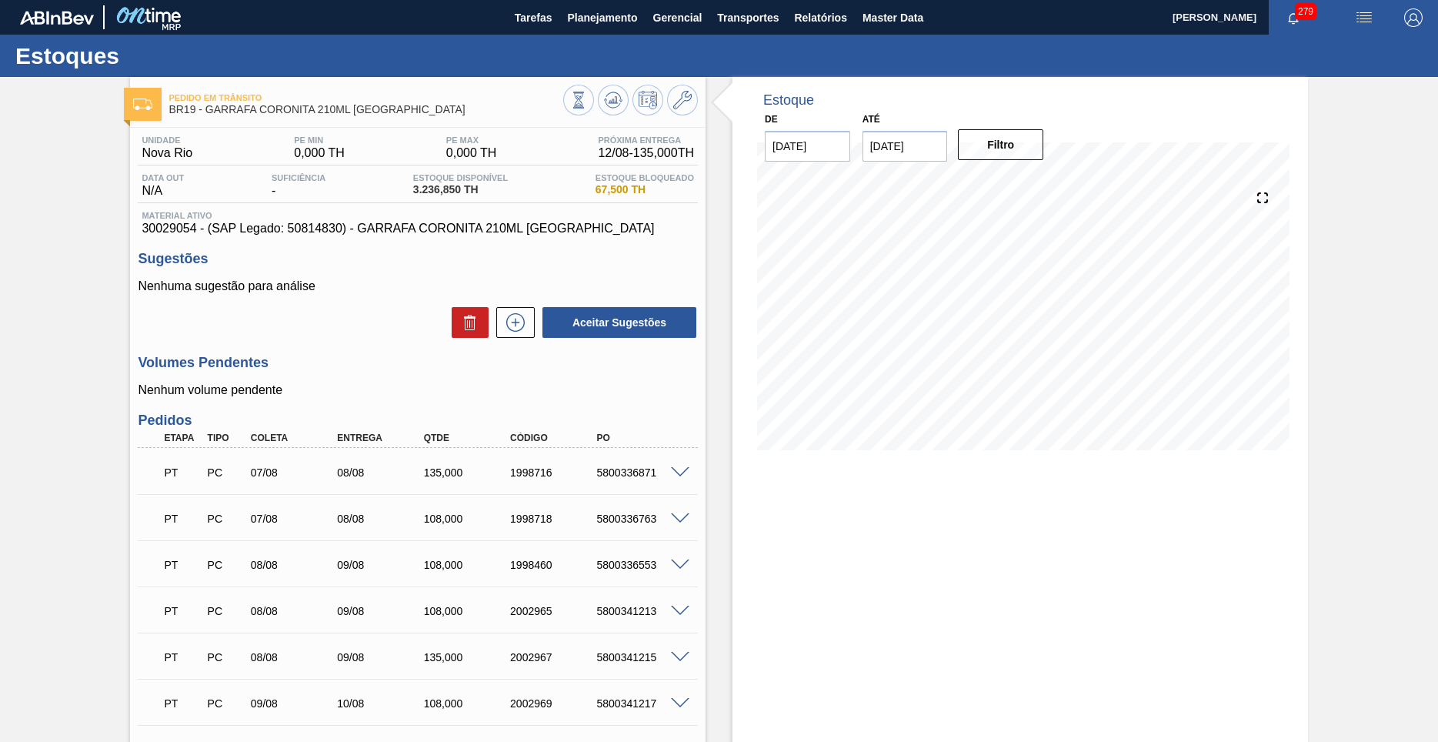
click at [370, 232] on span "30029054 - (SAP Legado: 50814830) - GARRAFA CORONITA 210ML [GEOGRAPHIC_DATA]" at bounding box center [418, 229] width 552 height 14
click at [568, 220] on span "Material ativo" at bounding box center [418, 215] width 552 height 9
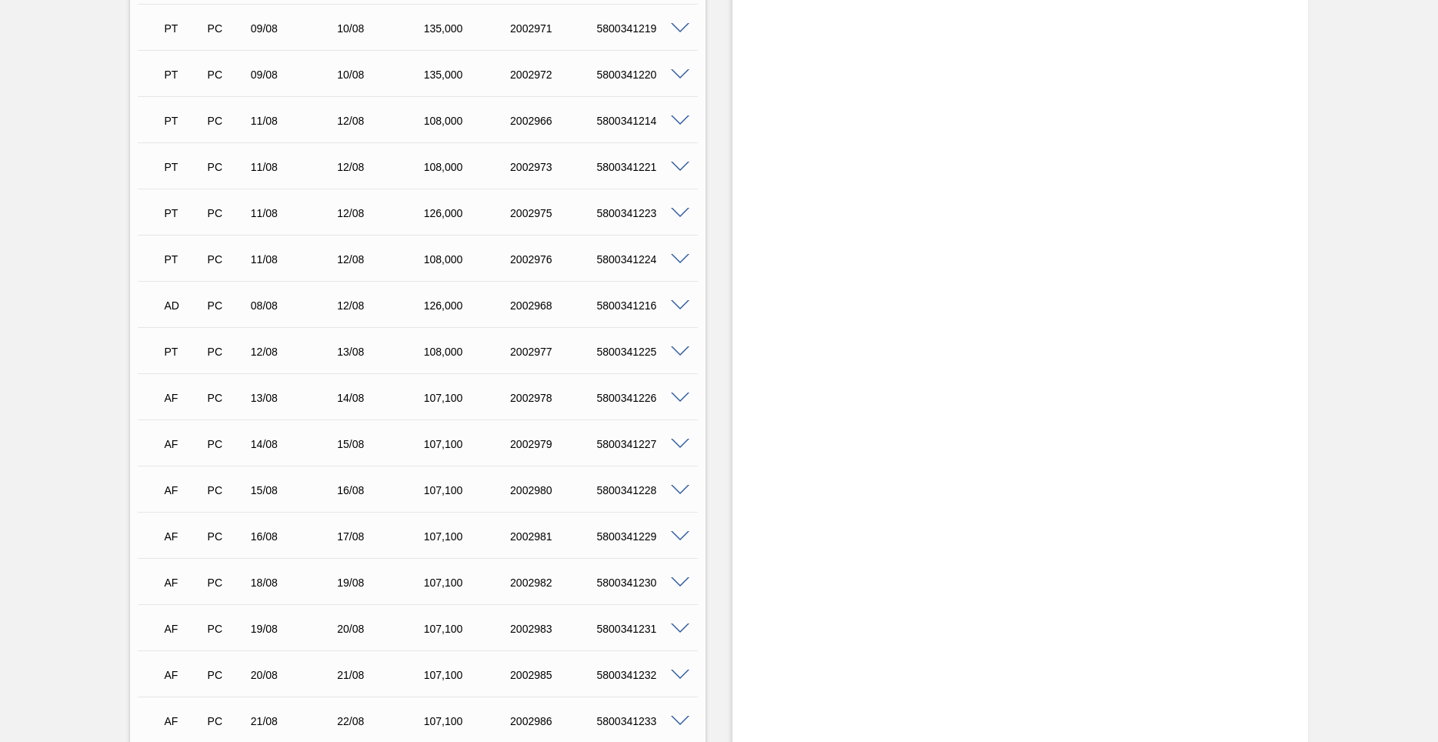
scroll to position [738, 0]
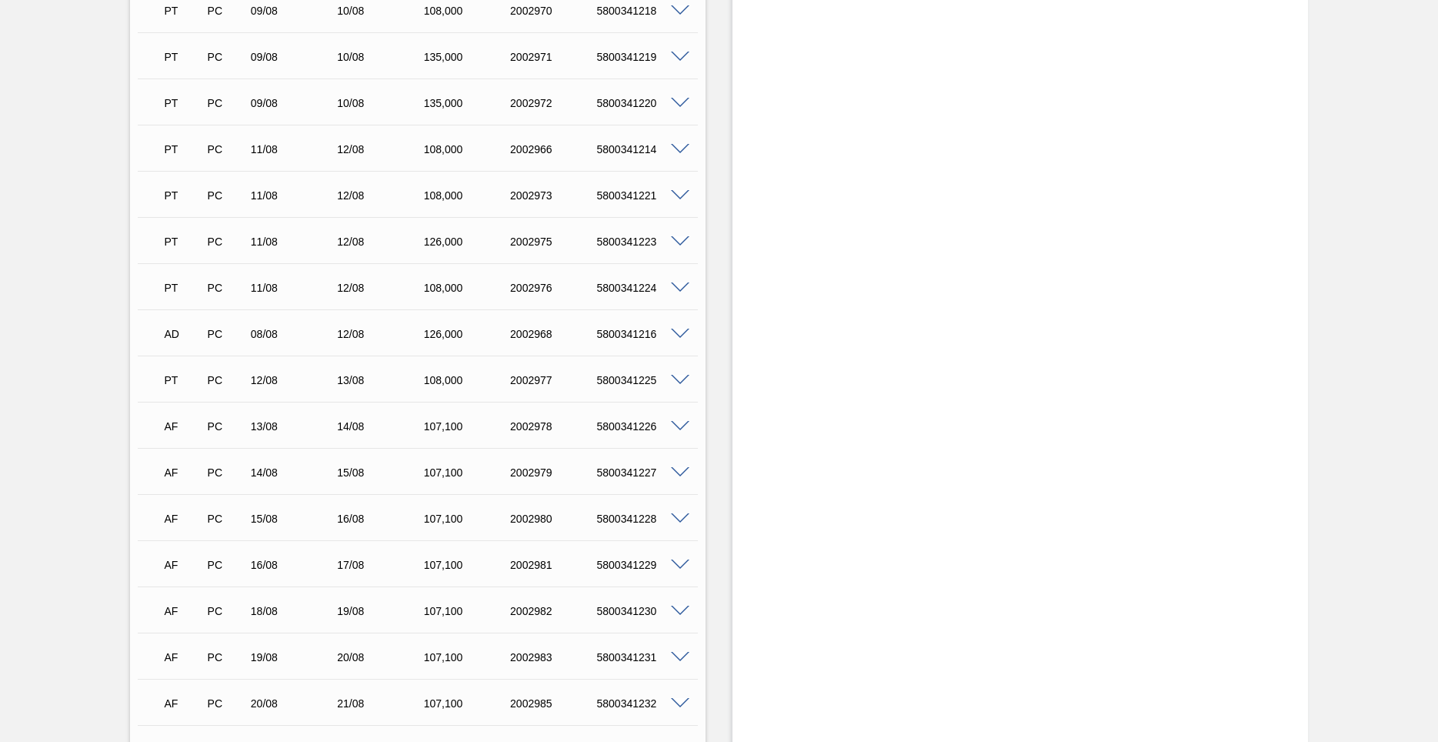
click at [1079, 323] on div "Estoque De [DATE] Até [DATE] Filtro 25/08 Projeção de Estoque 4,171.206 [DOMAIN…" at bounding box center [1019, 302] width 575 height 1928
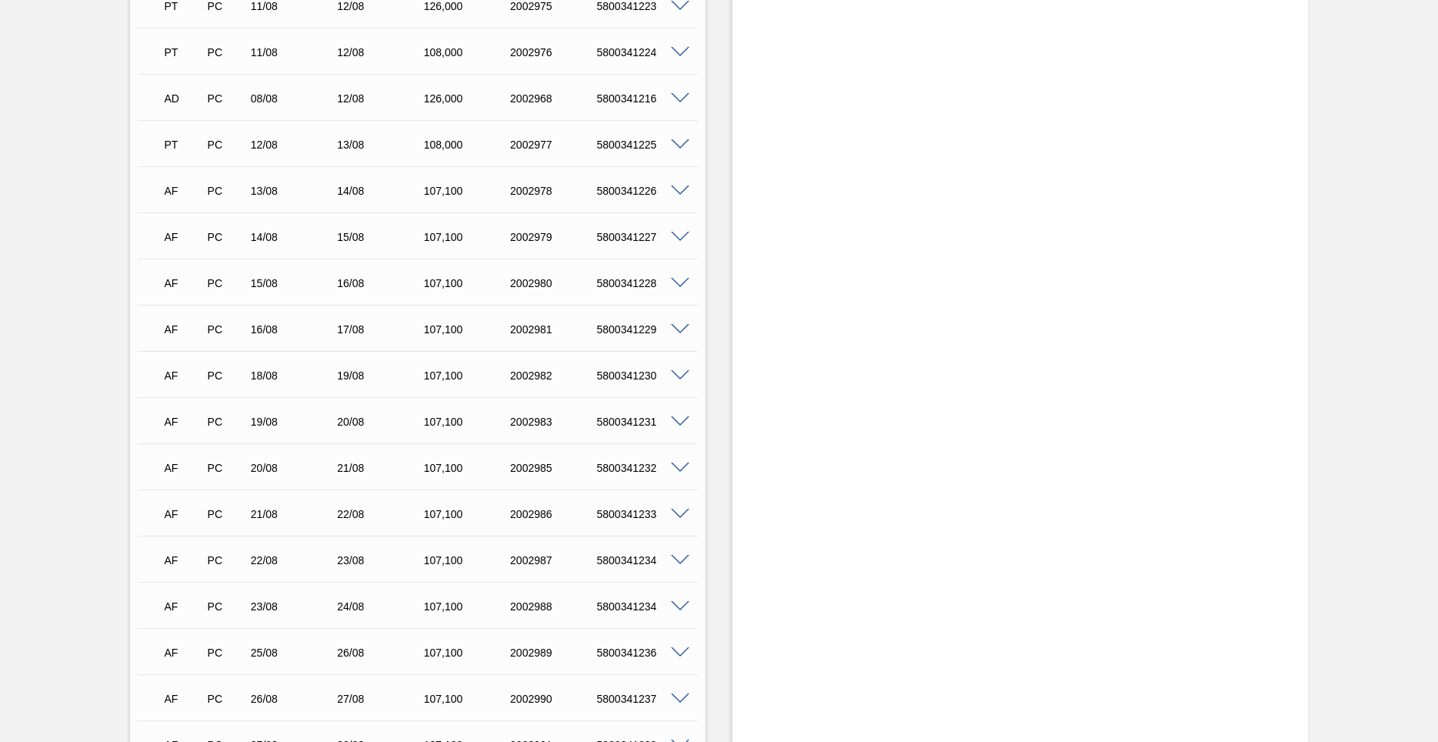
scroll to position [960, 0]
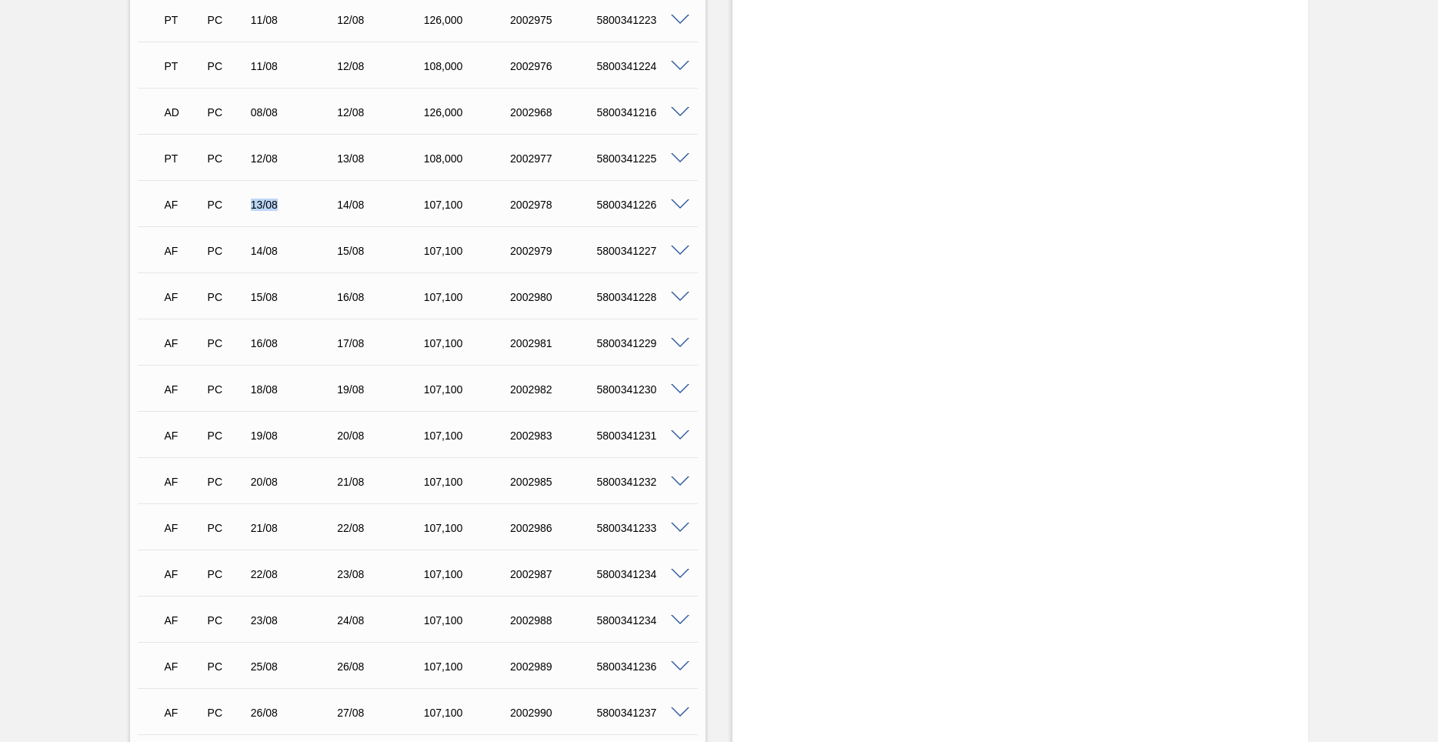
drag, startPoint x: 248, startPoint y: 202, endPoint x: 313, endPoint y: 199, distance: 65.4
click at [294, 188] on div "AF PC 13/08 14/08 107,100 2002978 5800341226" at bounding box center [413, 203] width 519 height 31
drag, startPoint x: 247, startPoint y: 258, endPoint x: 314, endPoint y: 264, distance: 67.1
click at [314, 264] on div "AF PC 14/08 15/08 107,100 2002979 5800341227 Material 30029054 - GARRAFA CORONI…" at bounding box center [418, 249] width 560 height 46
drag, startPoint x: 335, startPoint y: 198, endPoint x: 385, endPoint y: 196, distance: 50.8
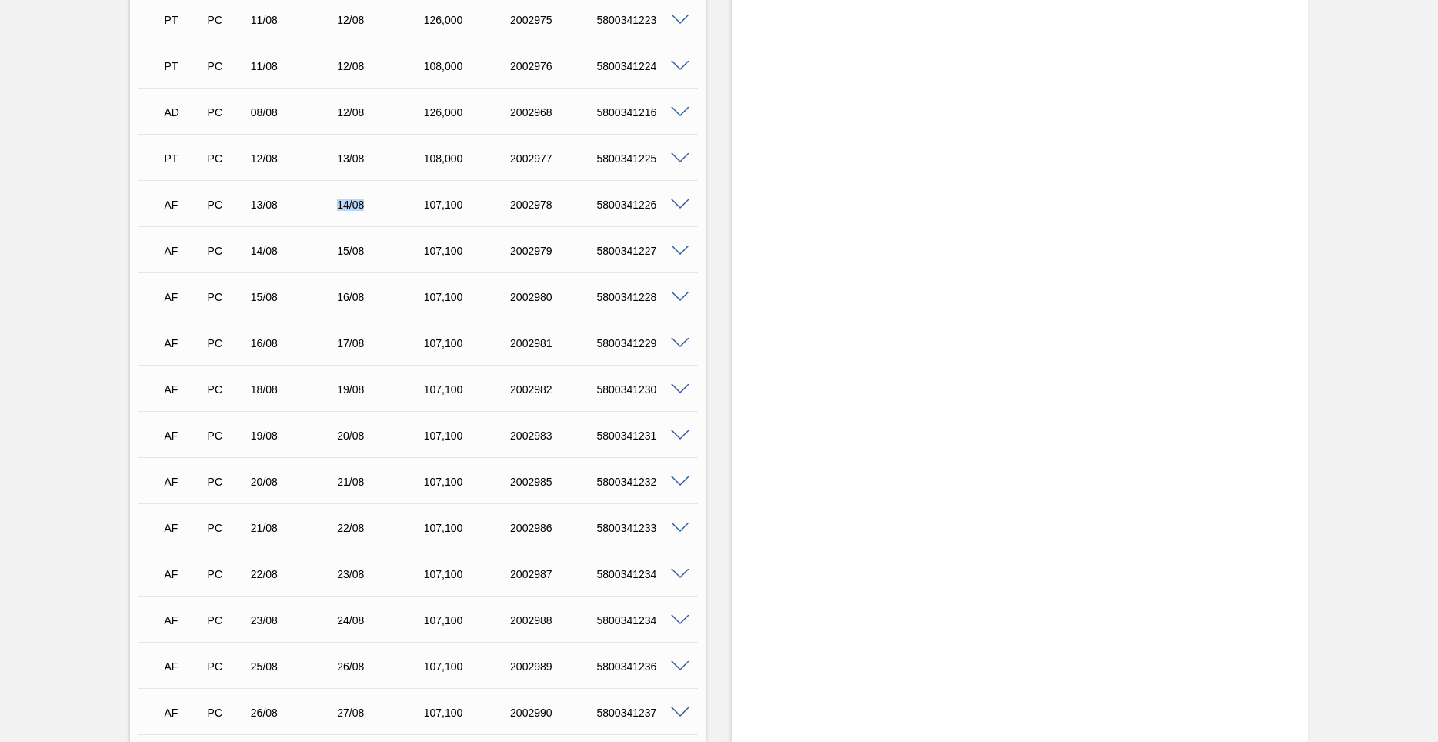
click at [385, 198] on div "14/08" at bounding box center [381, 204] width 97 height 12
click at [442, 201] on div "107,100" at bounding box center [468, 204] width 97 height 12
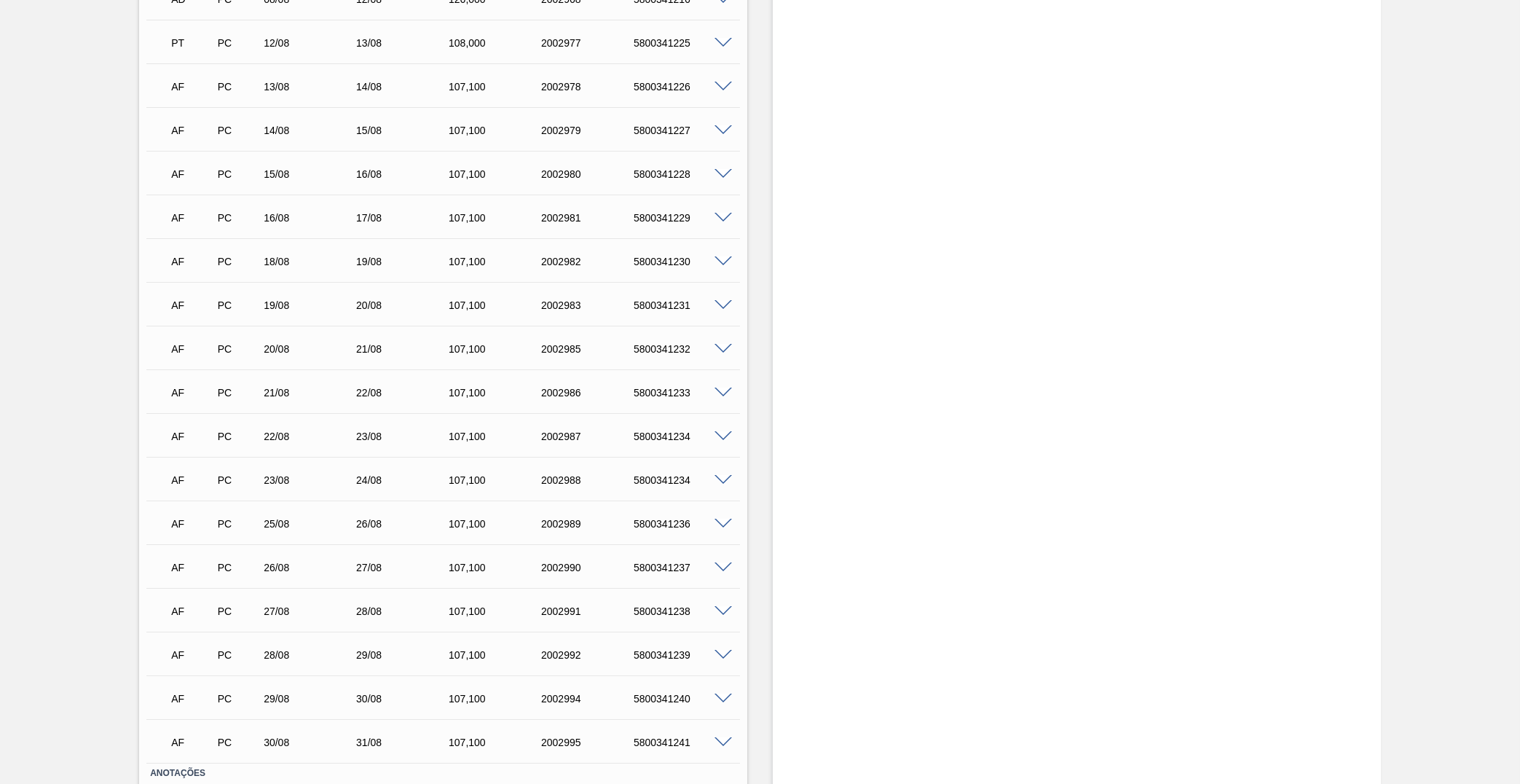
scroll to position [1047, 0]
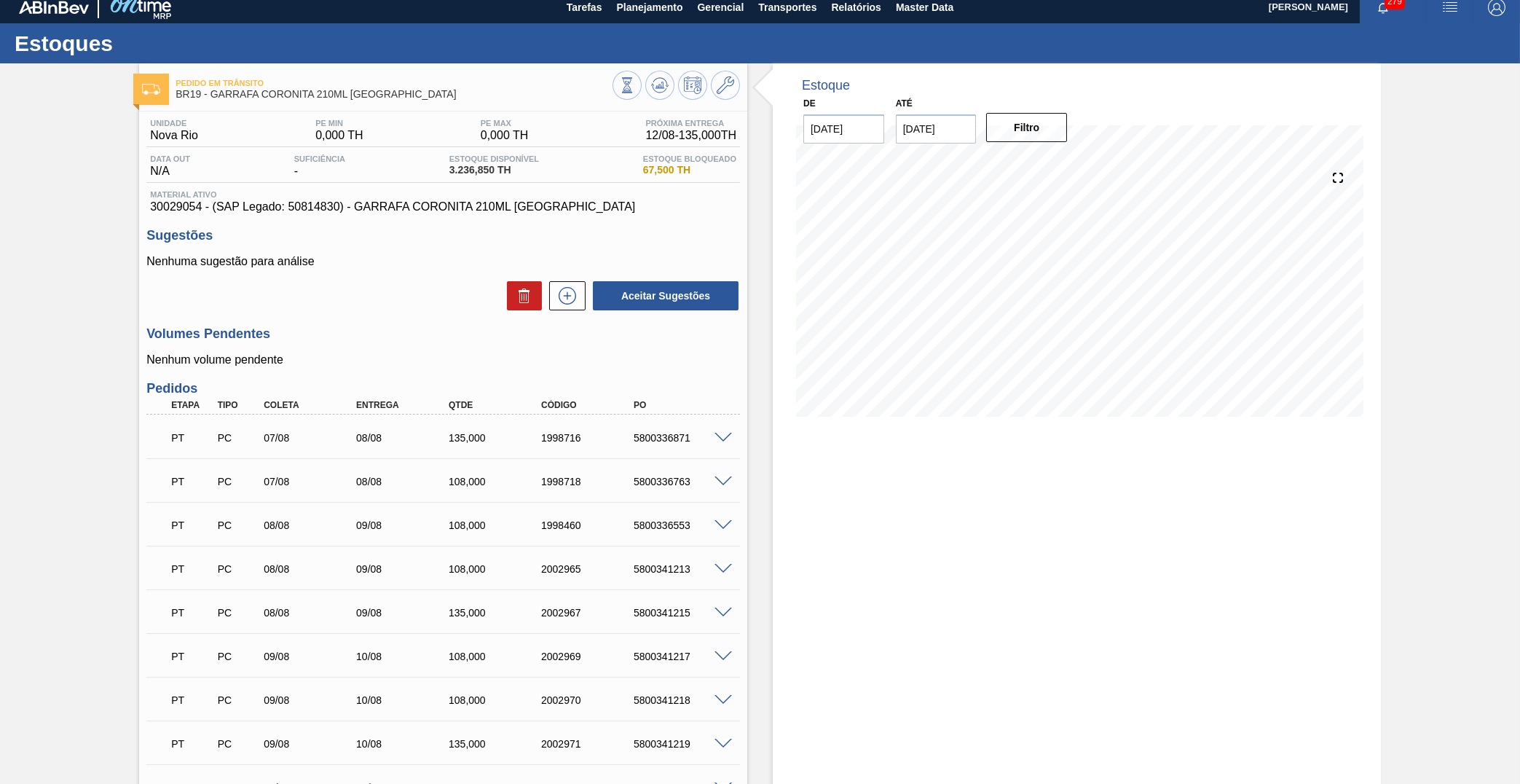
scroll to position [0, 0]
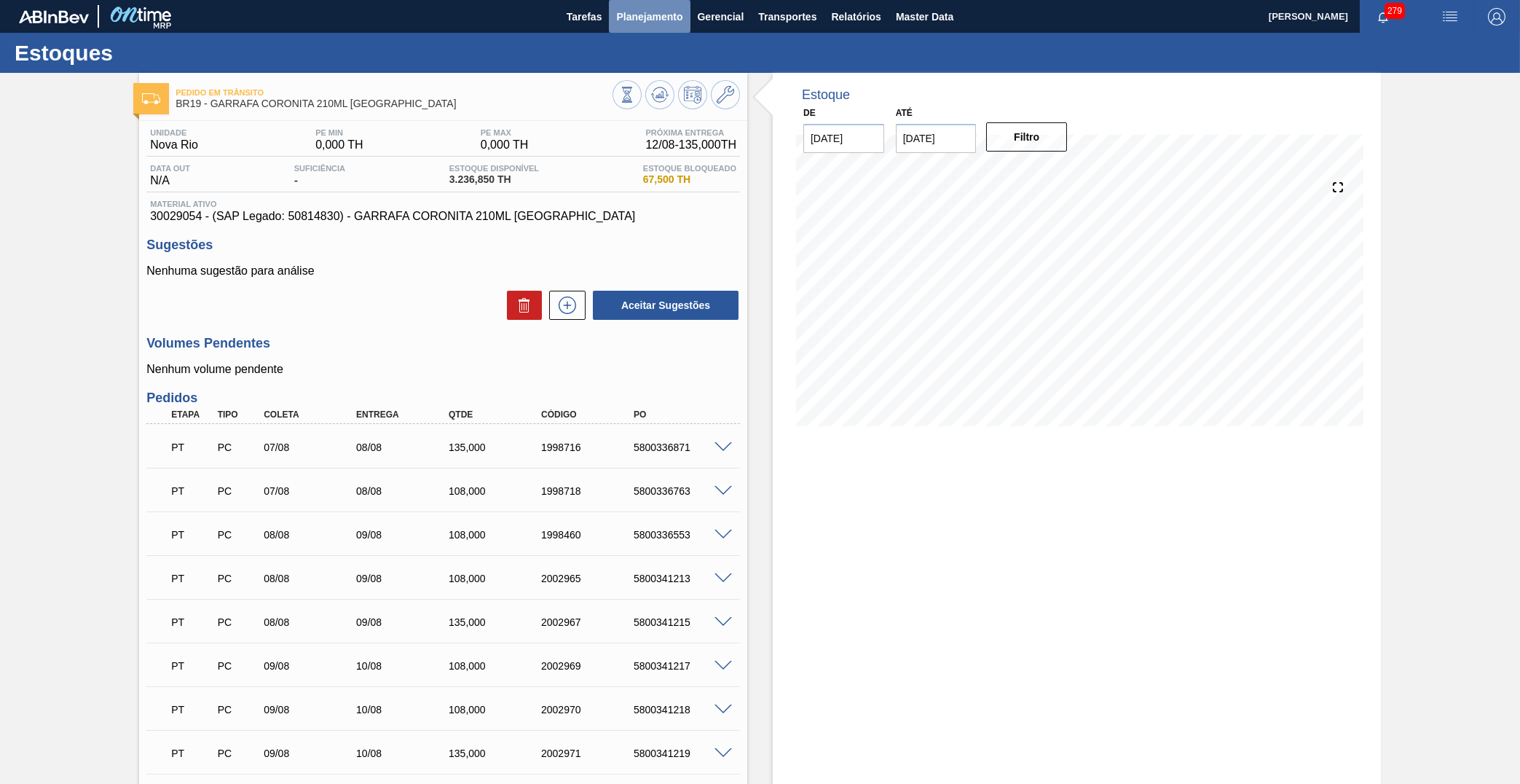
click at [668, 5] on button "Planejamento" at bounding box center [649, 16] width 80 height 33
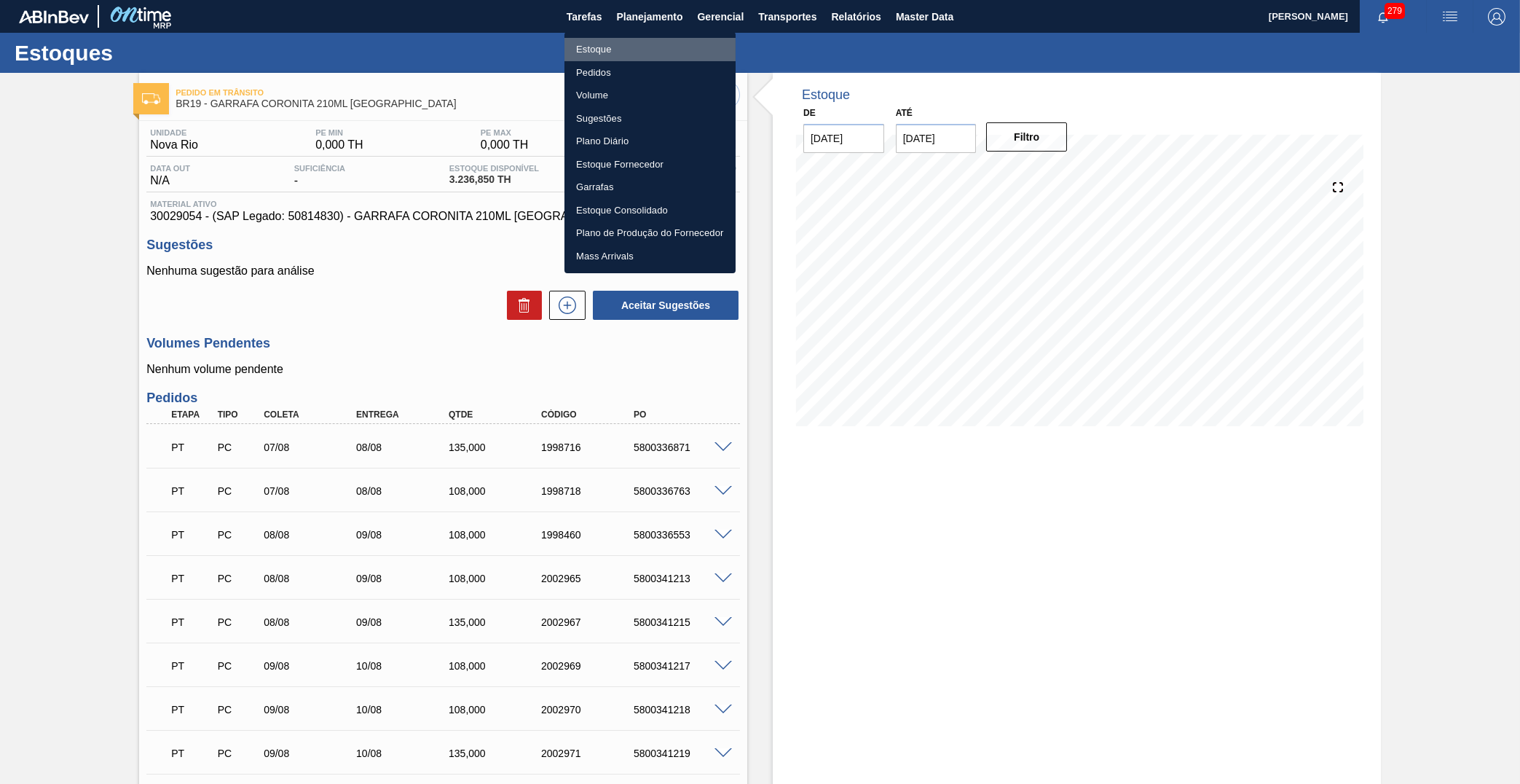
click at [605, 52] on li "Estoque" at bounding box center [650, 49] width 171 height 24
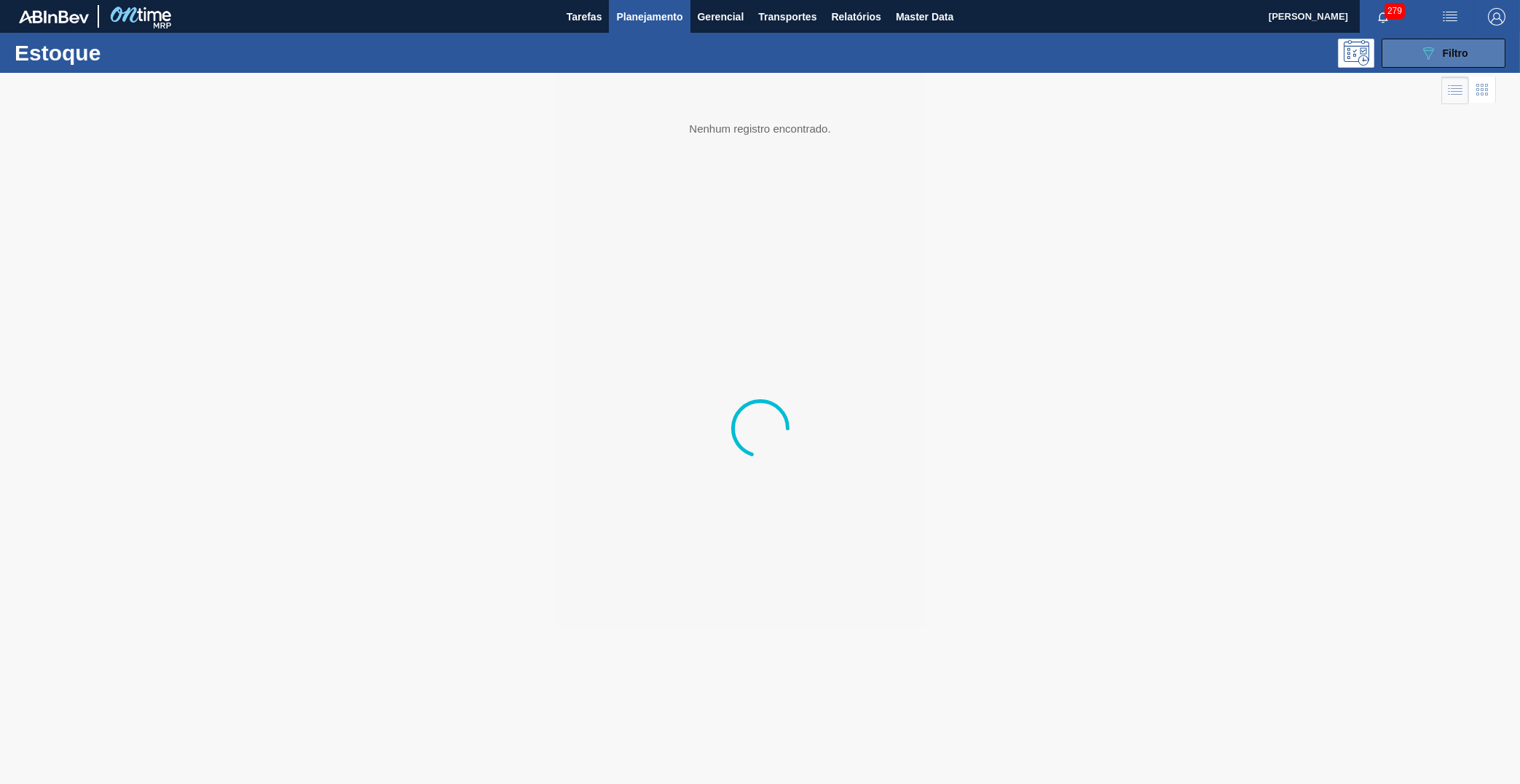
click at [1361, 55] on div "089F7B8B-B2A5-4AFE-B5C0-19BA573D28AC Filtro" at bounding box center [1444, 53] width 49 height 17
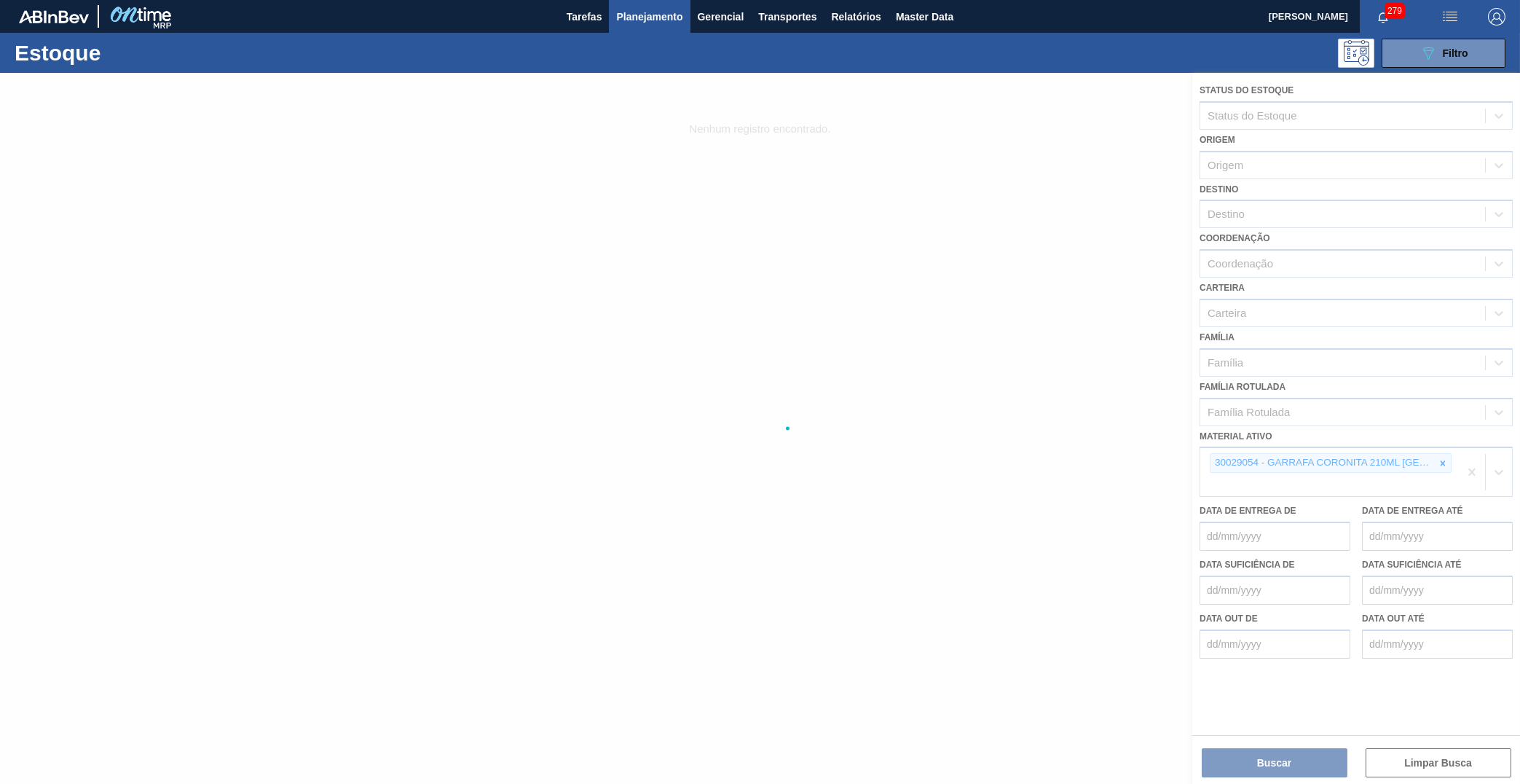
click at [1361, 440] on div at bounding box center [760, 428] width 1520 height 711
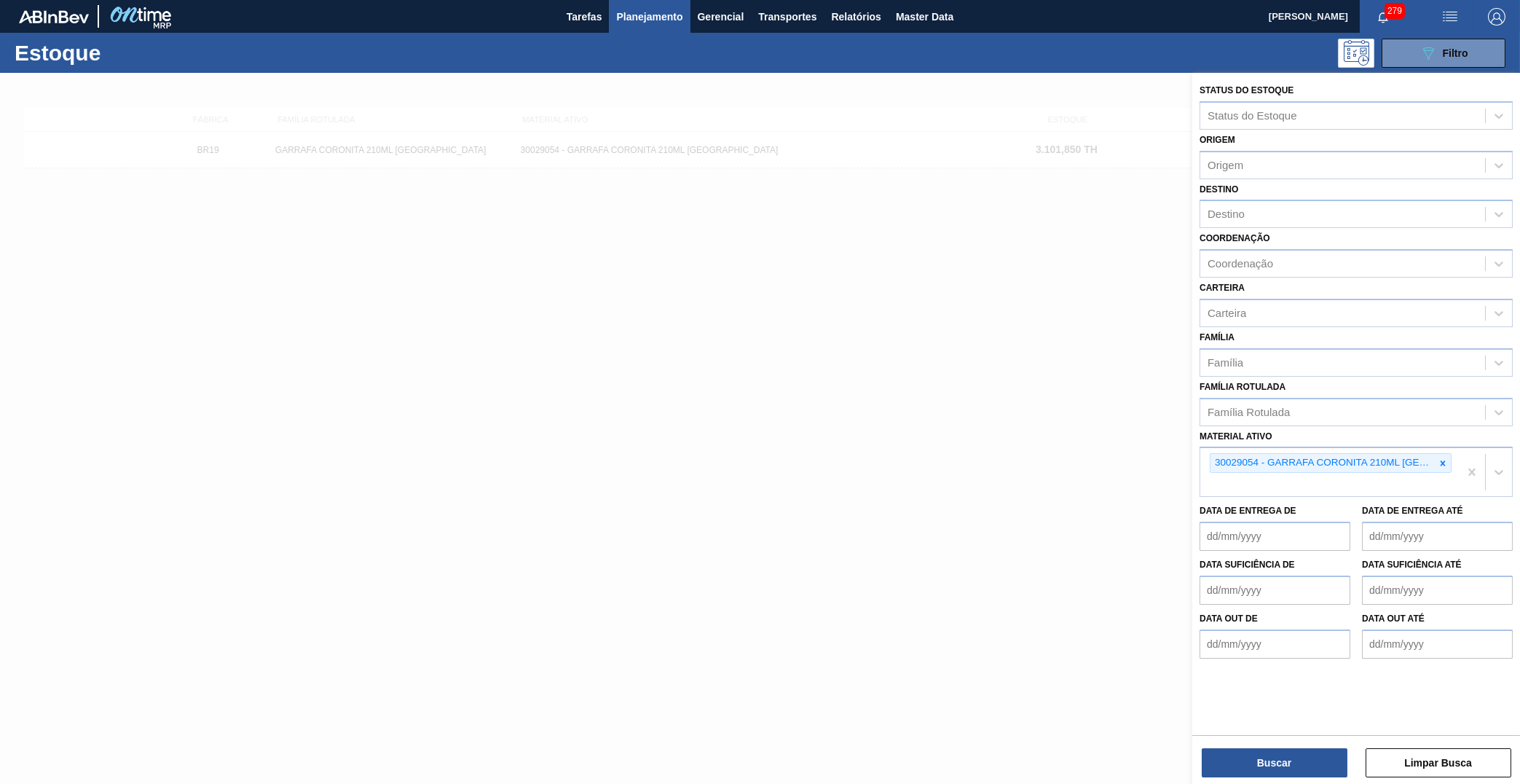
click at [1361, 458] on icon at bounding box center [1443, 463] width 10 height 10
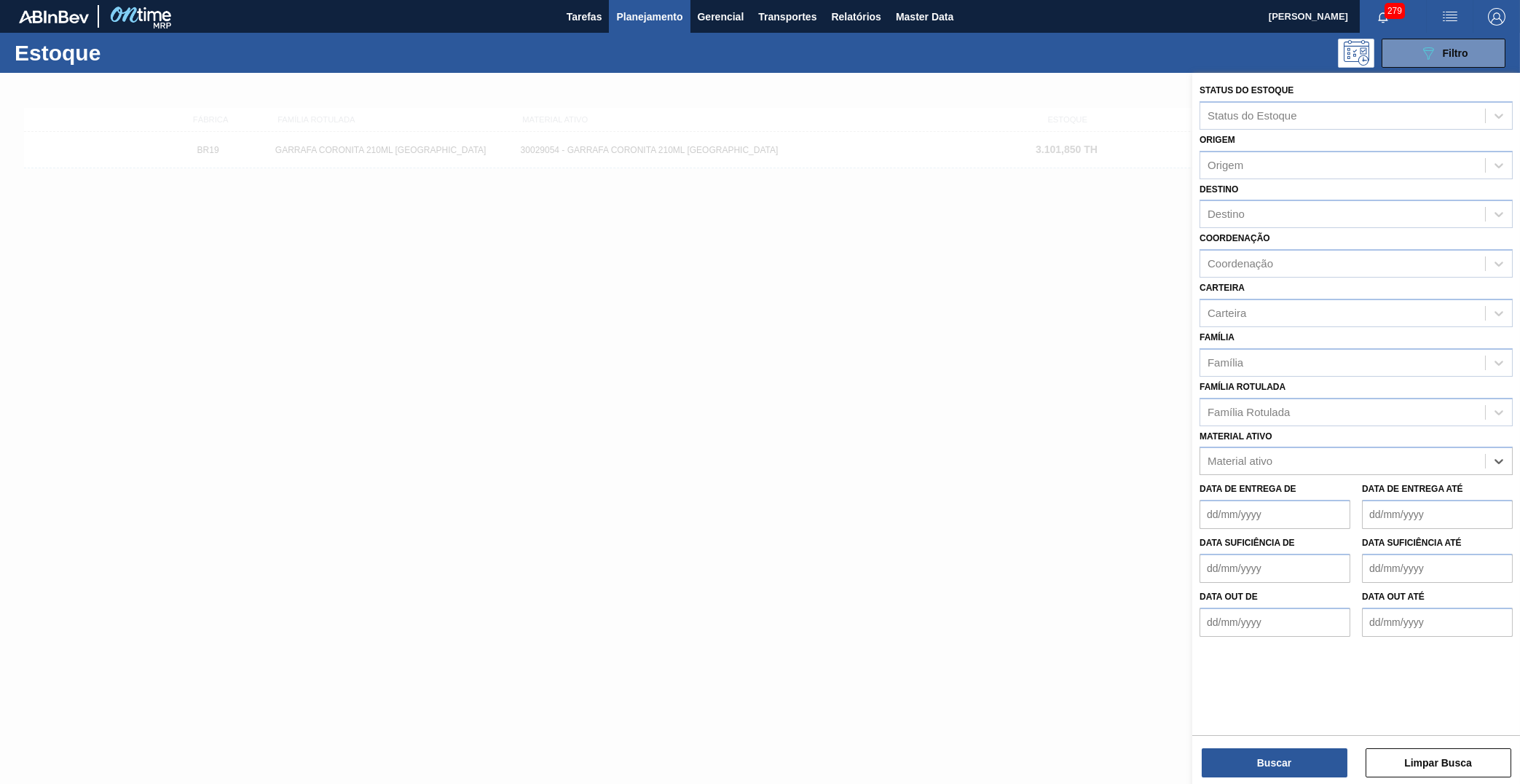
paste ativo "30029054"
type ativo "30029054"
click at [1294, 484] on div "30029054 - GARRAFA CORONITA 210ML [GEOGRAPHIC_DATA]" at bounding box center [1356, 497] width 313 height 27
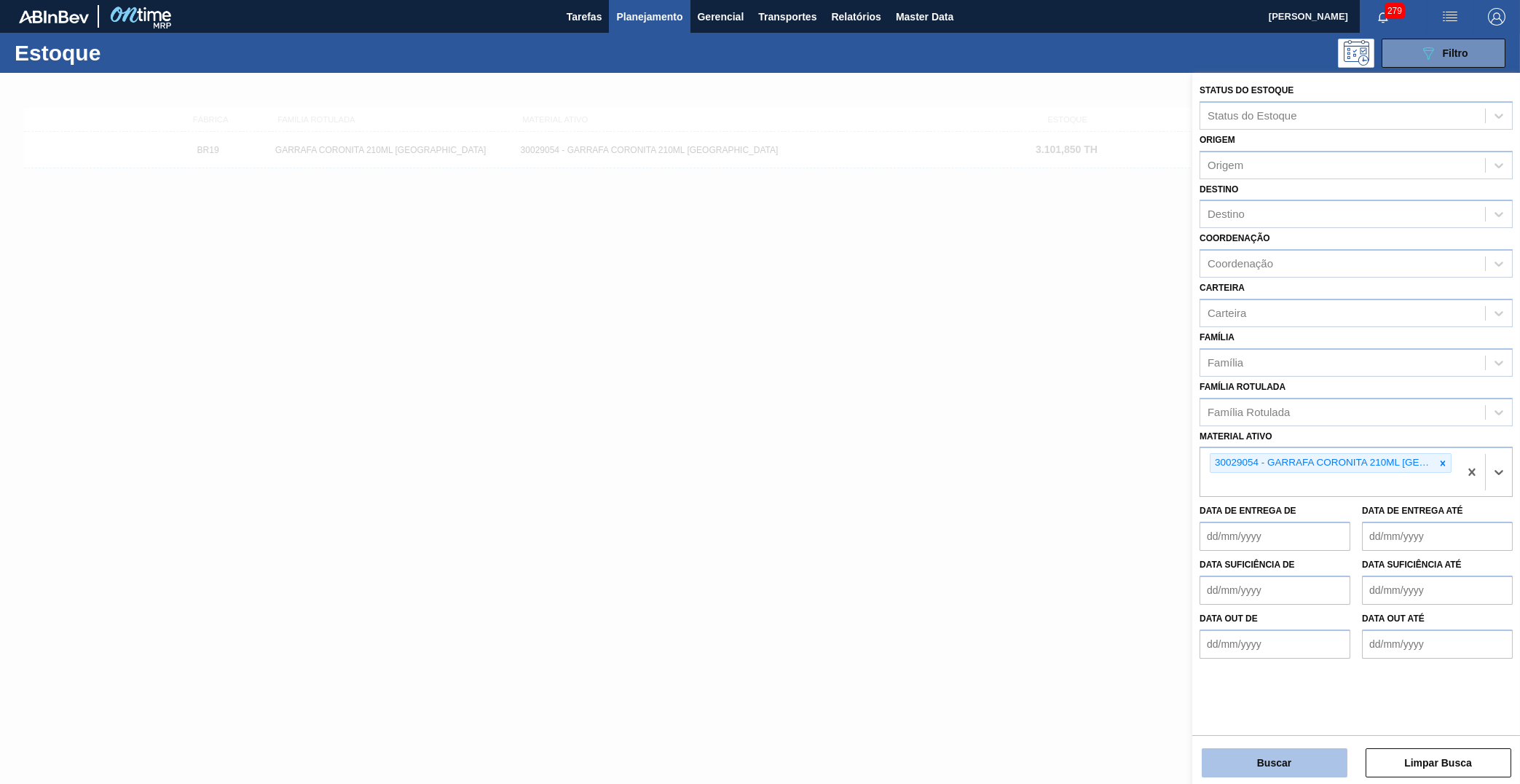
click at [1267, 702] on button "Buscar" at bounding box center [1275, 762] width 146 height 29
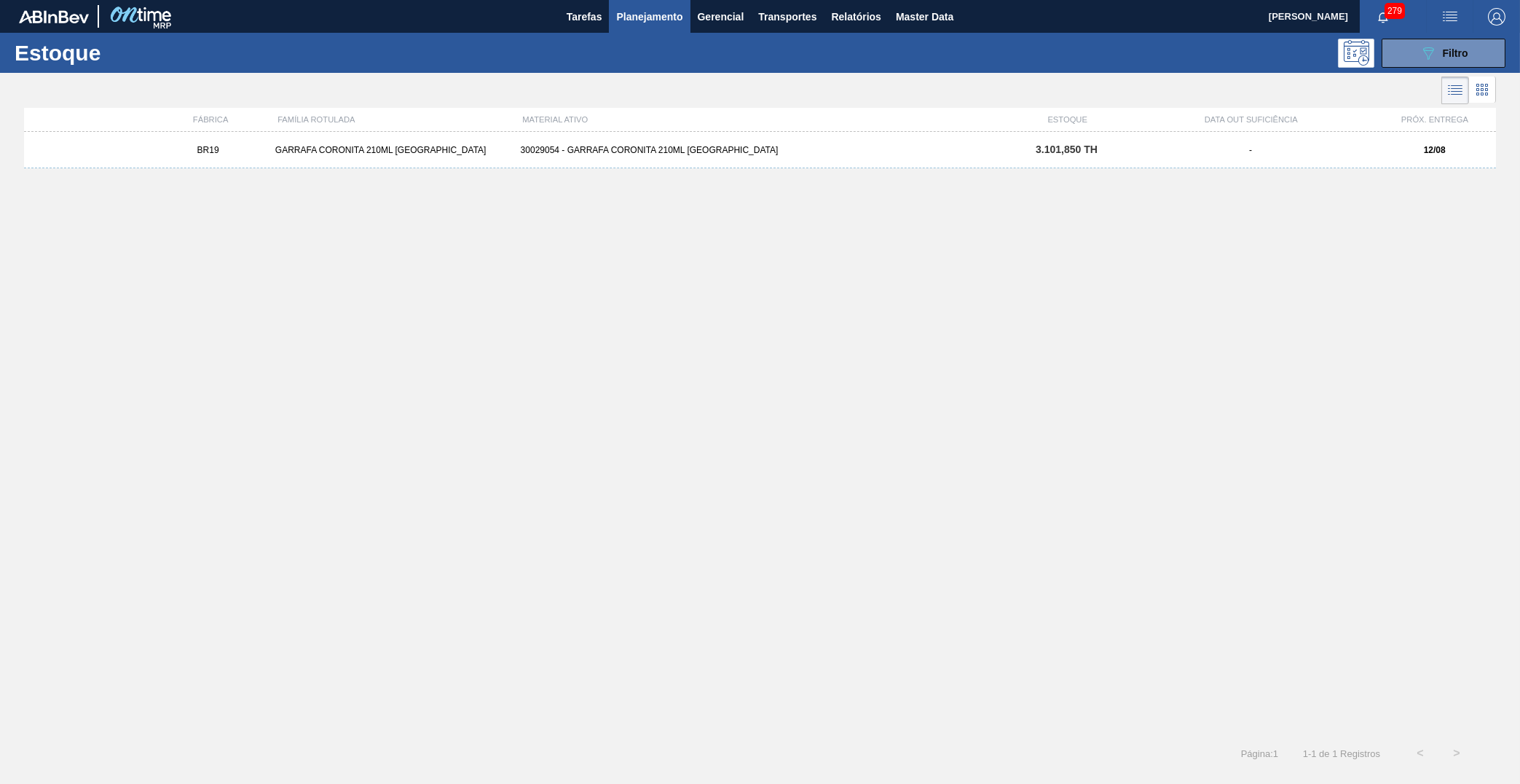
click at [818, 159] on div "BR19 GARRAFA CORONITA 210ML URUGUAI 30029054 - GARRAFA CORONITA 210ML PARAGUAI …" at bounding box center [760, 150] width 1473 height 36
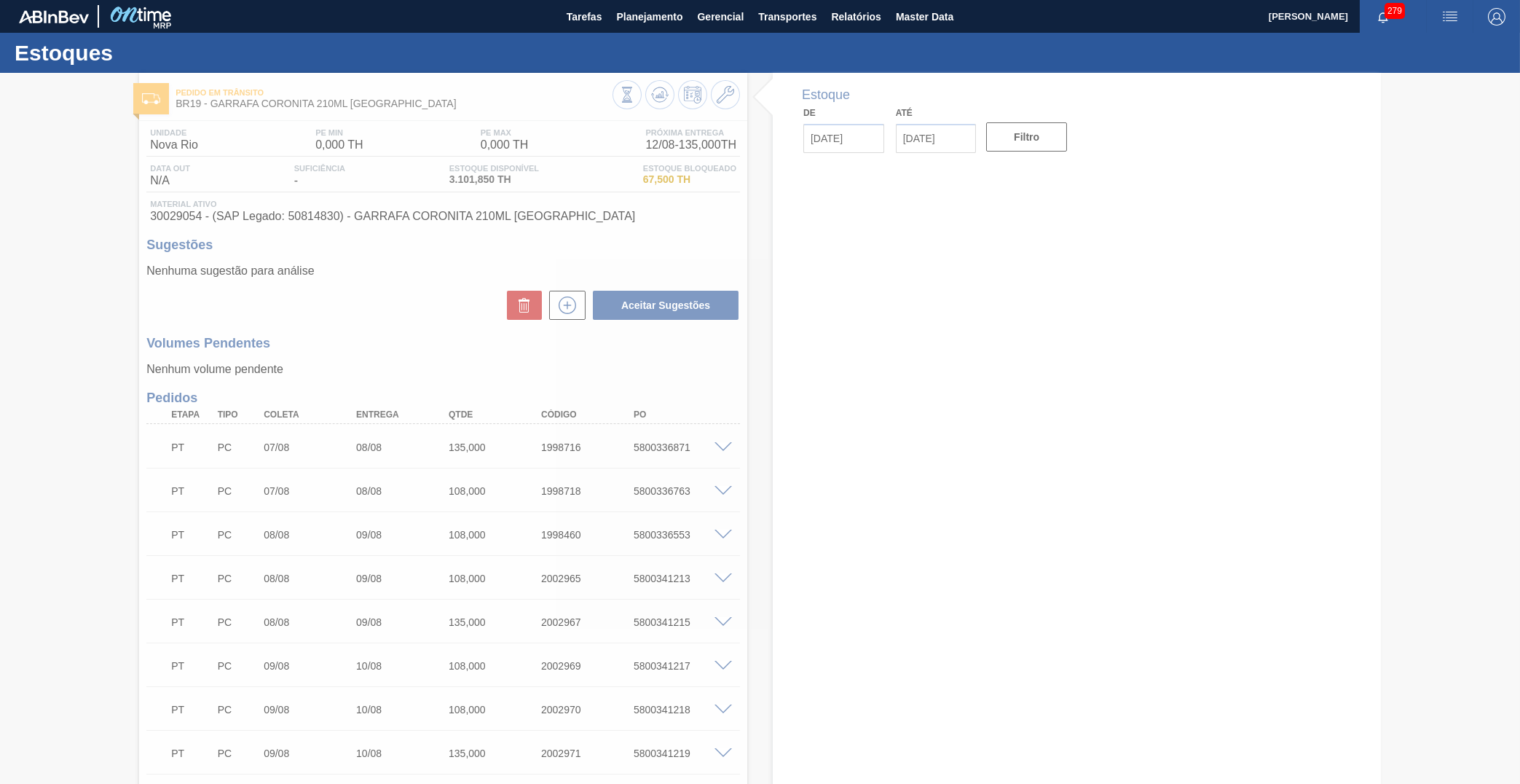
type input "[DATE]"
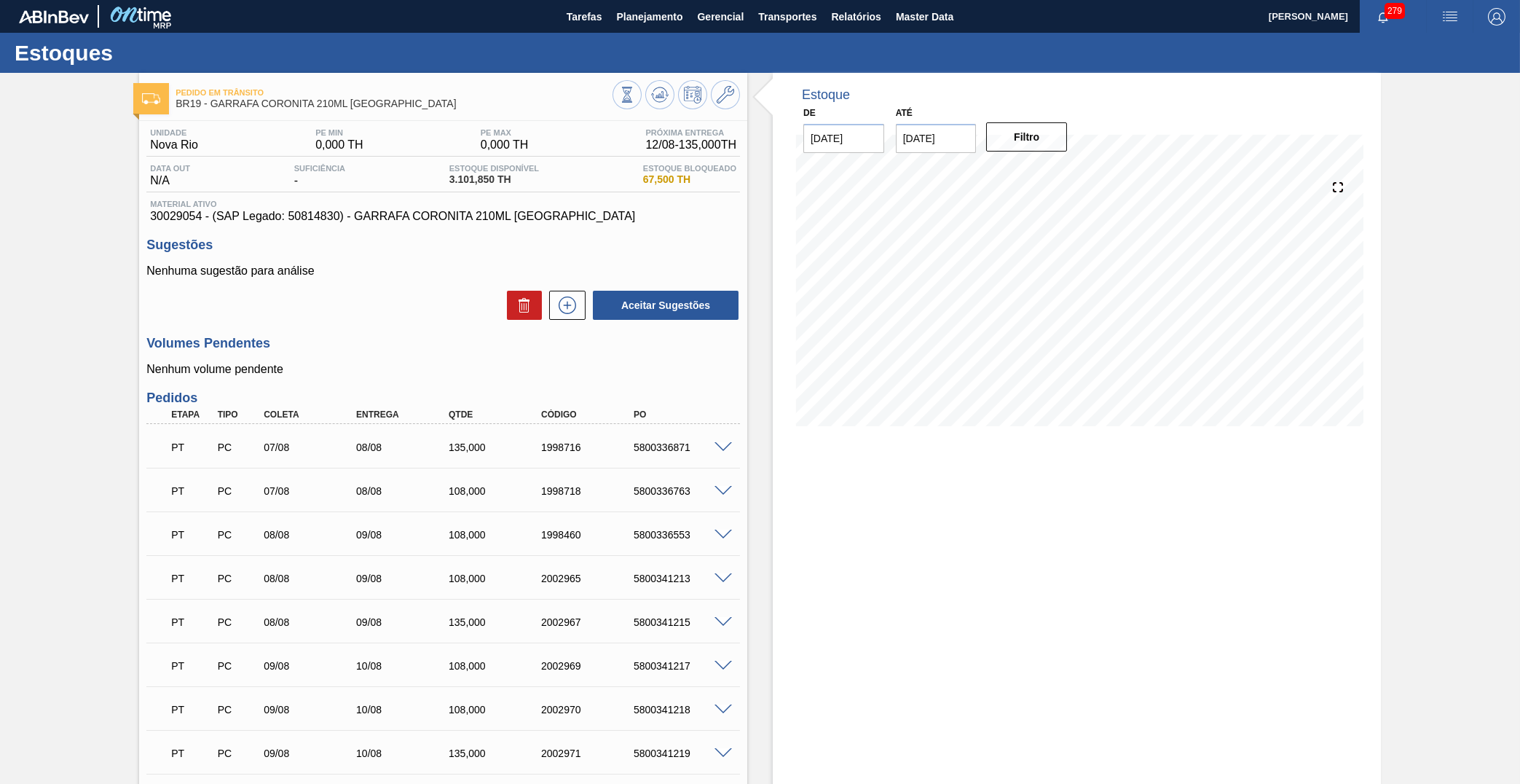
click at [424, 211] on span "30029054 - (SAP Legado: 50814830) - GARRAFA CORONITA 210ML [GEOGRAPHIC_DATA]" at bounding box center [442, 217] width 586 height 13
